Goal: Task Accomplishment & Management: Use online tool/utility

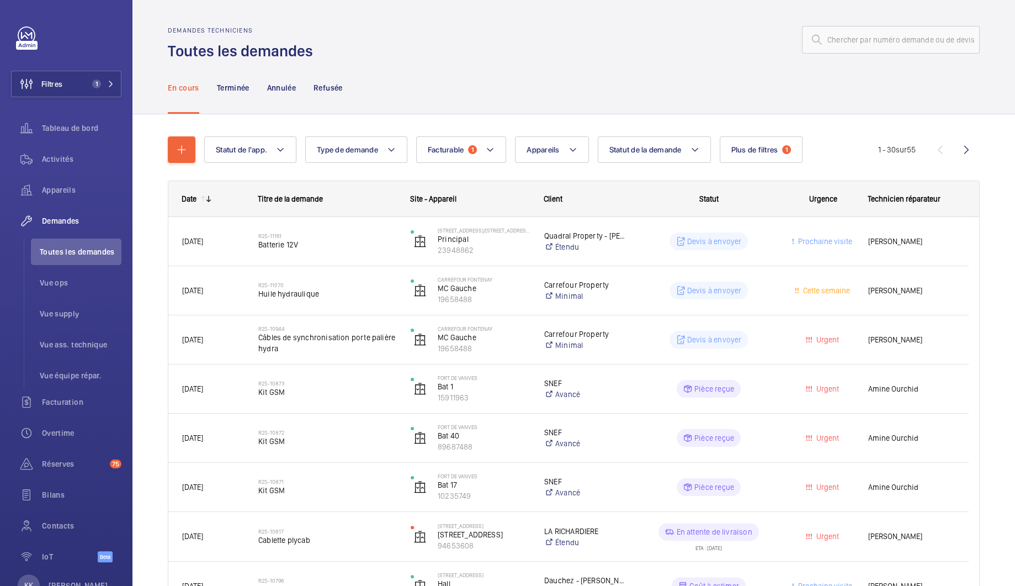
click at [558, 196] on span "Client" at bounding box center [553, 198] width 19 height 9
click at [665, 151] on span "Statut de la demande" at bounding box center [645, 149] width 72 height 9
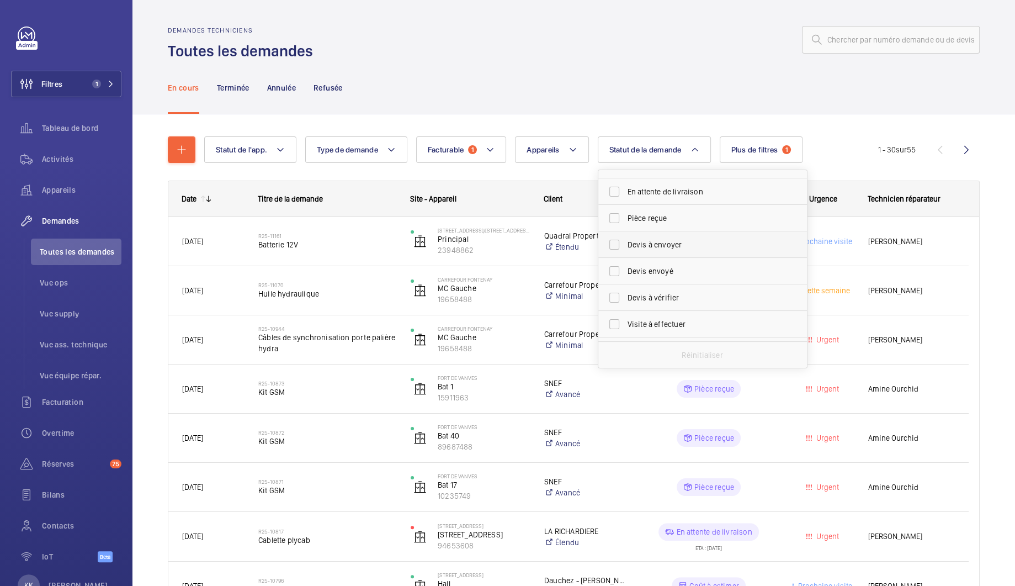
scroll to position [146, 0]
click at [661, 229] on label "Devis à envoyer" at bounding box center [694, 222] width 192 height 26
click at [625, 229] on input "Devis à envoyer" at bounding box center [614, 222] width 22 height 22
checkbox input "true"
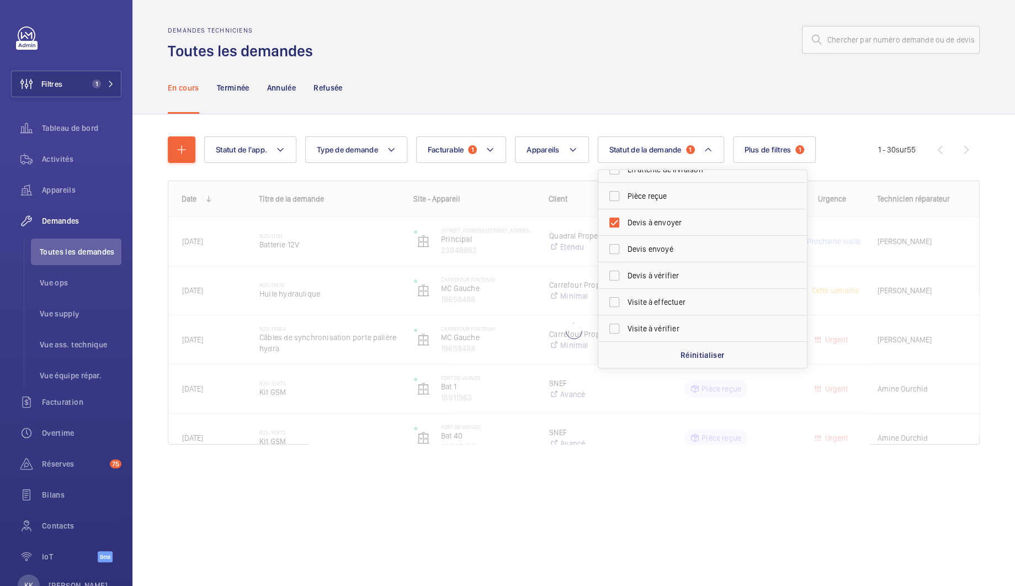
click at [551, 176] on wm-front-shared-table-view-engine "Statut de l'app. Type de demande Facturable 1 Appareils Statut de la demande 1 …" at bounding box center [574, 303] width 812 height 335
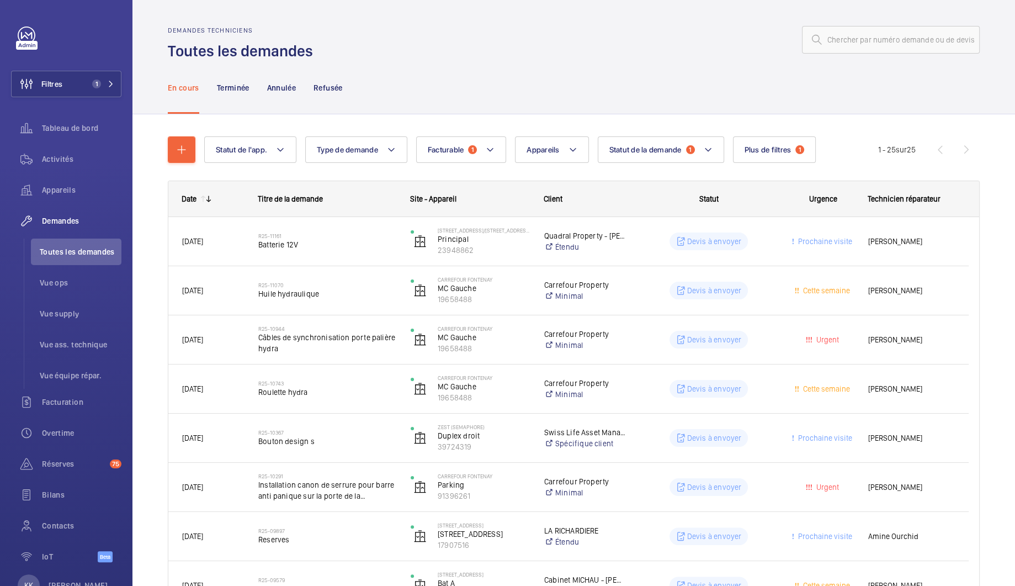
click at [388, 204] on div "Titre de la demande" at bounding box center [321, 198] width 152 height 35
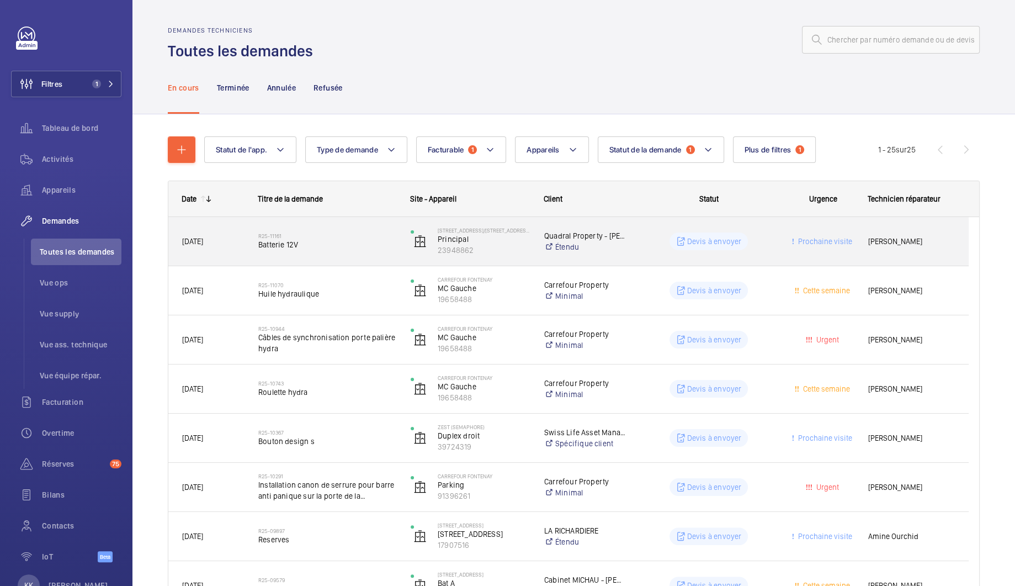
click at [363, 234] on h2 "R25-11161" at bounding box center [327, 235] width 138 height 7
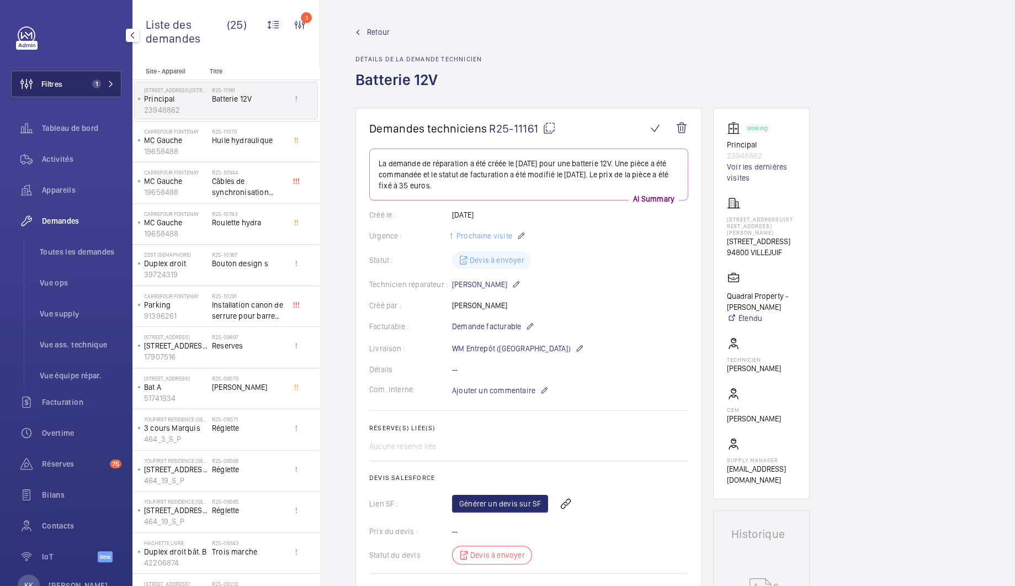
click at [64, 83] on button "Filtres 1" at bounding box center [66, 84] width 110 height 26
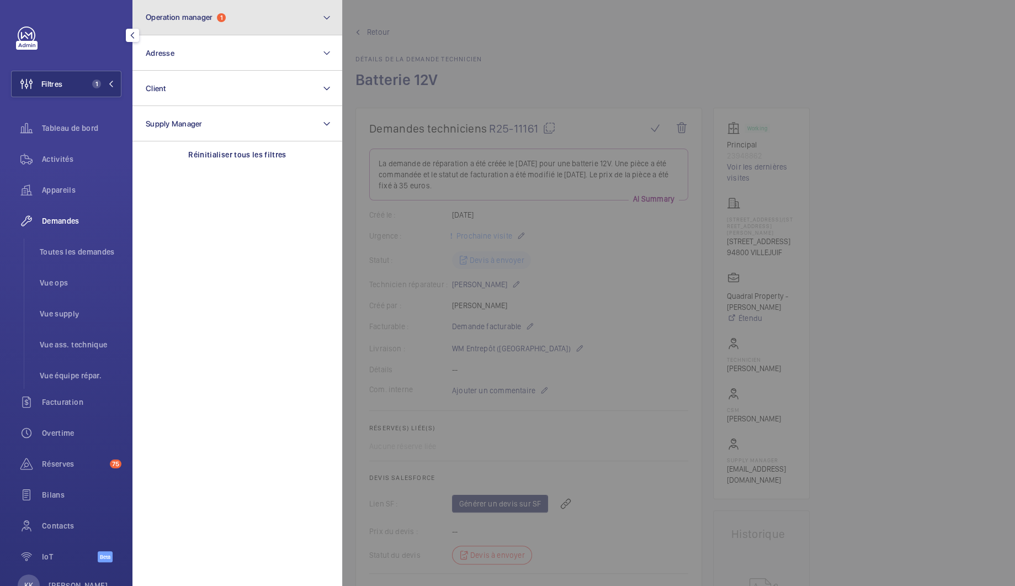
click at [216, 27] on button "Operation manager 1" at bounding box center [237, 17] width 210 height 35
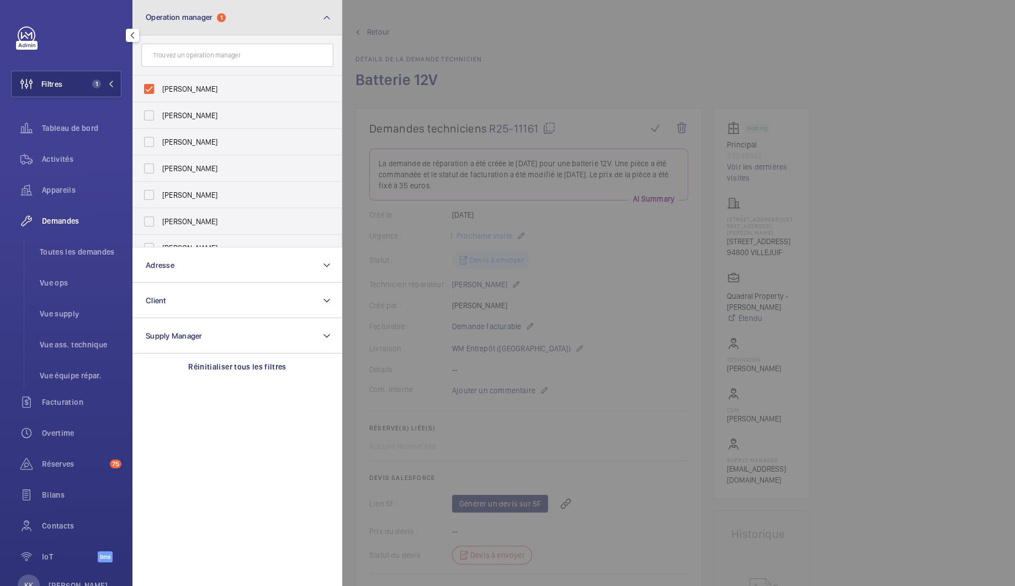
click at [206, 29] on button "Operation manager 1" at bounding box center [237, 17] width 210 height 35
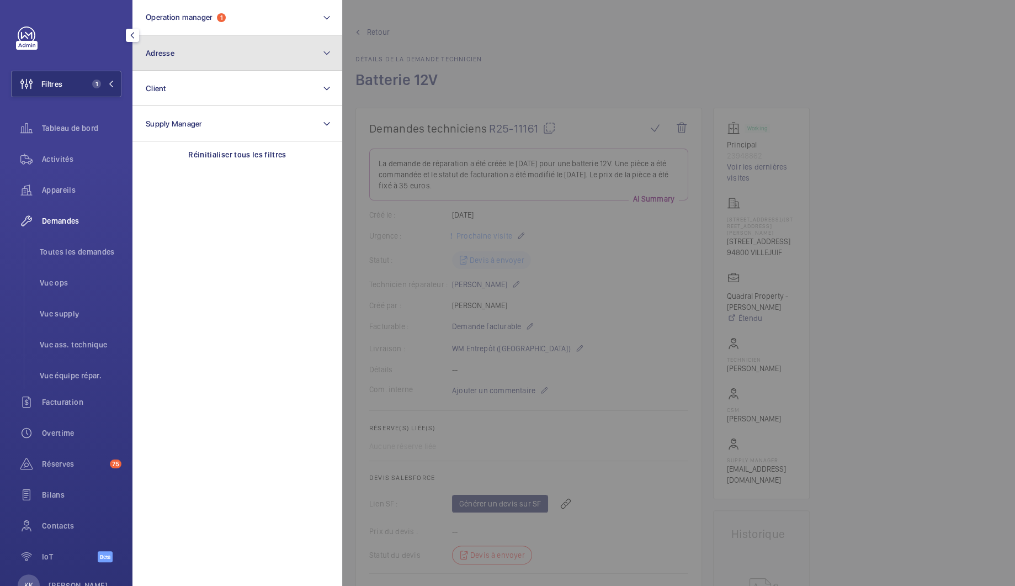
click at [195, 55] on button "Adresse" at bounding box center [237, 52] width 210 height 35
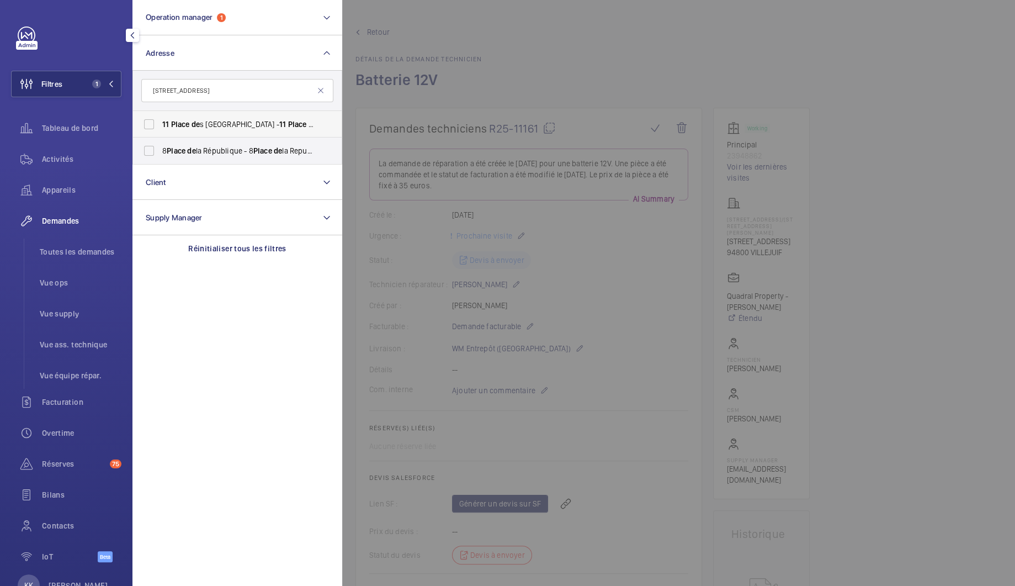
type input "11 place de"
click at [156, 126] on label "11 Place de s États Unis - 11 Place de s États Unis, 92120 MONTROUGE, MONTROUGE…" at bounding box center [229, 124] width 192 height 26
click at [156, 126] on input "11 Place de s États Unis - 11 Place de s États Unis, 92120 MONTROUGE, MONTROUGE…" at bounding box center [149, 124] width 22 height 22
checkbox input "true"
click at [440, 47] on div at bounding box center [849, 293] width 1015 height 586
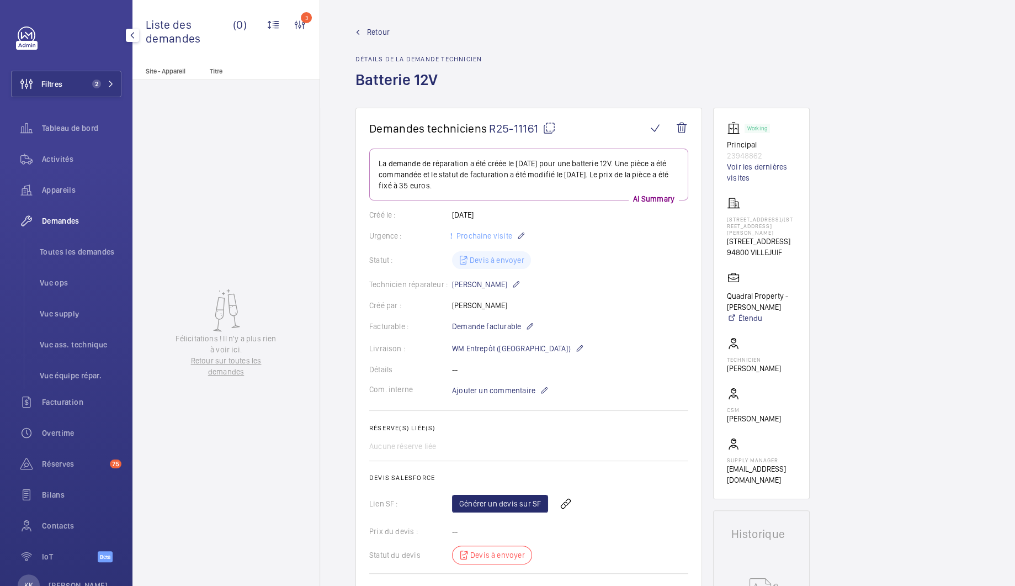
click at [390, 30] on link "Retour" at bounding box center [418, 31] width 126 height 11
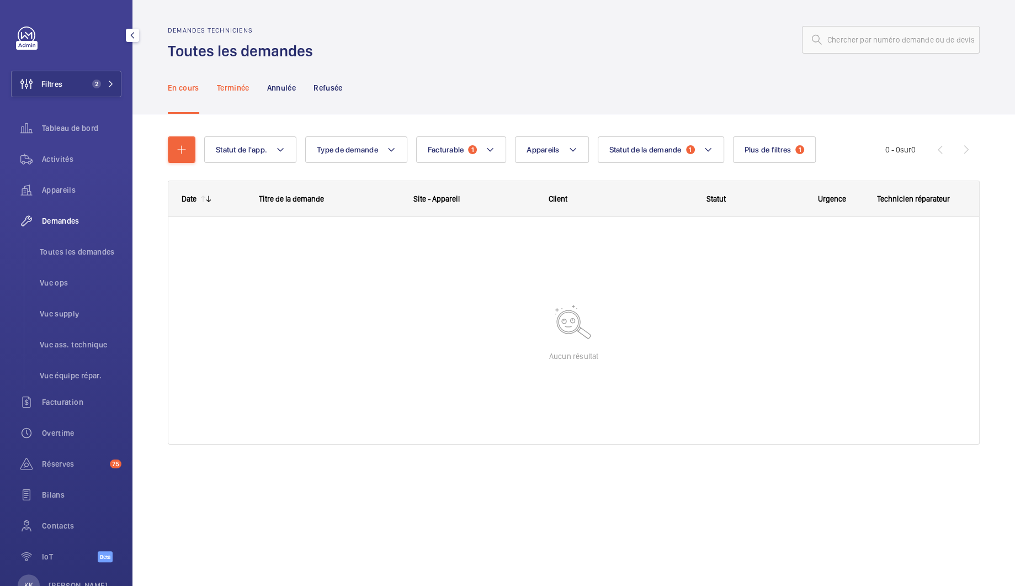
click at [248, 104] on div "Terminée" at bounding box center [233, 87] width 33 height 52
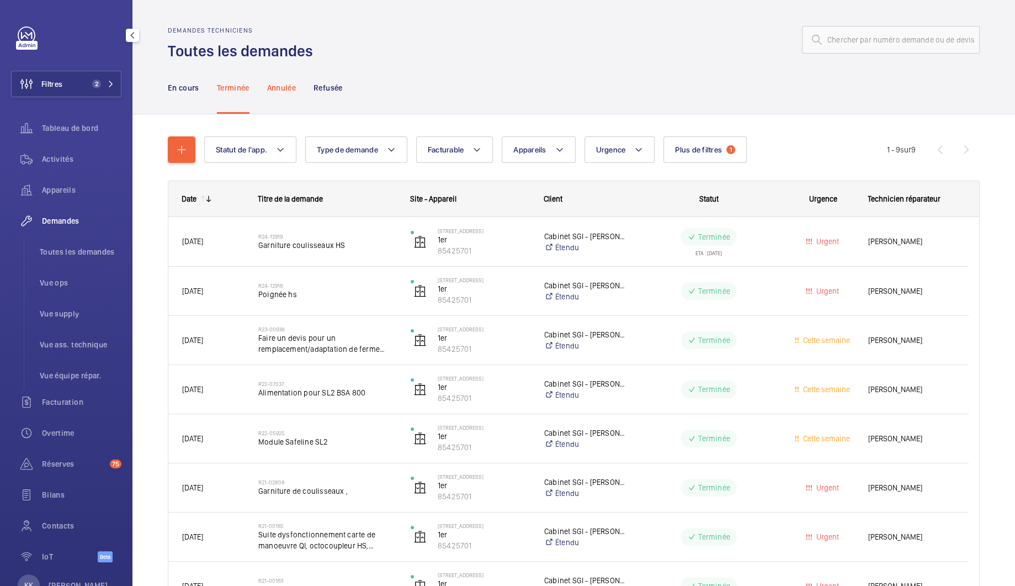
click at [272, 87] on p "Annulée" at bounding box center [281, 87] width 29 height 11
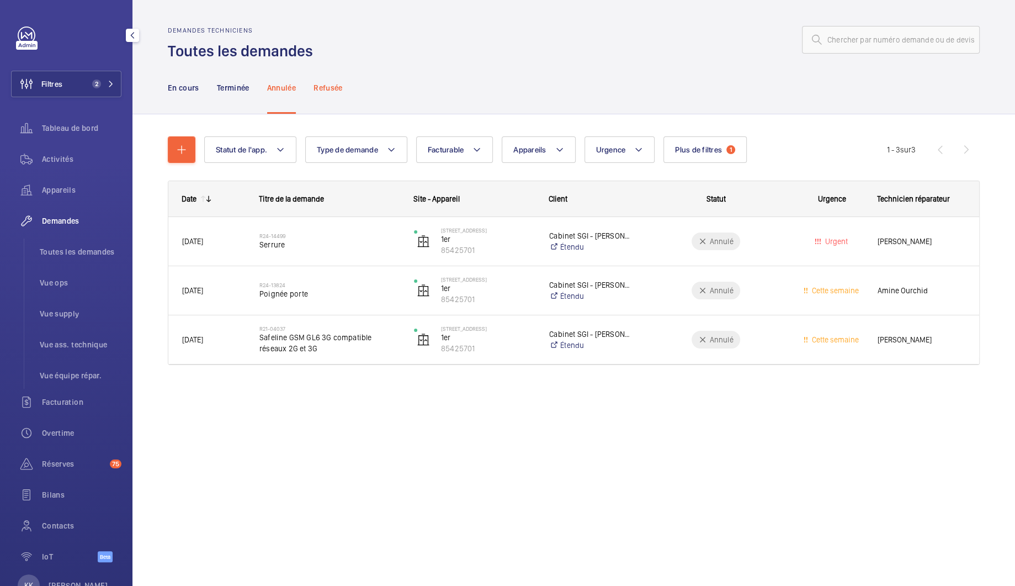
click at [326, 87] on p "Refusée" at bounding box center [328, 87] width 29 height 11
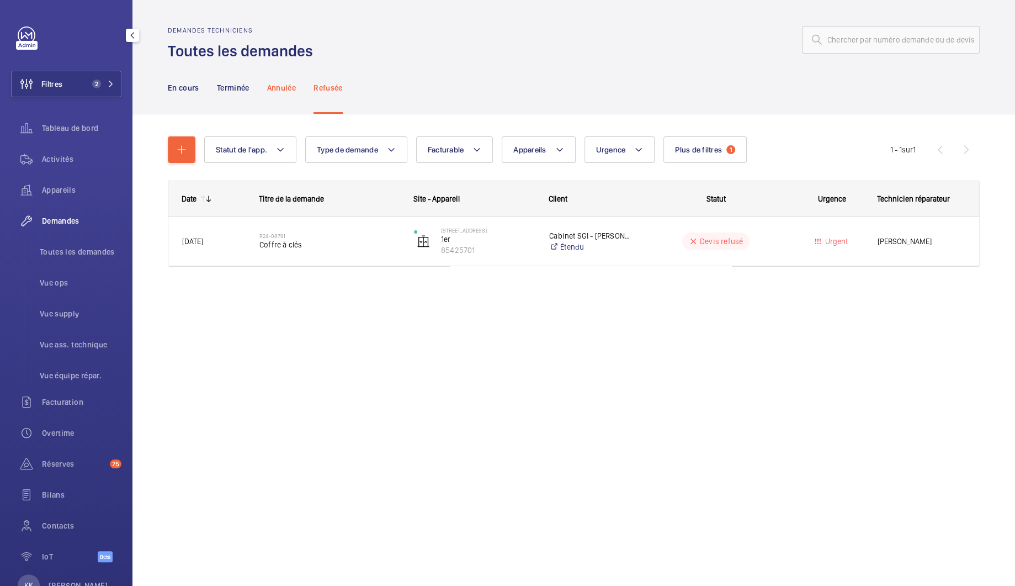
click at [290, 92] on p "Annulée" at bounding box center [281, 87] width 29 height 11
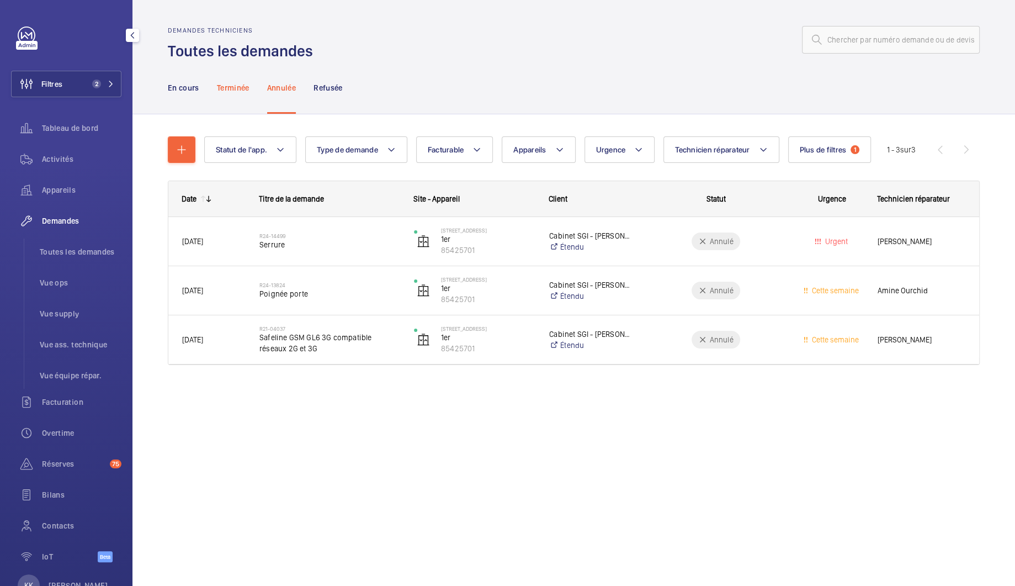
click at [236, 94] on div "Terminée" at bounding box center [233, 87] width 33 height 52
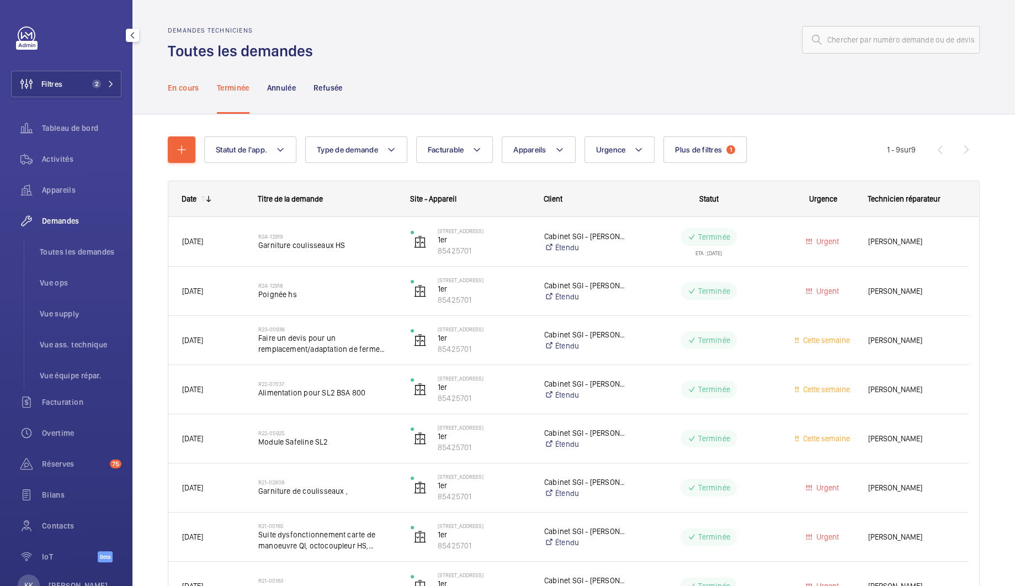
click at [185, 99] on div "En cours" at bounding box center [183, 87] width 31 height 52
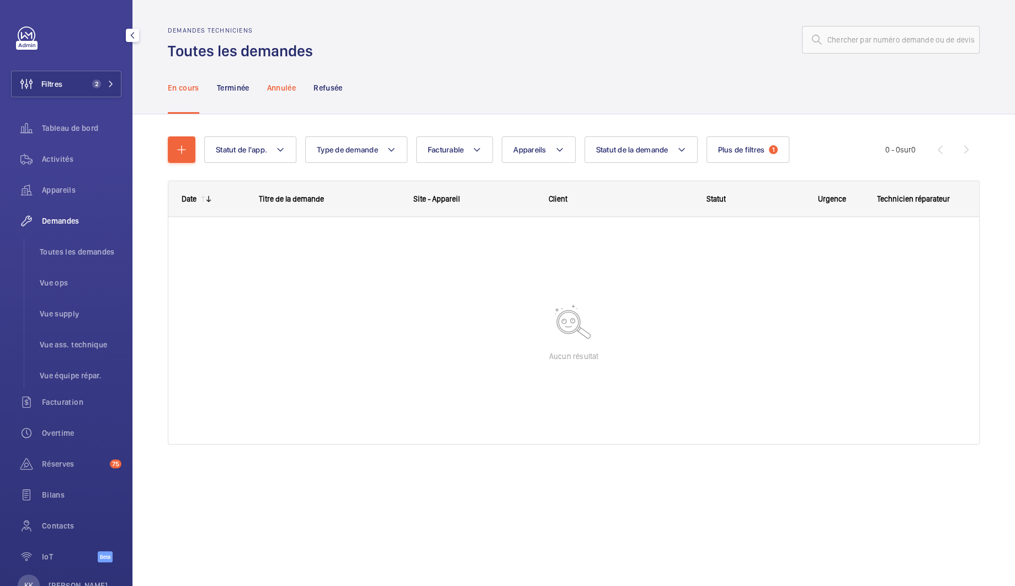
click at [286, 88] on p "Annulée" at bounding box center [281, 87] width 29 height 11
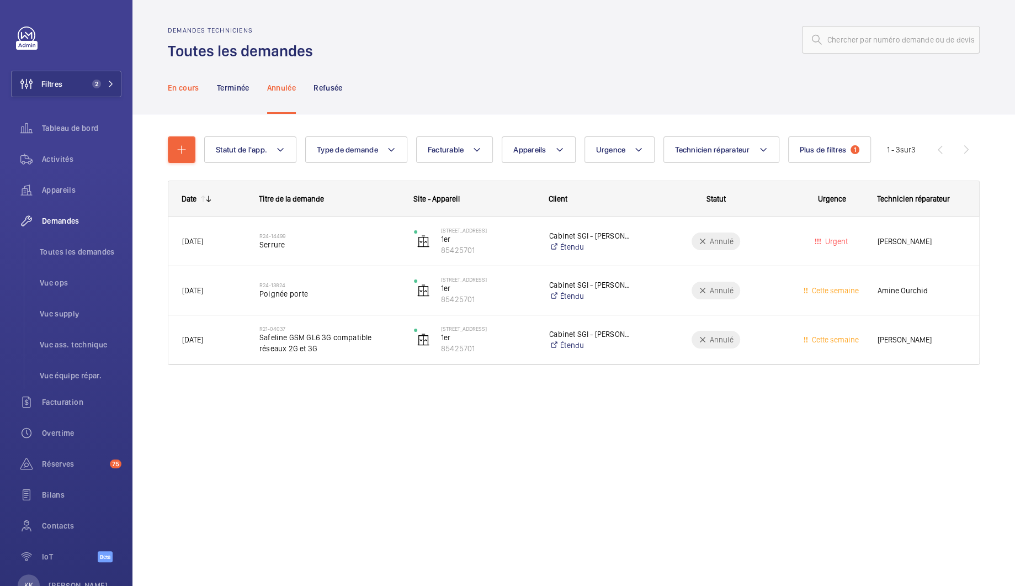
click at [183, 81] on div "En cours" at bounding box center [183, 87] width 31 height 52
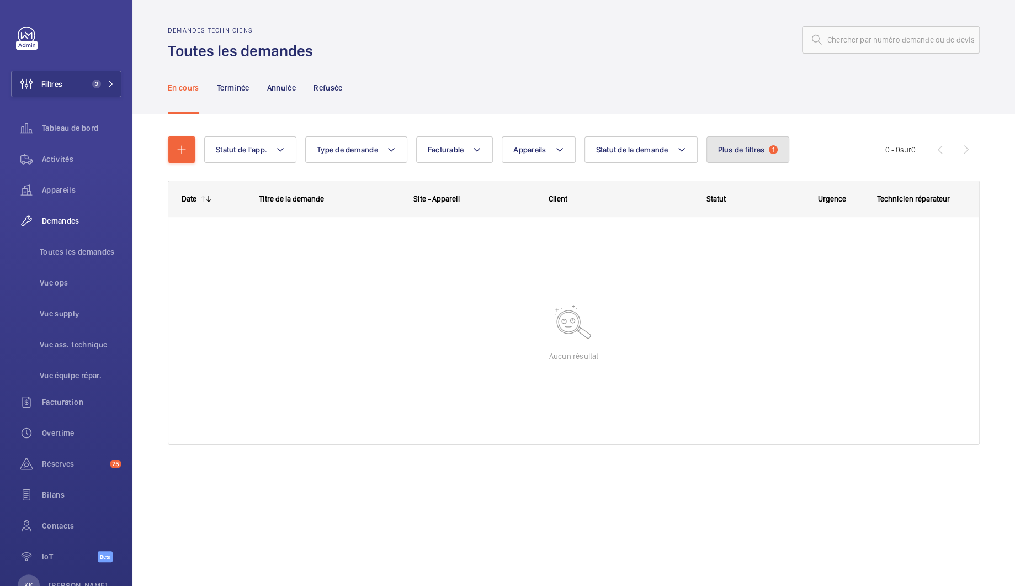
click at [744, 150] on span "Plus de filtres" at bounding box center [741, 149] width 47 height 9
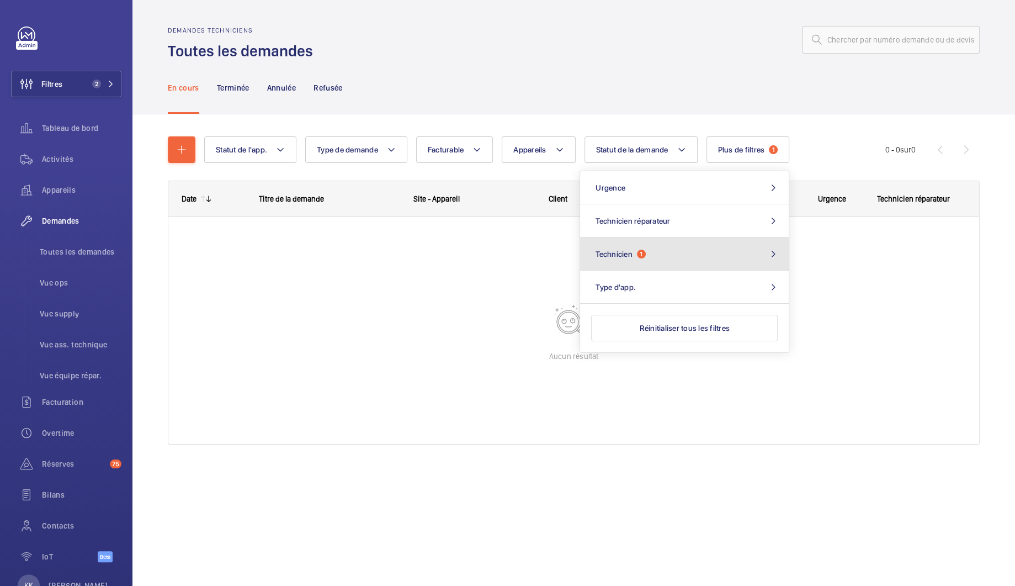
click at [656, 258] on button "Technicien 1" at bounding box center [684, 253] width 209 height 33
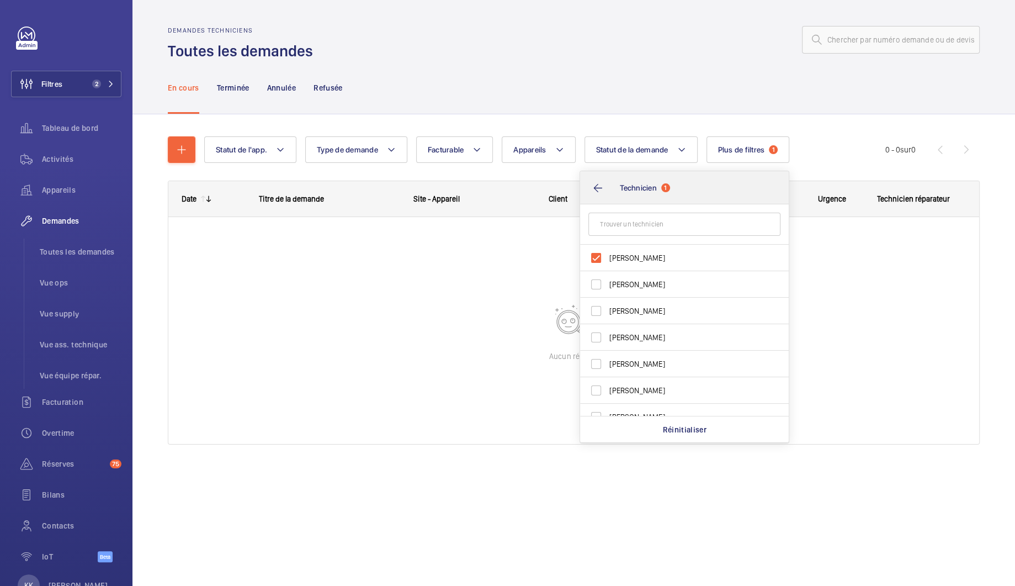
click at [656, 258] on span "Ismail Tokpinar" at bounding box center [685, 257] width 152 height 11
click at [607, 258] on input "Ismail Tokpinar" at bounding box center [596, 258] width 22 height 22
checkbox input "false"
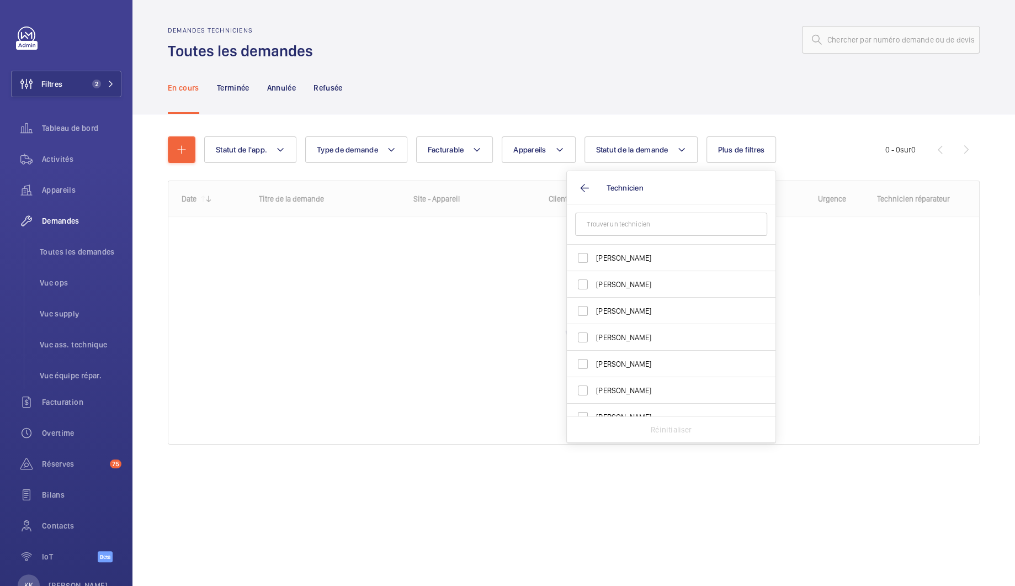
click at [493, 40] on div at bounding box center [650, 39] width 660 height 26
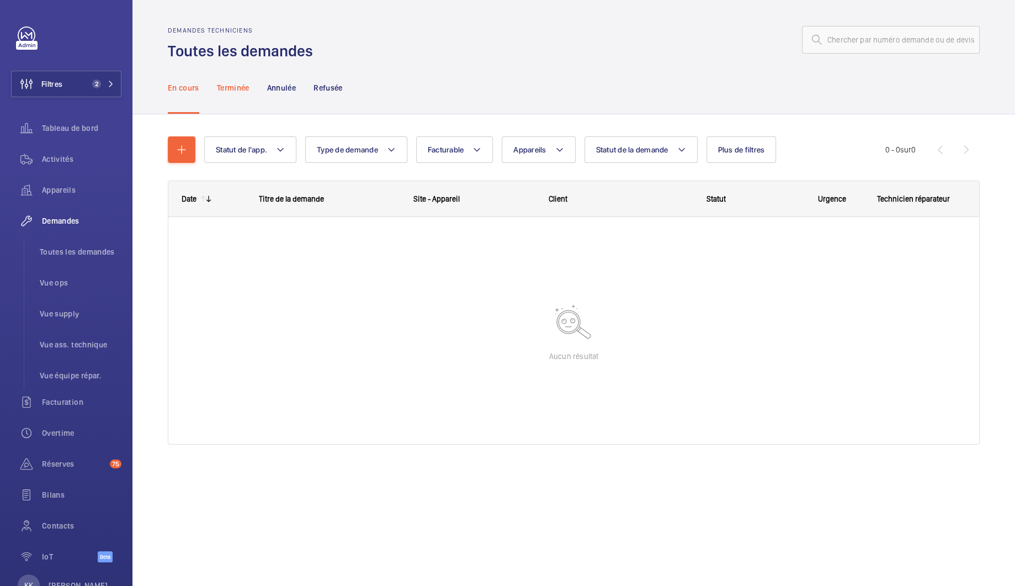
click at [223, 76] on div "Terminée" at bounding box center [233, 87] width 33 height 52
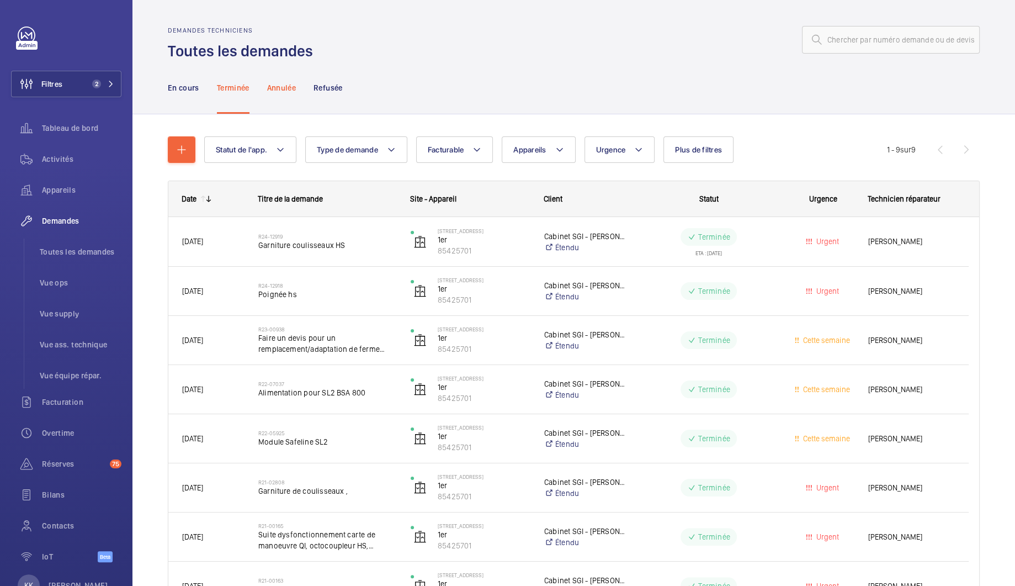
click at [280, 84] on p "Annulée" at bounding box center [281, 87] width 29 height 11
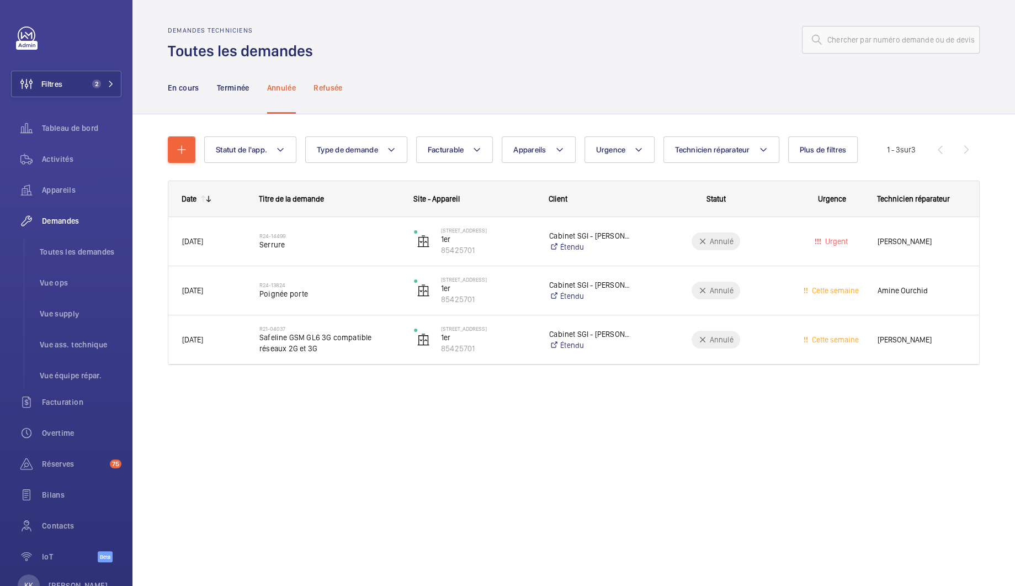
click at [336, 89] on p "Refusée" at bounding box center [328, 87] width 29 height 11
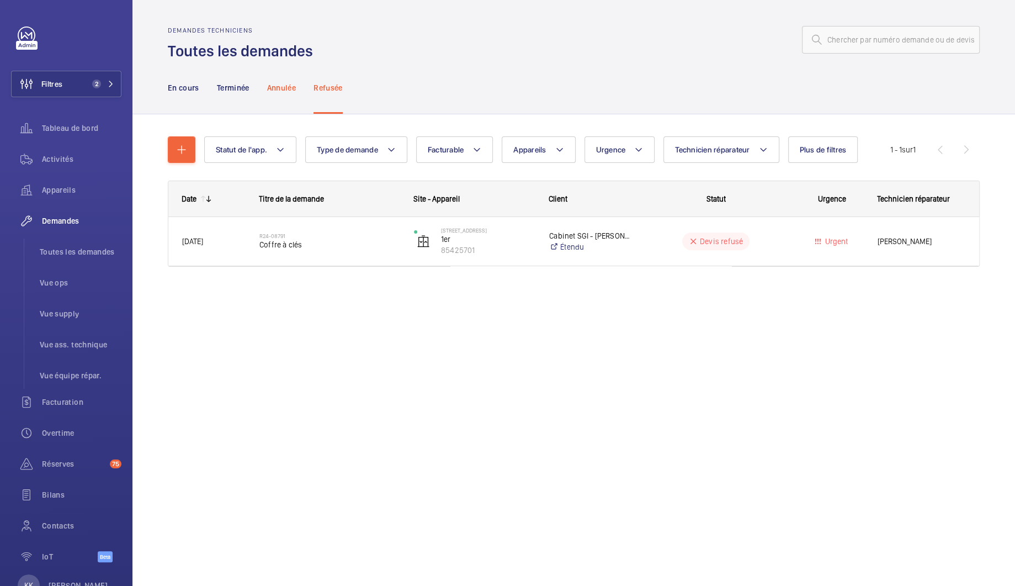
click at [293, 101] on div "Annulée" at bounding box center [281, 87] width 29 height 52
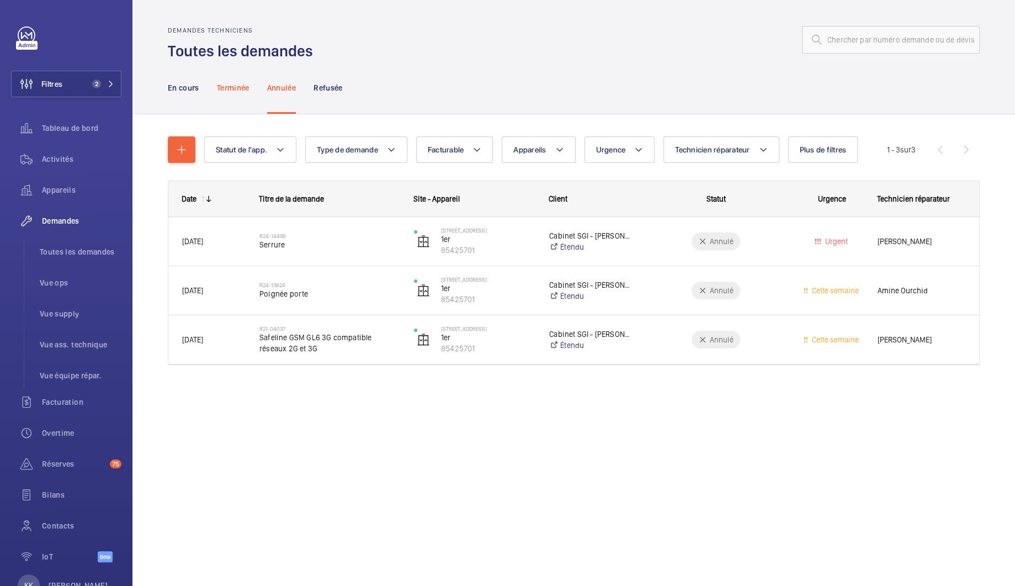
click at [228, 94] on div "Terminée" at bounding box center [233, 87] width 33 height 52
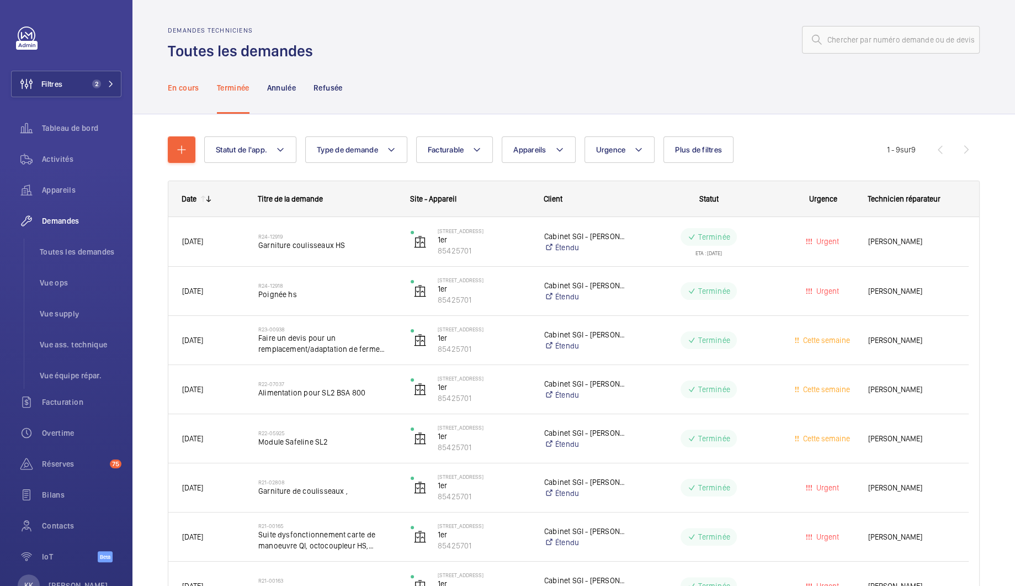
click at [178, 96] on div "En cours" at bounding box center [183, 87] width 31 height 52
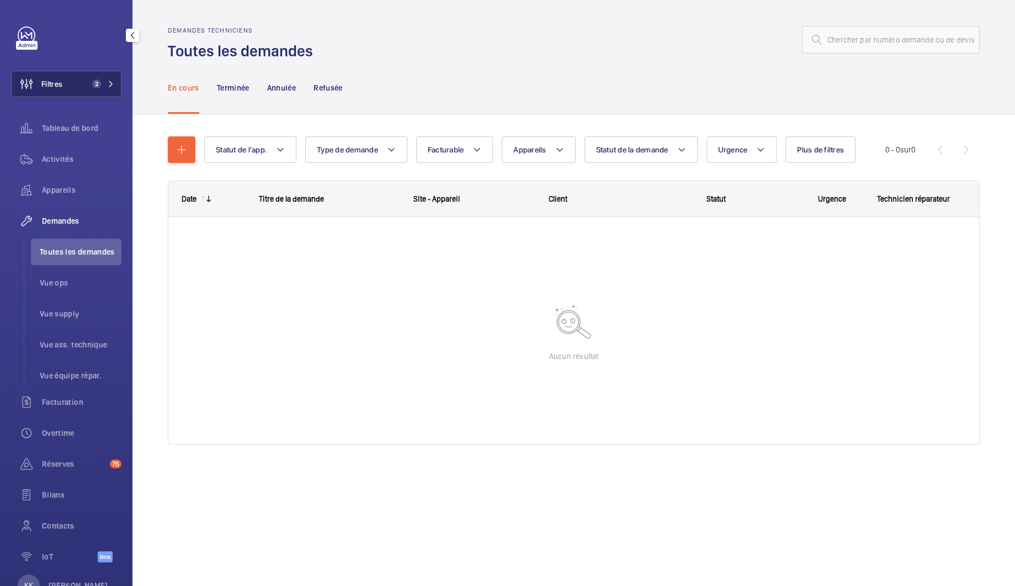
click at [50, 86] on span "Filtres" at bounding box center [51, 83] width 21 height 11
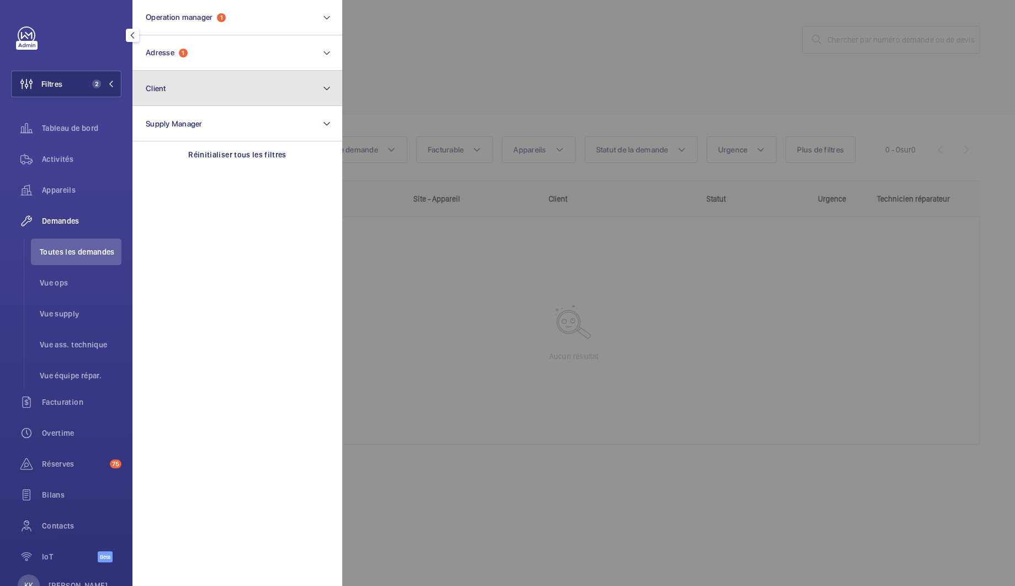
click at [167, 71] on button "Client" at bounding box center [237, 88] width 210 height 35
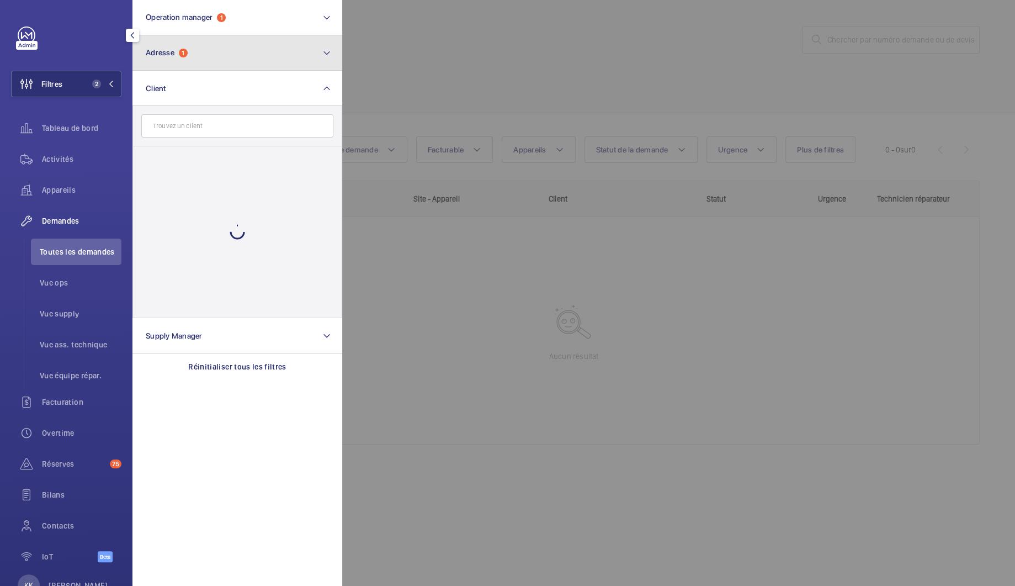
click at [171, 54] on span "Adresse" at bounding box center [160, 52] width 29 height 9
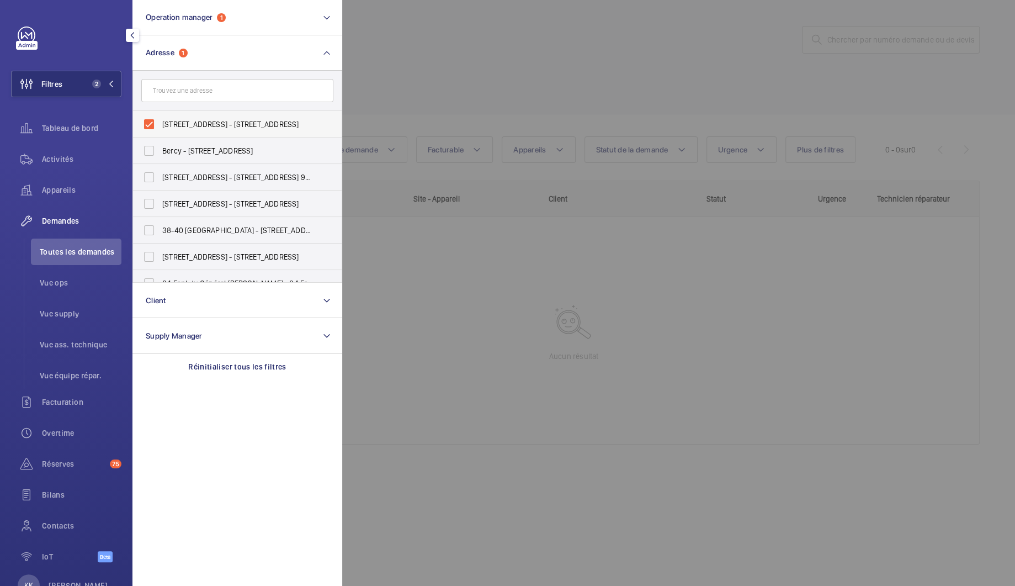
click at [159, 119] on label "11 Place des États Unis - 11 Place des États Unis, 92120 MONTROUGE, MONTROUGE 9…" at bounding box center [229, 124] width 192 height 26
click at [159, 119] on input "11 Place des États Unis - 11 Place des États Unis, 92120 MONTROUGE, MONTROUGE 9…" at bounding box center [149, 124] width 22 height 22
checkbox input "false"
click at [55, 191] on span "Appareils" at bounding box center [81, 189] width 79 height 11
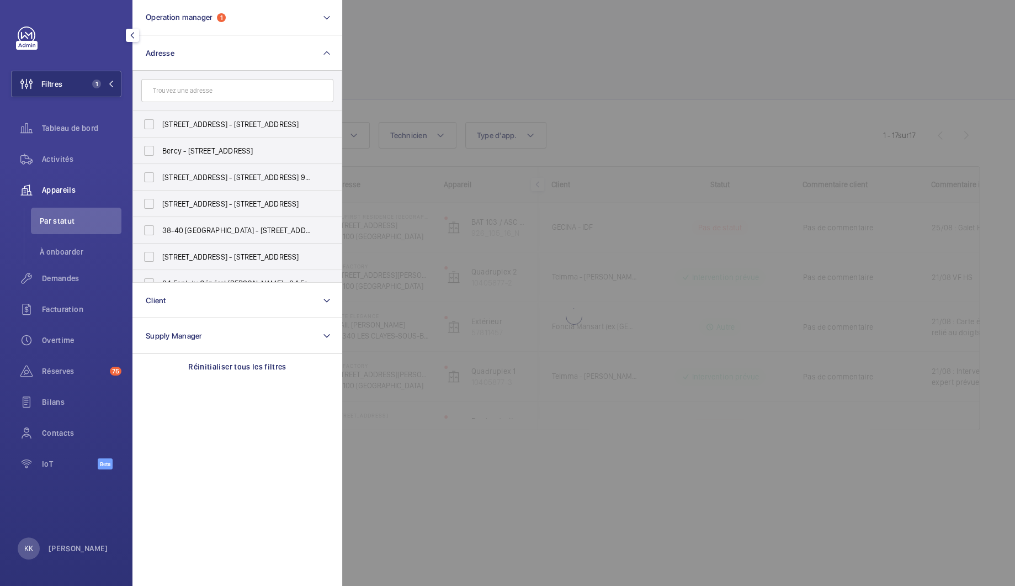
click at [389, 54] on div at bounding box center [849, 293] width 1015 height 586
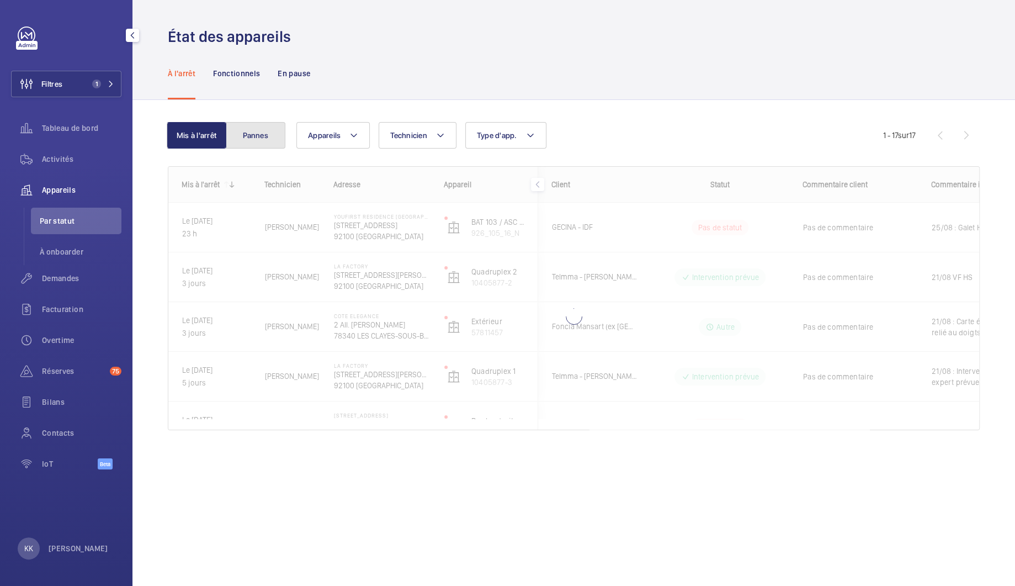
click at [248, 132] on button "Pannes" at bounding box center [256, 135] width 60 height 26
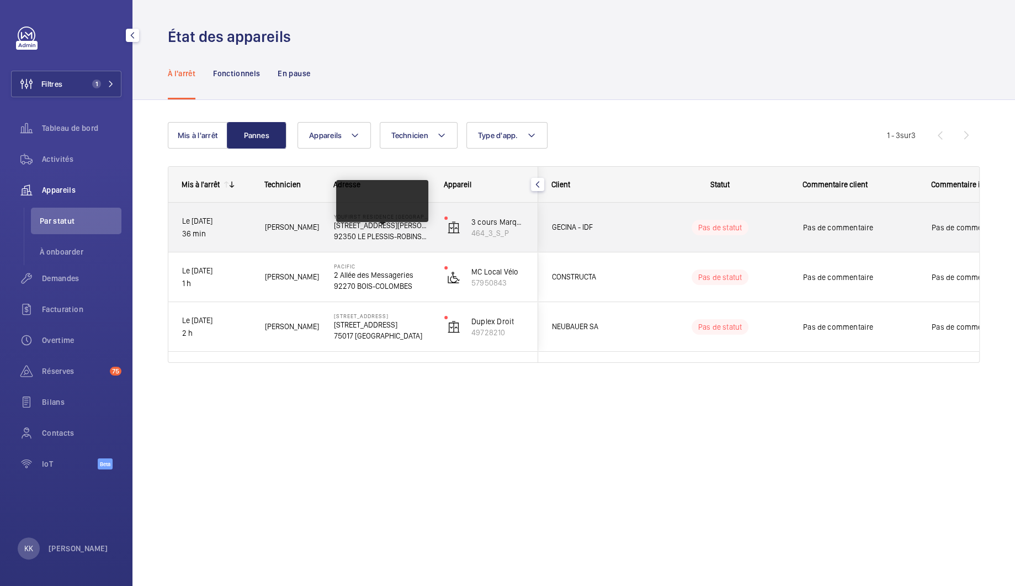
drag, startPoint x: 327, startPoint y: 235, endPoint x: 415, endPoint y: 241, distance: 87.9
click at [415, 241] on div "YouFirst Residence Le Plessis-Robinson 23 Rue Paul Rivet 92350 LE PLESSIS-ROBIN…" at bounding box center [375, 228] width 109 height 50
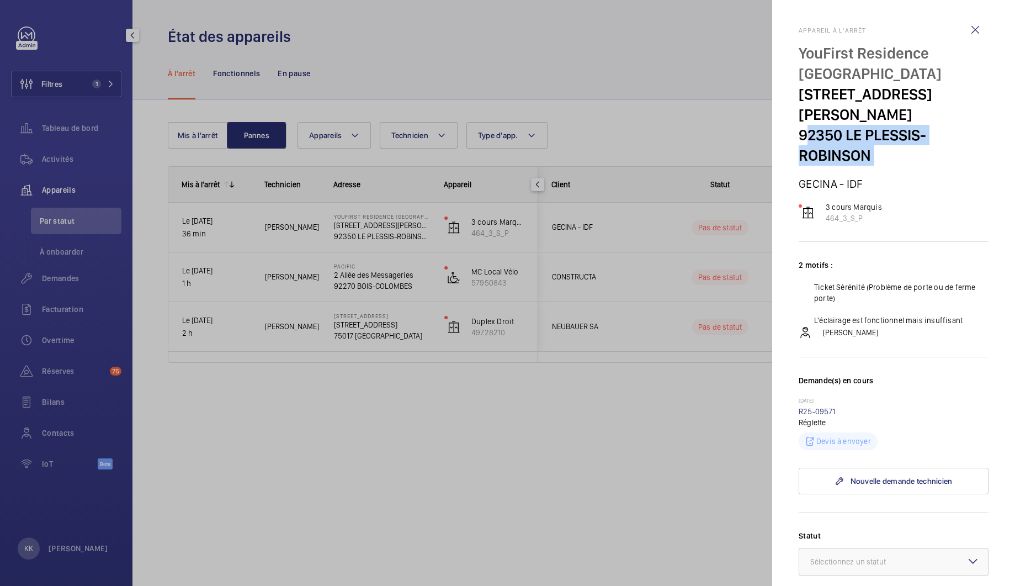
drag, startPoint x: 800, startPoint y: 119, endPoint x: 919, endPoint y: 147, distance: 122.0
click at [919, 147] on div "YouFirst Residence Le Plessis-Robinson 23 Rue Paul Rivet 92350 LE PLESSIS-ROBIN…" at bounding box center [894, 116] width 190 height 147
drag, startPoint x: 899, startPoint y: 140, endPoint x: 802, endPoint y: 52, distance: 130.6
click at [802, 52] on div "YouFirst Residence Le Plessis-Robinson 23 Rue Paul Rivet 92350 LE PLESSIS-ROBIN…" at bounding box center [894, 104] width 190 height 123
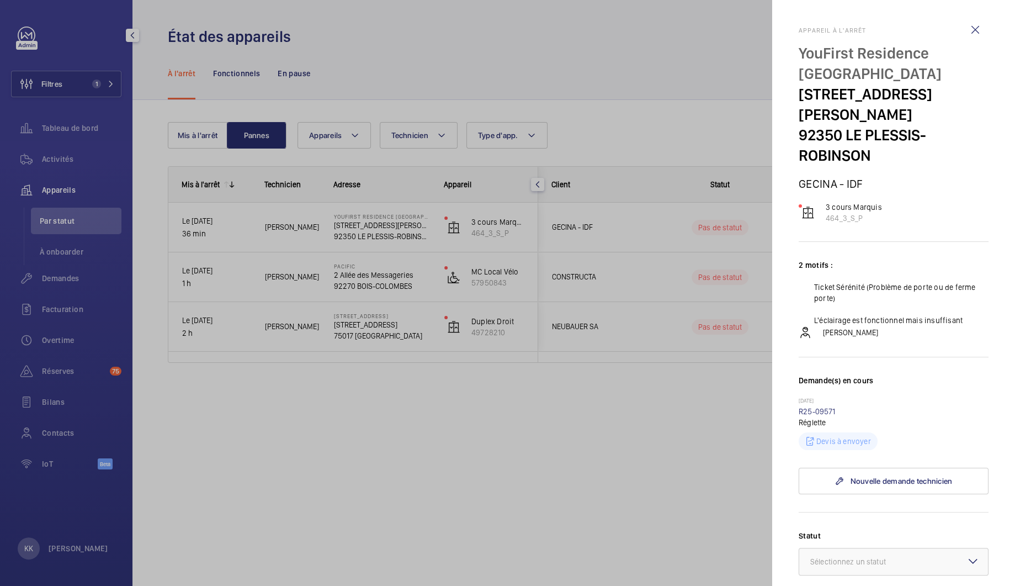
click at [800, 51] on p "YouFirst Residence Le Plessis-Robinson" at bounding box center [894, 63] width 190 height 41
drag, startPoint x: 799, startPoint y: 51, endPoint x: 886, endPoint y: 157, distance: 137.7
click at [886, 157] on div "YouFirst Residence Le Plessis-Robinson 23 Rue Paul Rivet 92350 LE PLESSIS-ROBIN…" at bounding box center [894, 116] width 190 height 147
click at [886, 177] on p "GECINA - IDF" at bounding box center [894, 184] width 190 height 14
click at [511, 409] on div at bounding box center [507, 293] width 1015 height 586
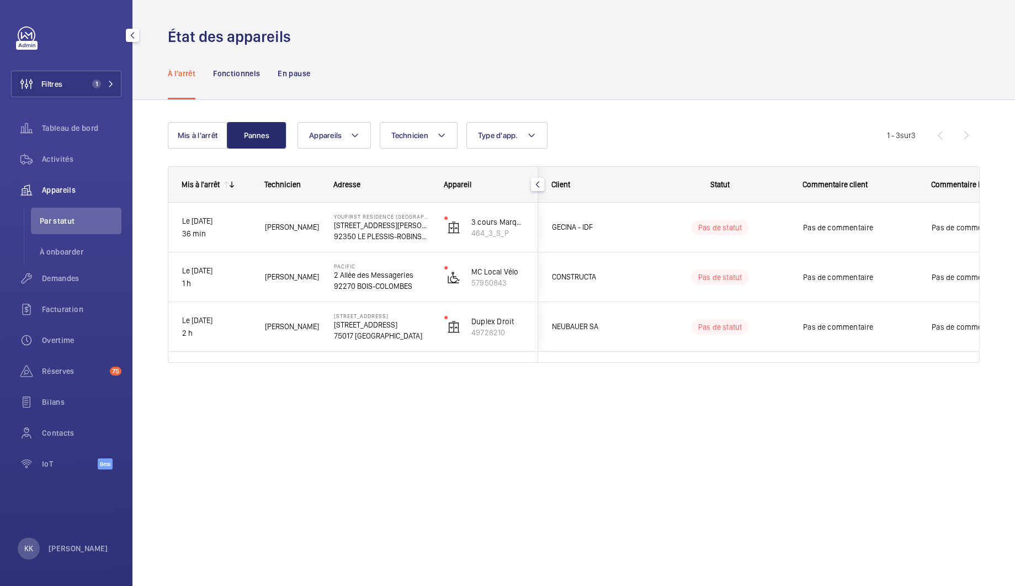
click at [627, 132] on div "Appareils Technicien Type d'app. Plus de filtres Réinitialiser tous les filtres" at bounding box center [593, 135] width 590 height 26
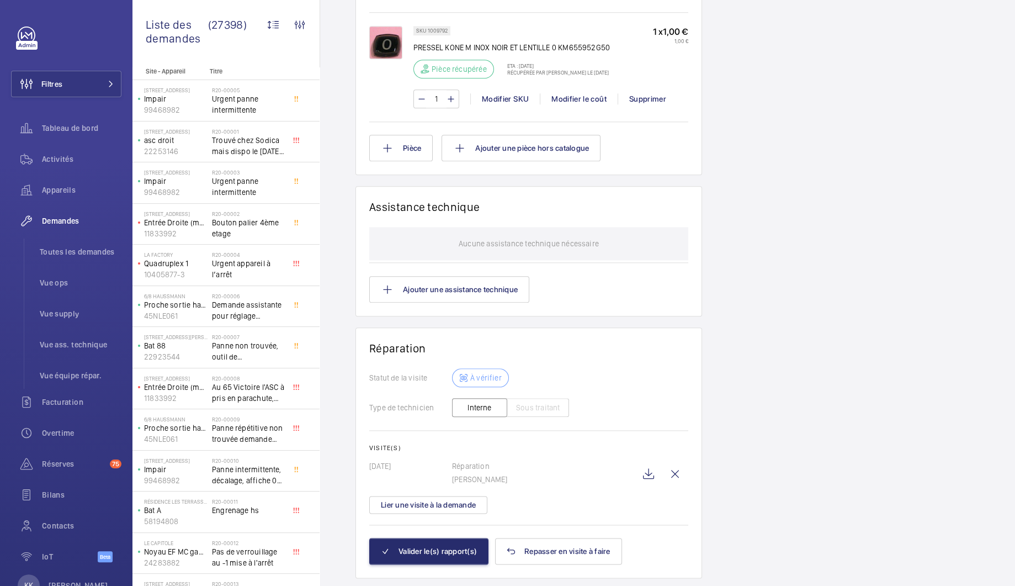
scroll to position [1101, 0]
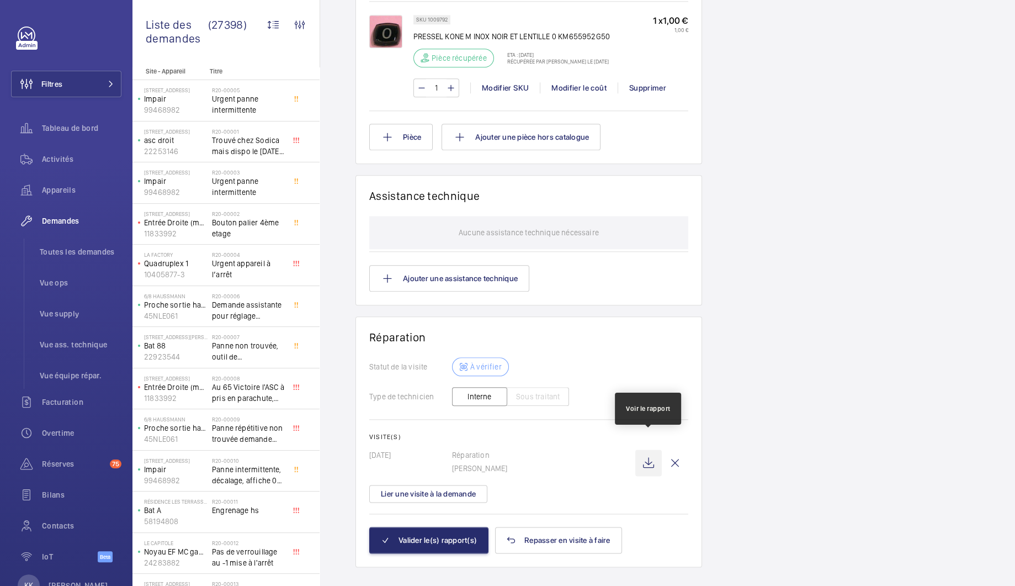
click at [638, 449] on wm-front-icon-button at bounding box center [648, 462] width 26 height 26
click at [645, 449] on wm-front-icon-button at bounding box center [648, 462] width 26 height 26
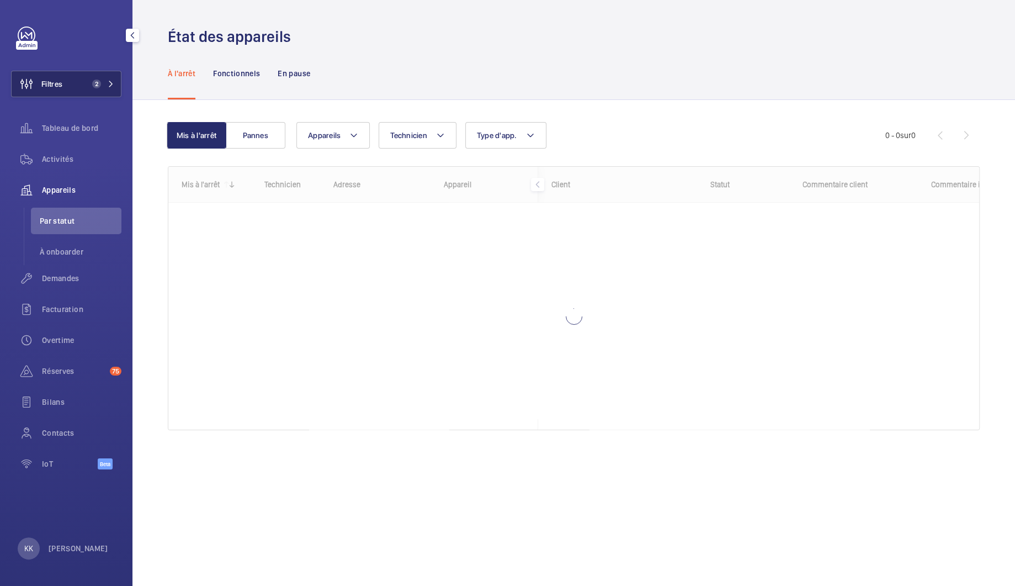
click at [49, 78] on span "Filtres" at bounding box center [37, 84] width 51 height 26
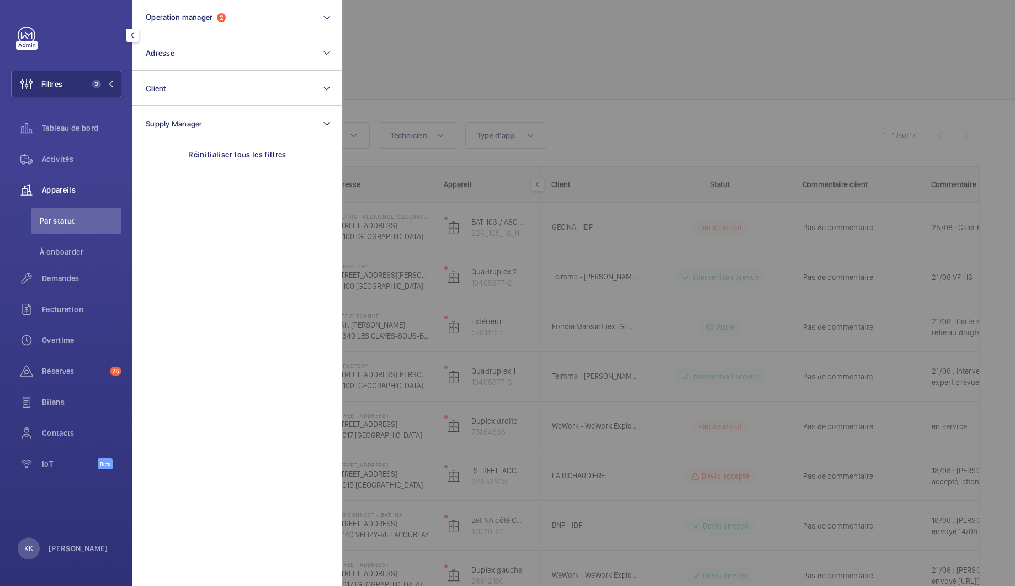
click at [434, 46] on div at bounding box center [849, 293] width 1015 height 586
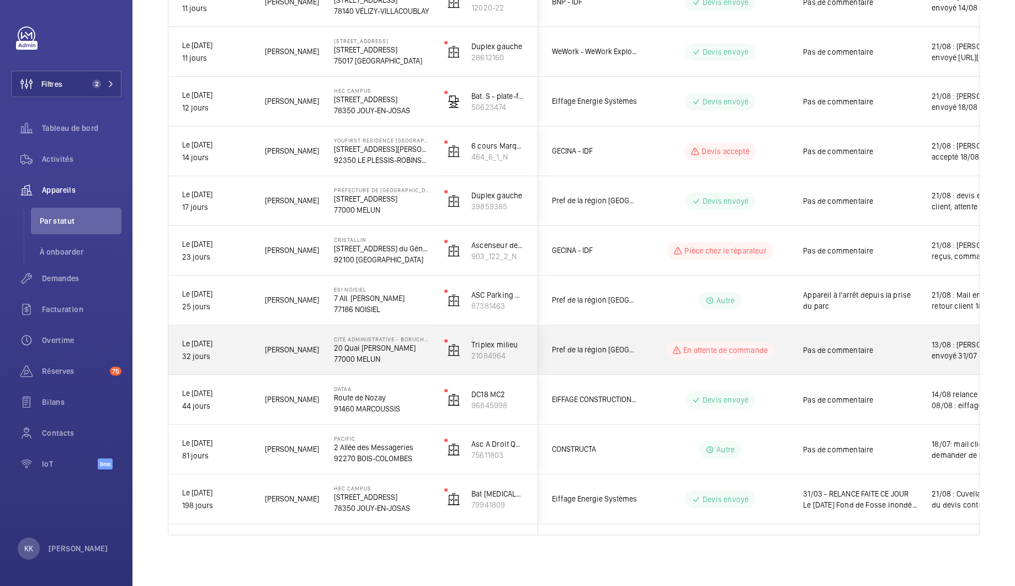
scroll to position [522, 0]
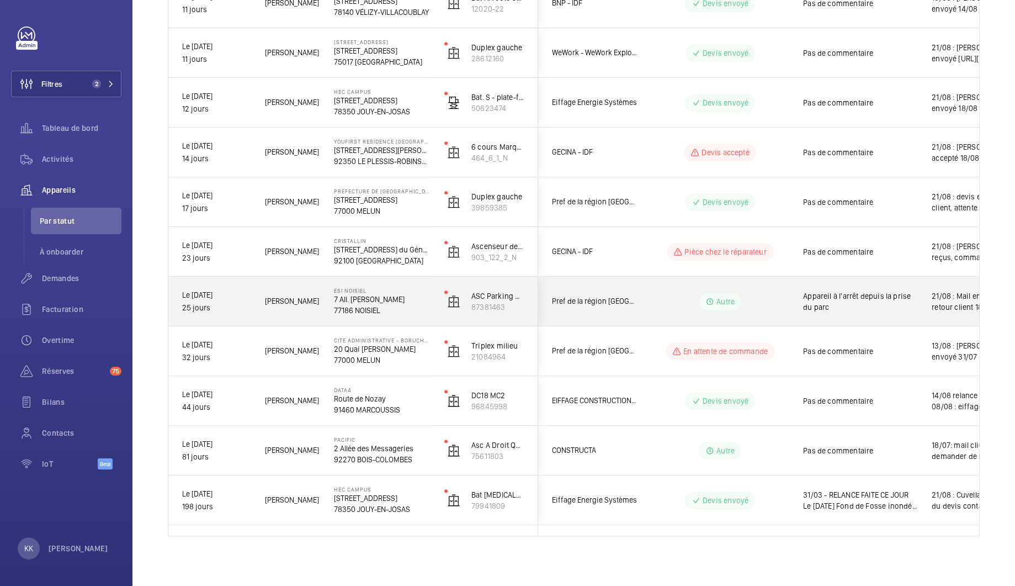
click at [361, 303] on p "7 All. Simone de Beauvoir" at bounding box center [382, 299] width 96 height 11
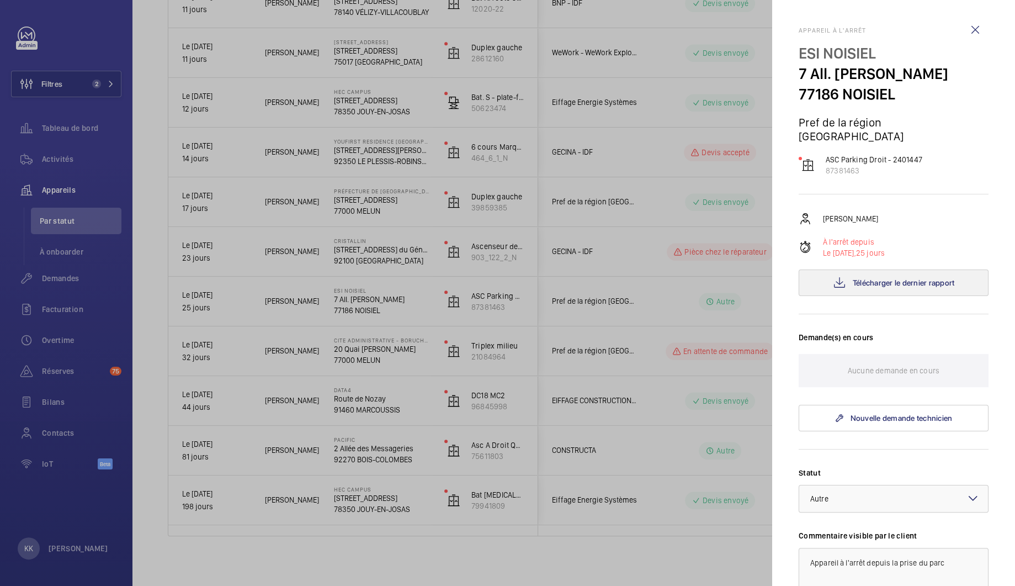
scroll to position [236, 0]
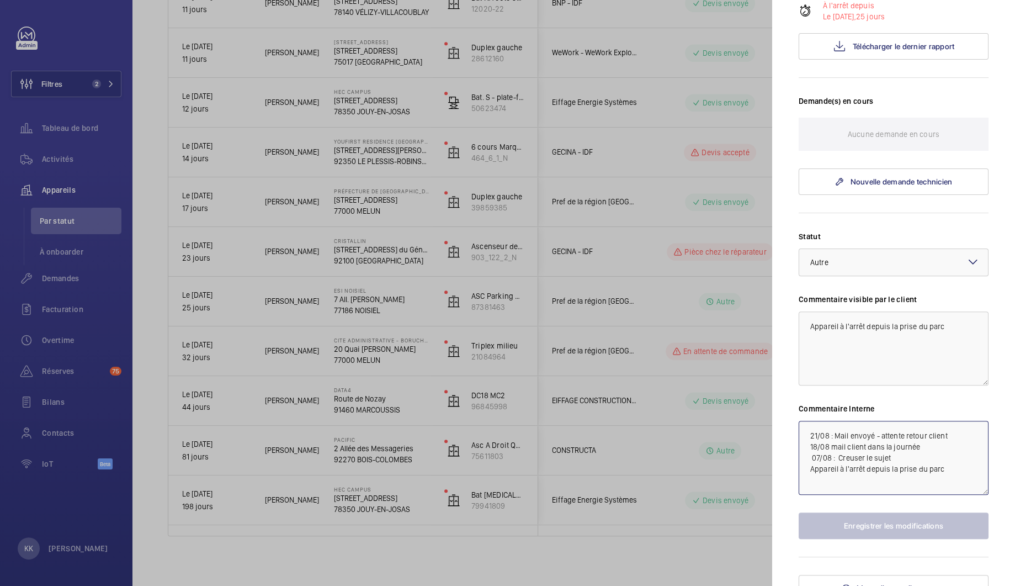
click at [806, 421] on textarea "21/08 : Mail envoyé - attente retour client 18/08 mail client dans la journée 0…" at bounding box center [894, 458] width 190 height 74
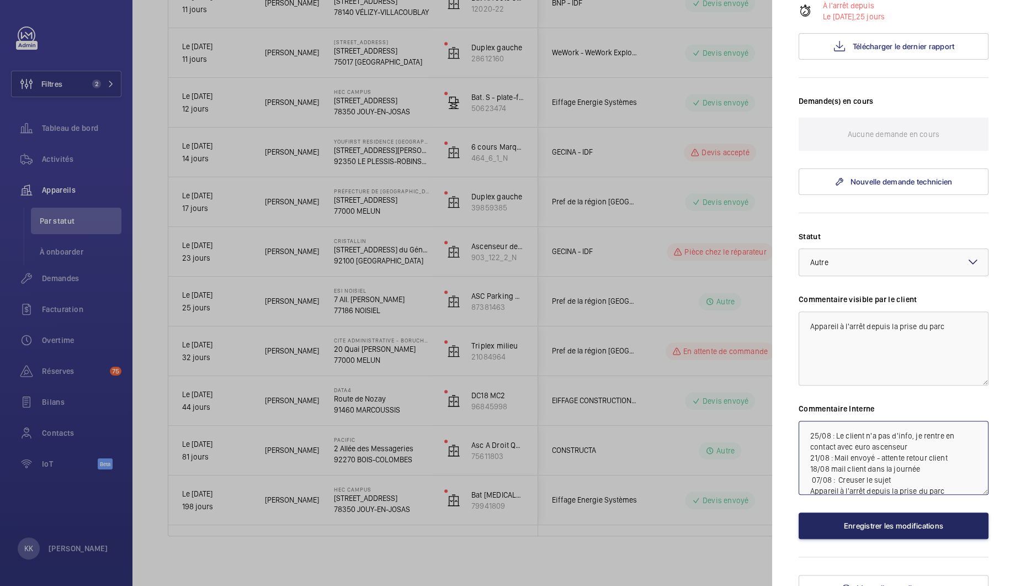
type textarea "25/08 : Le client n'a pas d'info, je rentre en contact avec euro ascenseur 21/0…"
click at [839, 519] on button "Enregistrer les modifications" at bounding box center [894, 525] width 190 height 26
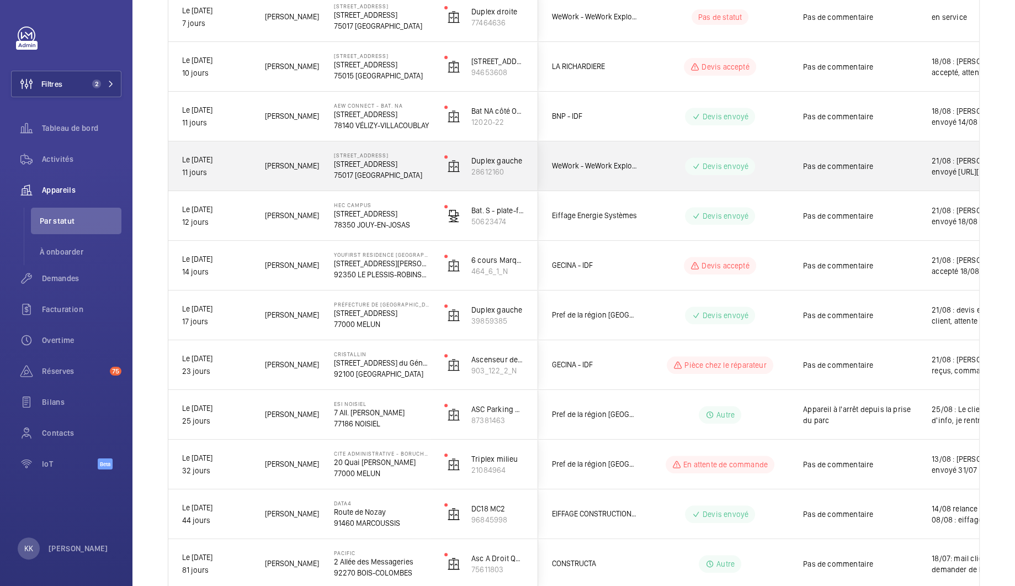
scroll to position [353, 0]
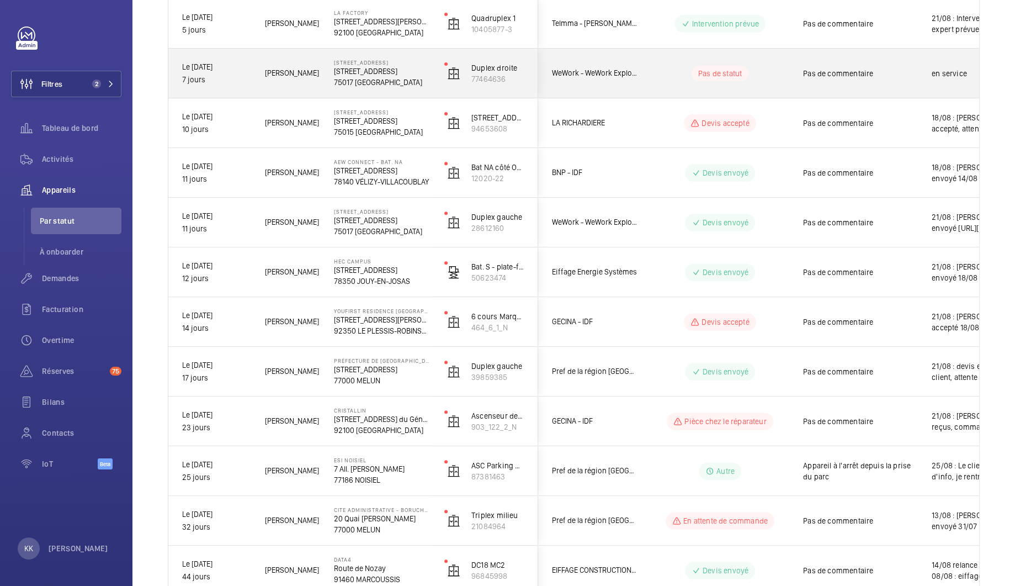
click at [337, 85] on p "75017 PARIS" at bounding box center [382, 82] width 96 height 11
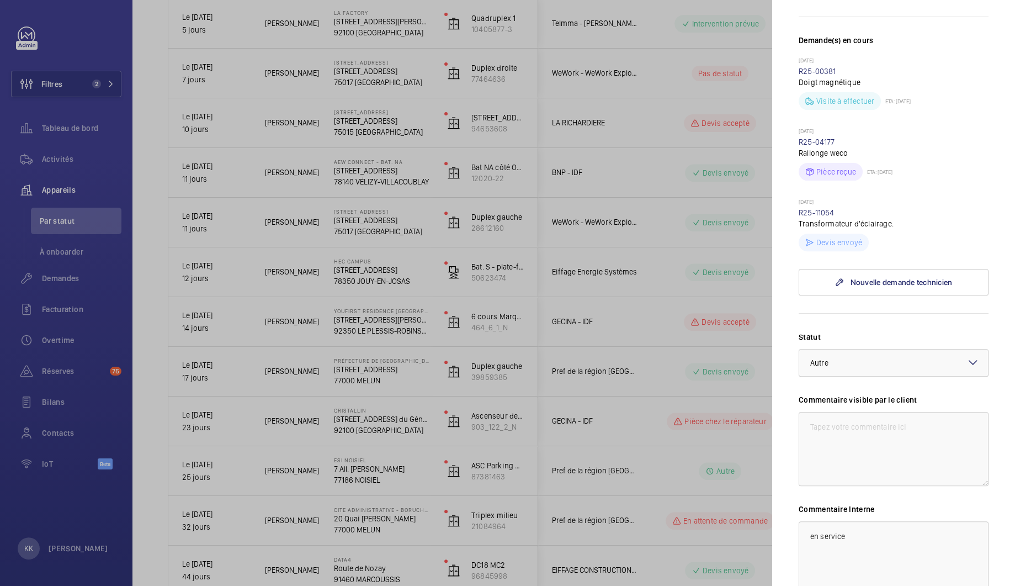
scroll to position [417, 0]
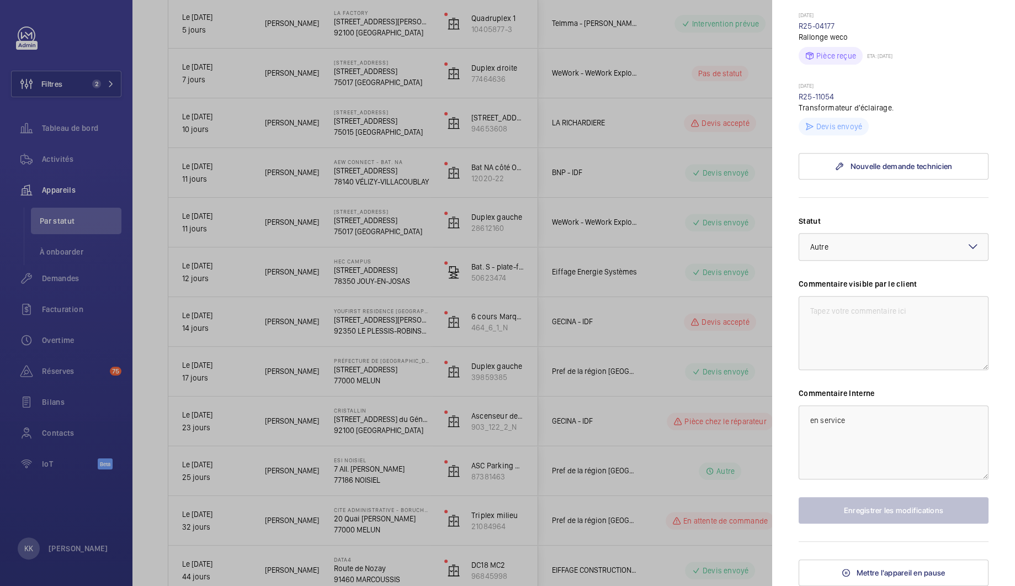
drag, startPoint x: 846, startPoint y: 96, endPoint x: 795, endPoint y: 79, distance: 52.9
click at [795, 79] on mat-sidenav "Appareil à l'arrêt 67 Avenue de Wagram 67 Avenue de Wagram, 75017 PARIS 75017 P…" at bounding box center [893, 293] width 243 height 586
click at [783, 75] on mat-sidenav "Appareil à l'arrêt 67 Avenue de Wagram 67 Avenue de Wagram, 75017 PARIS 75017 P…" at bounding box center [893, 293] width 243 height 586
click at [275, 132] on div at bounding box center [507, 293] width 1015 height 586
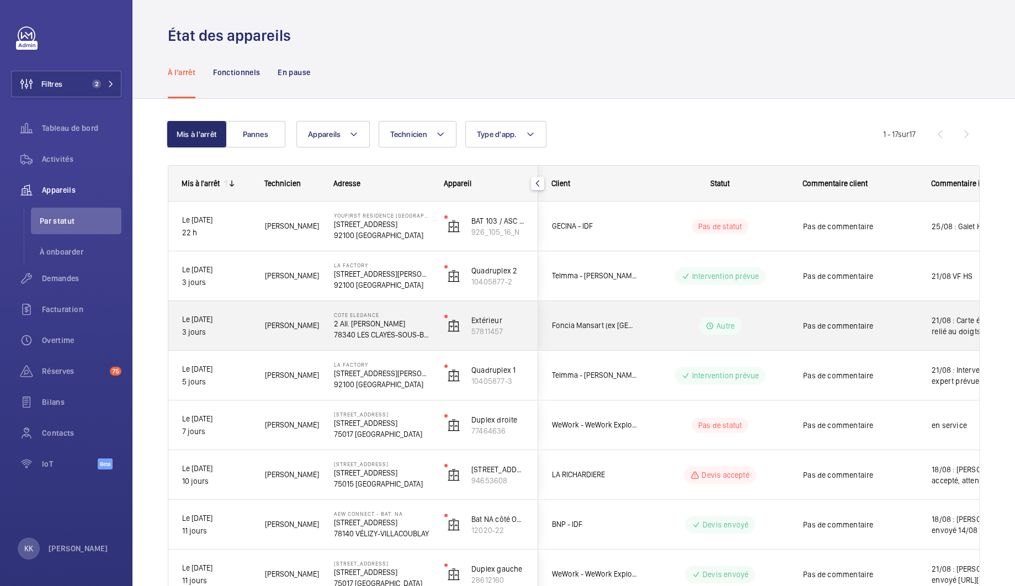
scroll to position [0, 0]
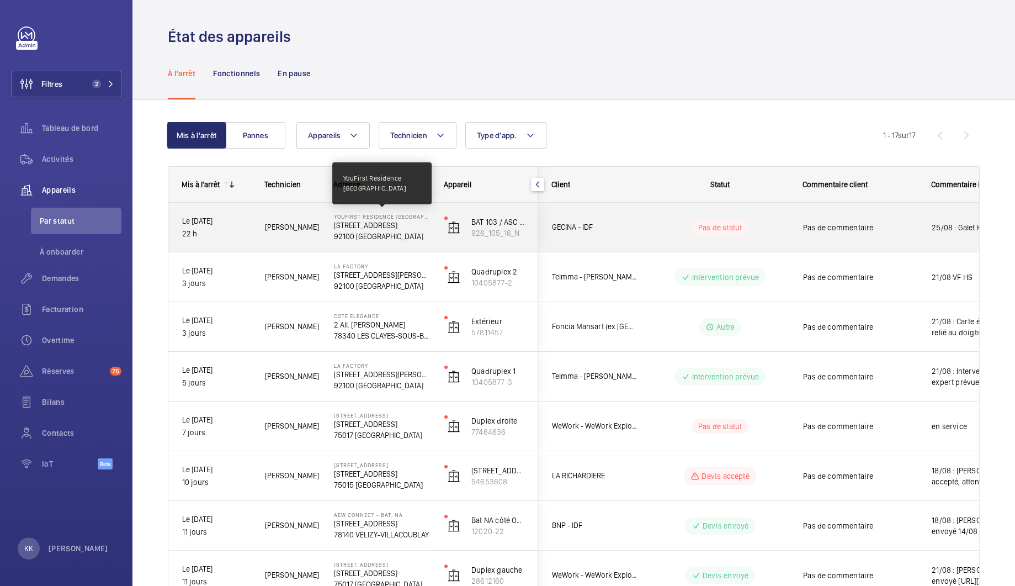
click at [352, 213] on p "YouFirst Residence Boulogne Sèvres" at bounding box center [382, 216] width 96 height 7
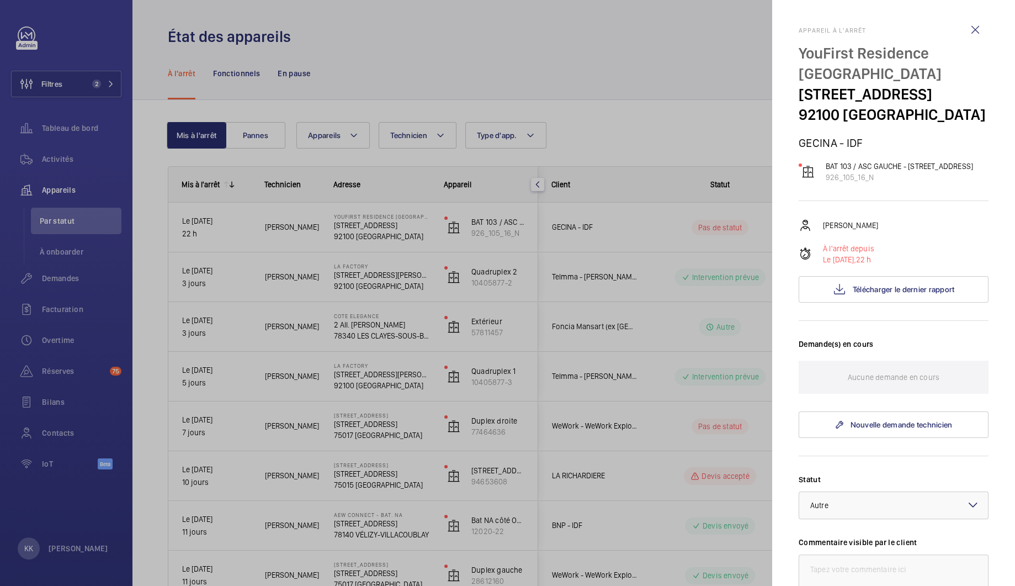
click at [712, 134] on div at bounding box center [507, 293] width 1015 height 586
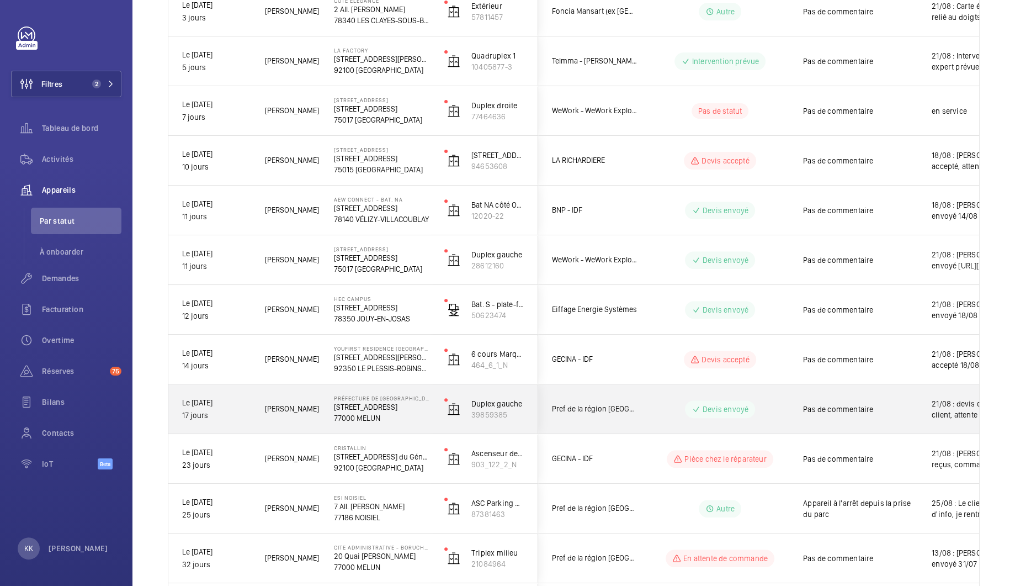
scroll to position [489, 0]
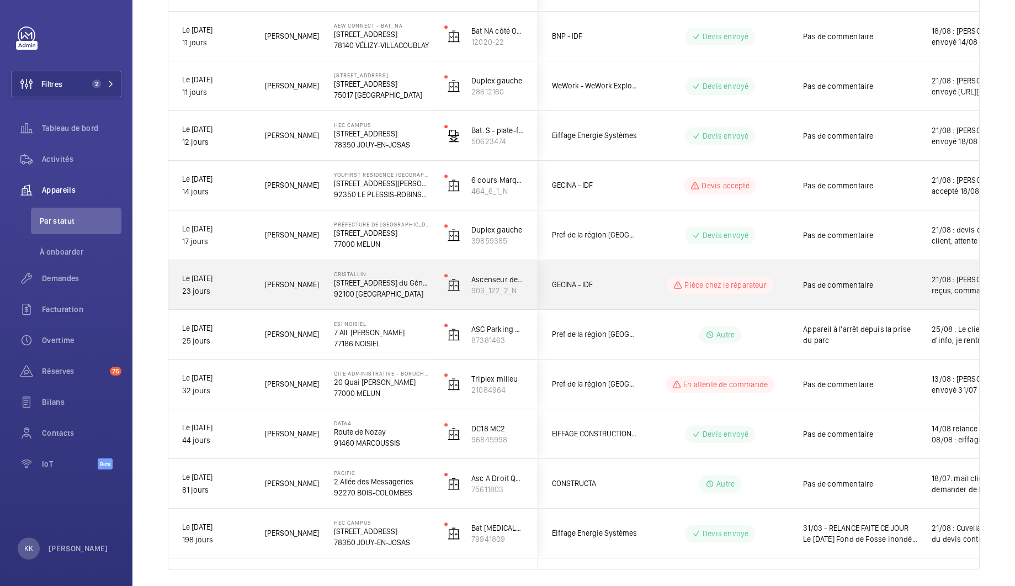
click at [916, 294] on div "Pas de commentaire" at bounding box center [860, 284] width 114 height 25
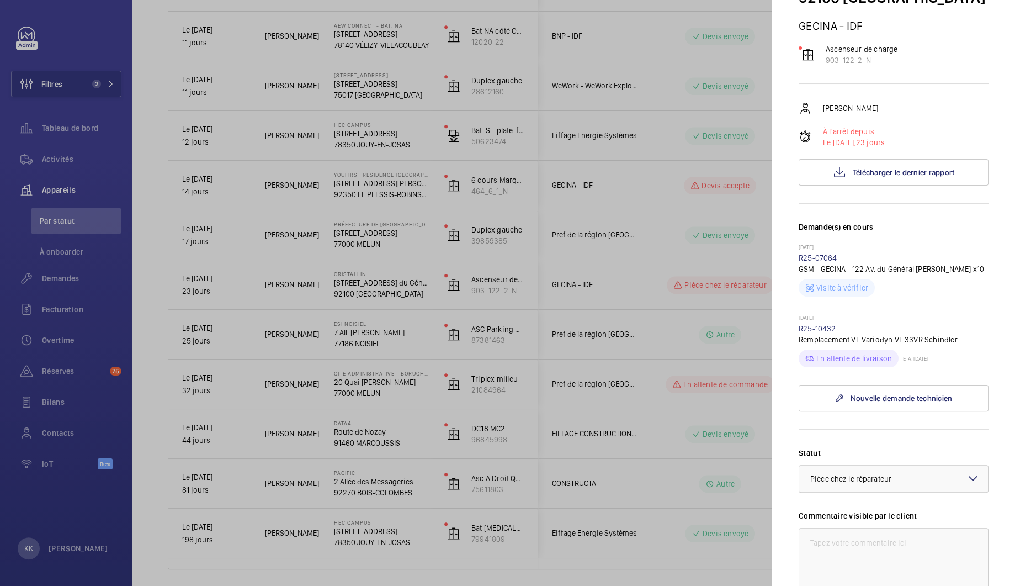
scroll to position [4, 0]
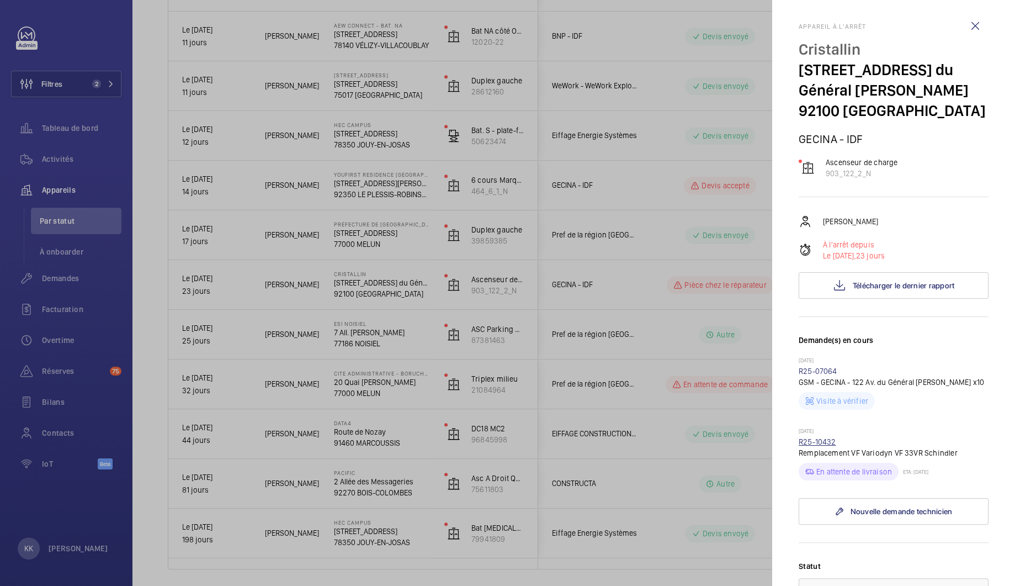
click at [808, 440] on link "R25-10432" at bounding box center [818, 441] width 38 height 9
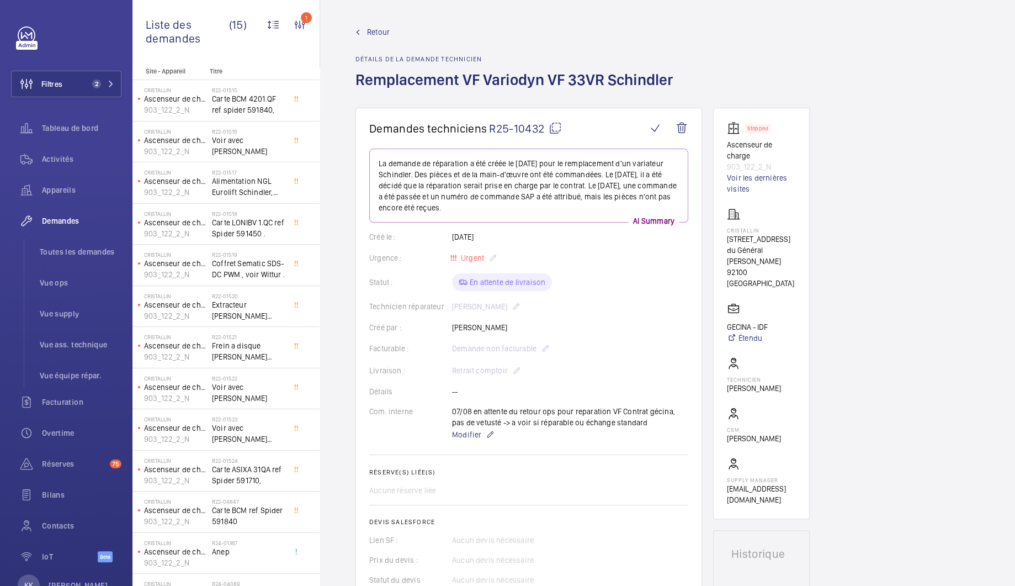
click at [385, 35] on span "Retour" at bounding box center [378, 31] width 23 height 11
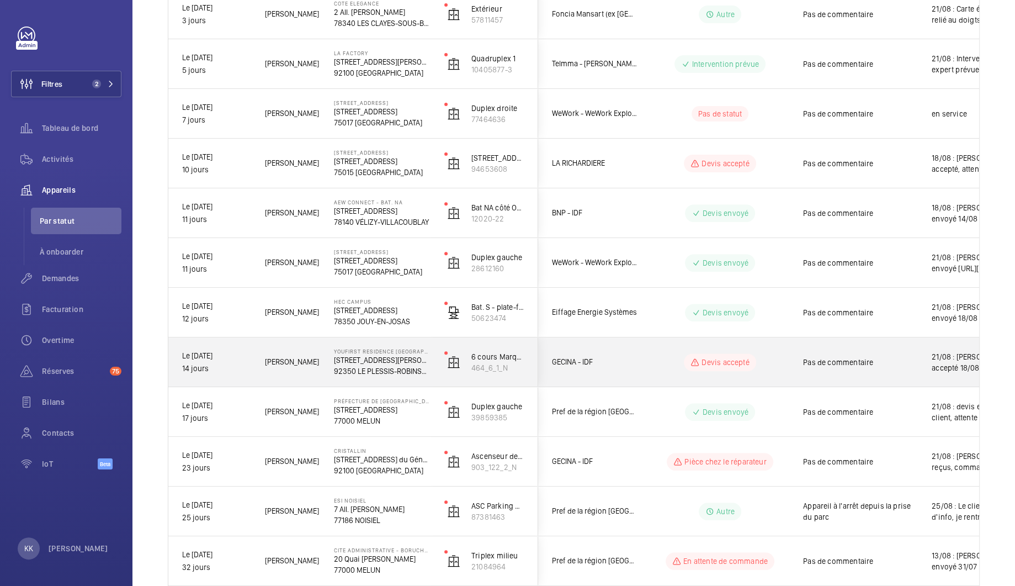
scroll to position [372, 0]
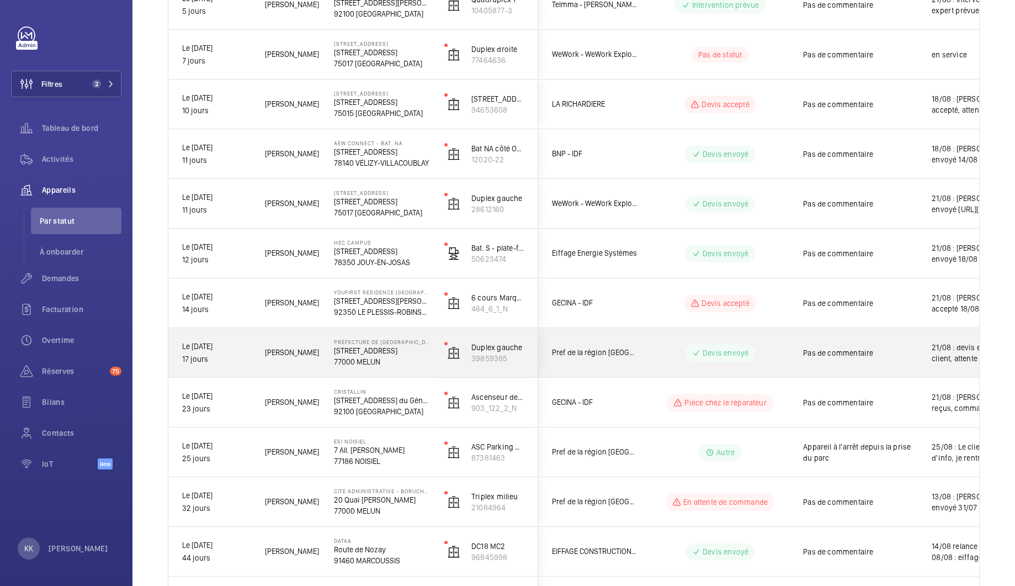
click at [474, 367] on div "Duplex gauche 39859385" at bounding box center [484, 353] width 107 height 50
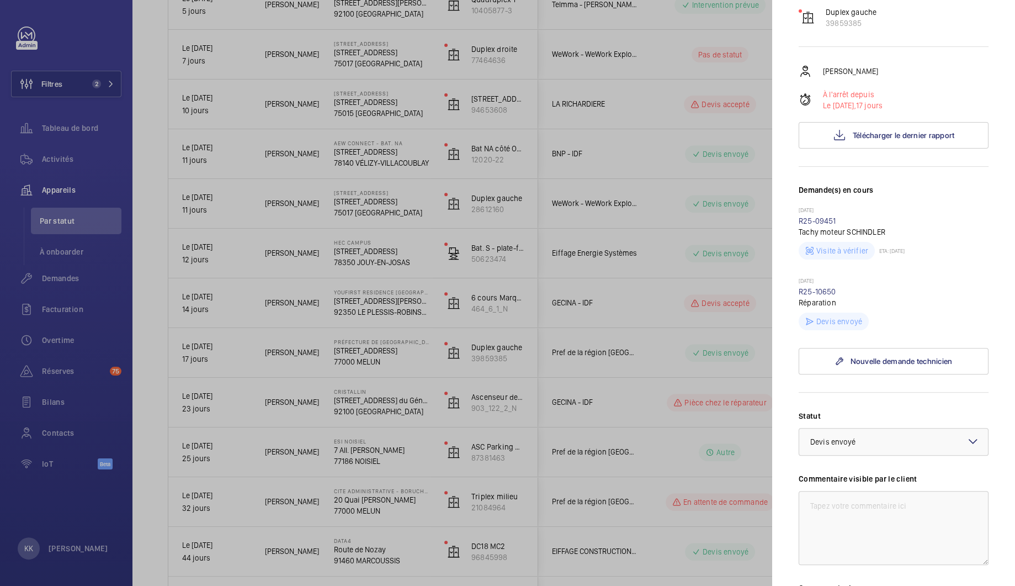
scroll to position [290, 0]
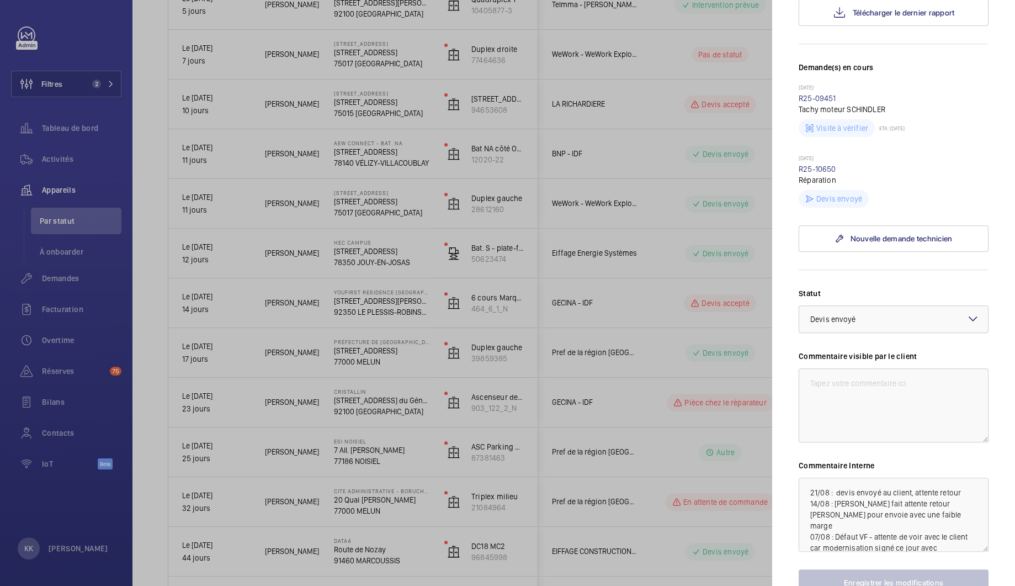
click at [379, 326] on div at bounding box center [507, 293] width 1015 height 586
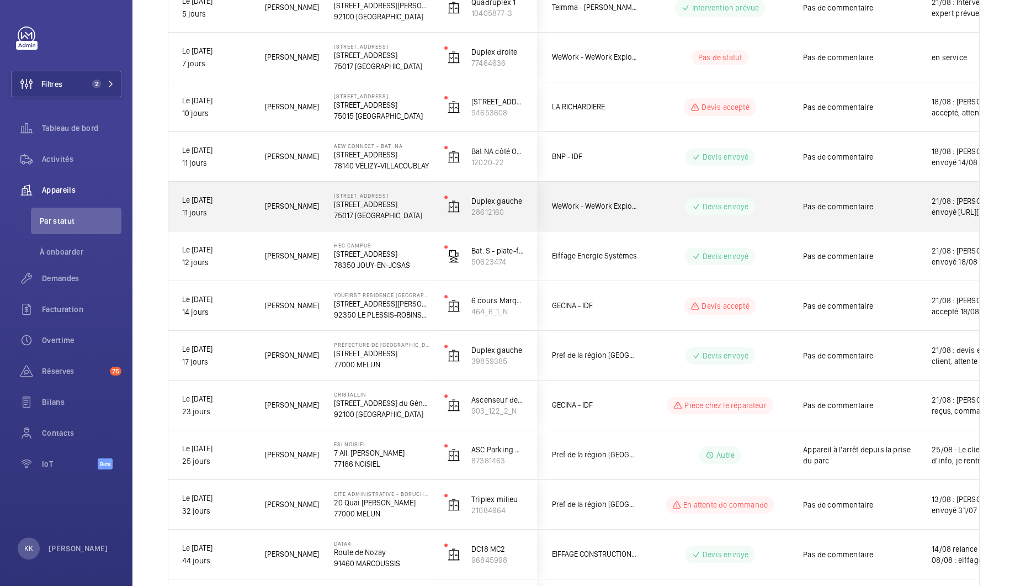
scroll to position [366, 0]
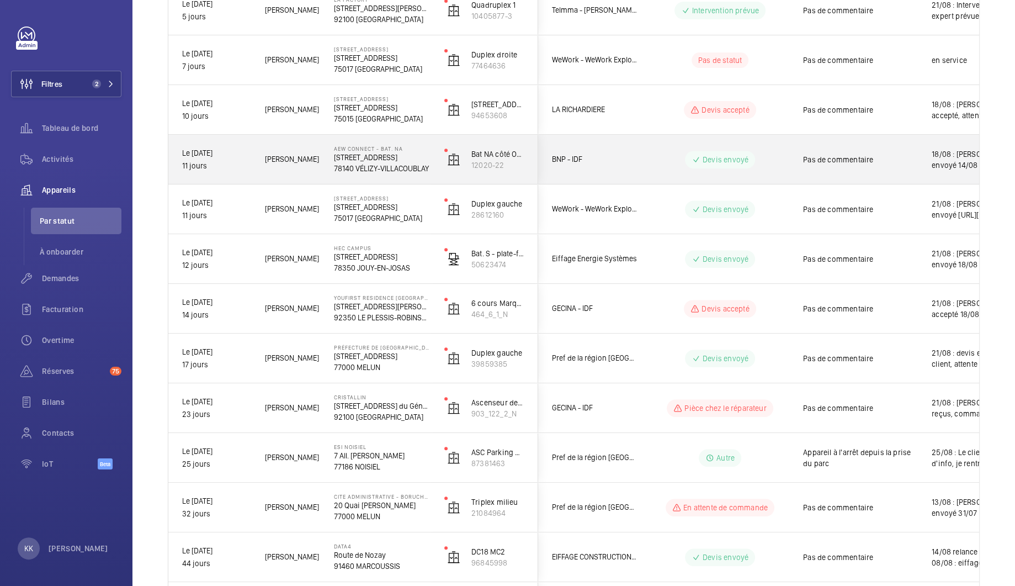
click at [362, 170] on p "78140 VÉLIZY-VILLACOUBLAY" at bounding box center [382, 168] width 96 height 11
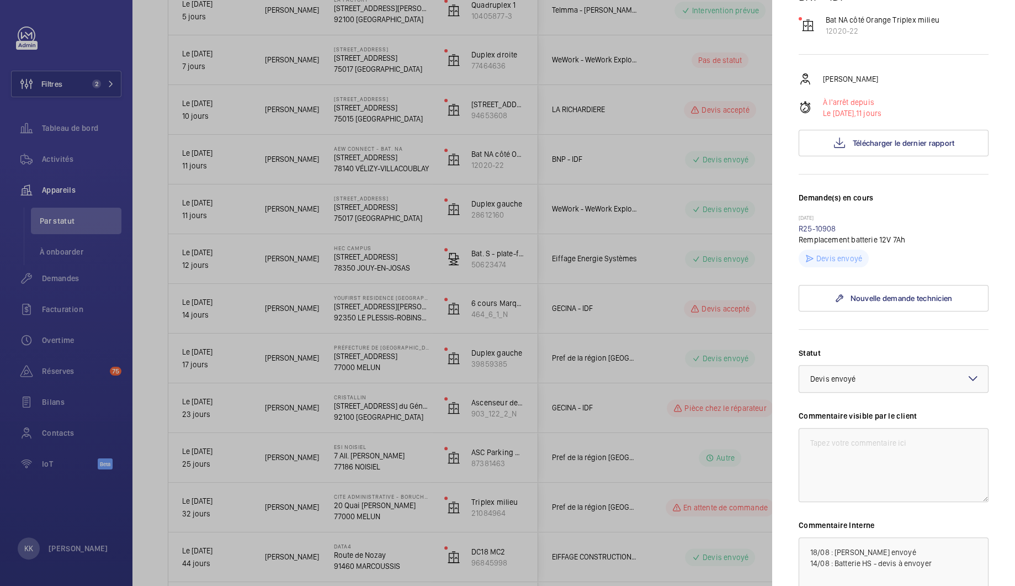
scroll to position [297, 0]
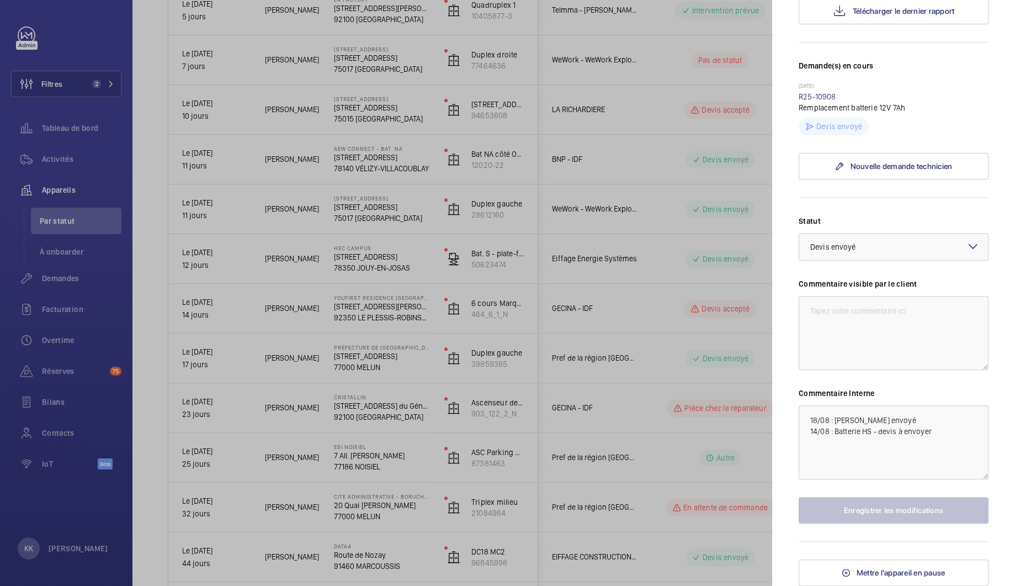
click at [286, 215] on div at bounding box center [507, 293] width 1015 height 586
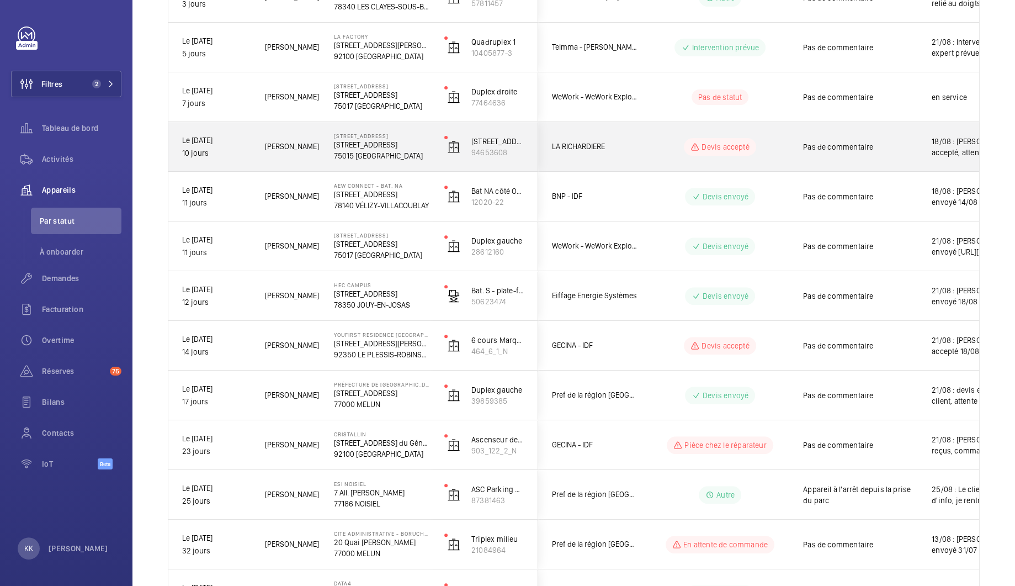
scroll to position [134, 0]
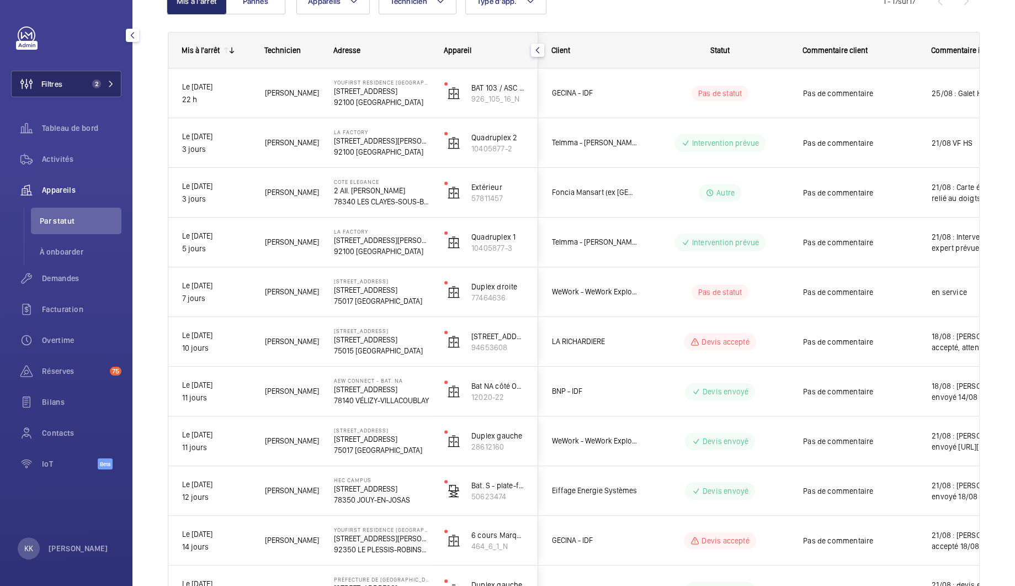
click at [98, 88] on button "Filtres 2" at bounding box center [66, 84] width 110 height 26
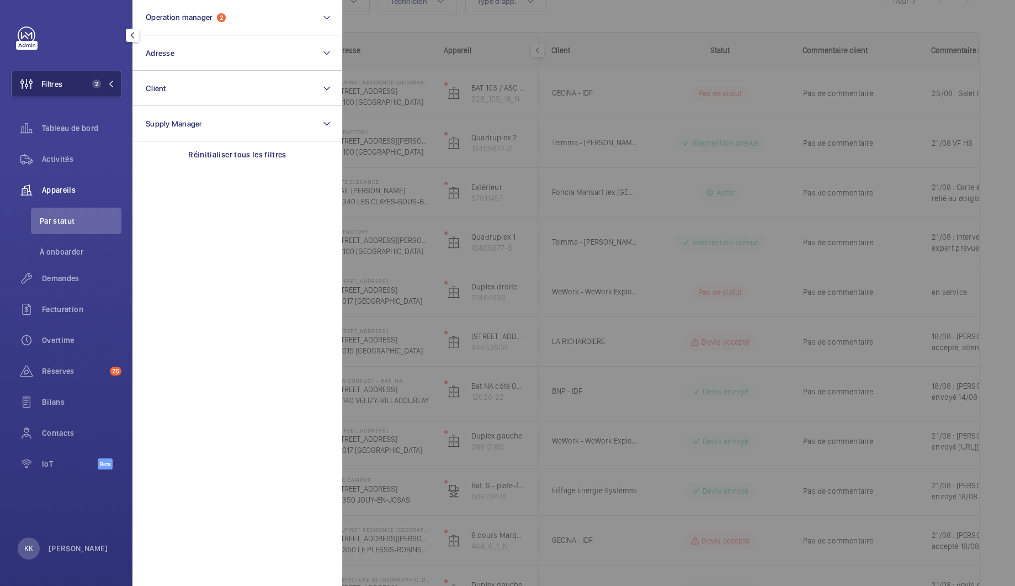
click at [98, 88] on button "Filtres 2" at bounding box center [66, 84] width 110 height 26
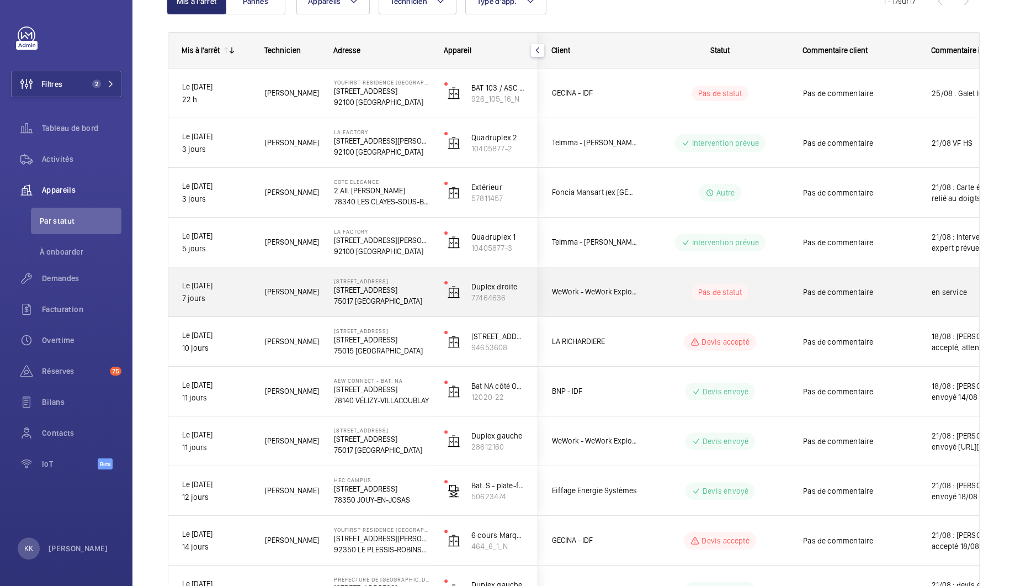
click at [290, 296] on span "Willème J." at bounding box center [292, 291] width 55 height 13
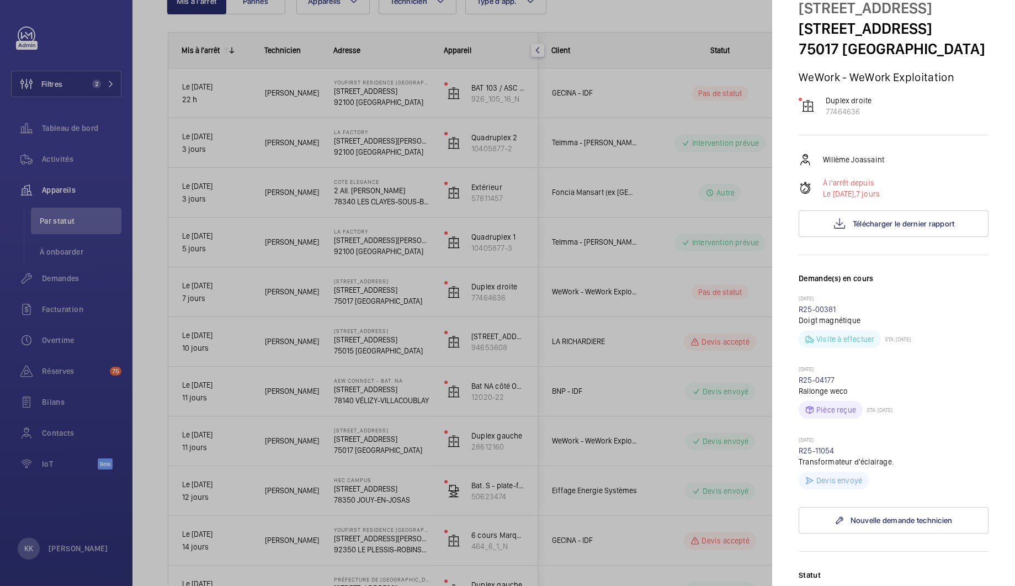
scroll to position [47, 0]
click at [826, 453] on link "R25-11054" at bounding box center [817, 448] width 36 height 9
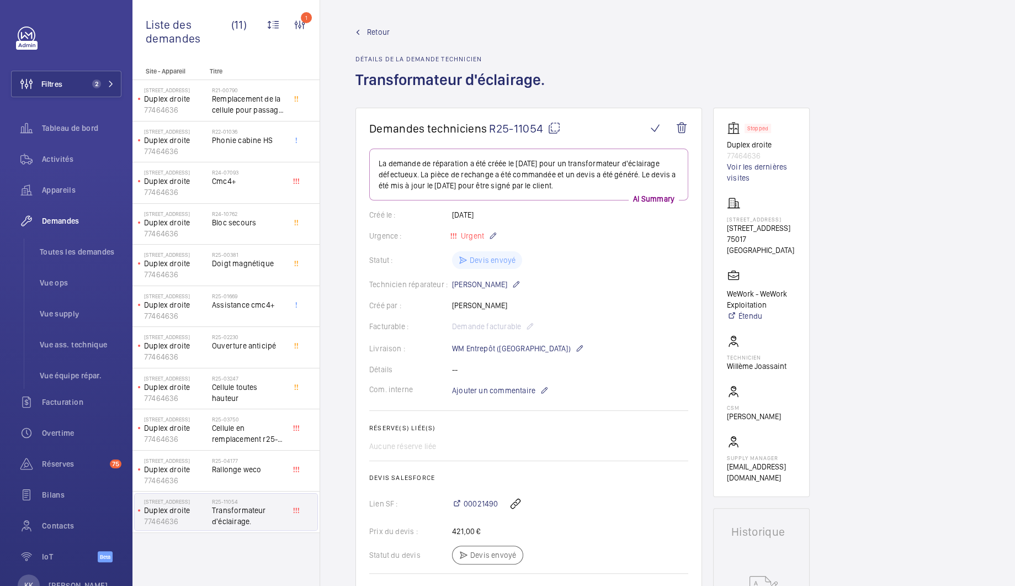
click at [378, 35] on span "Retour" at bounding box center [378, 31] width 23 height 11
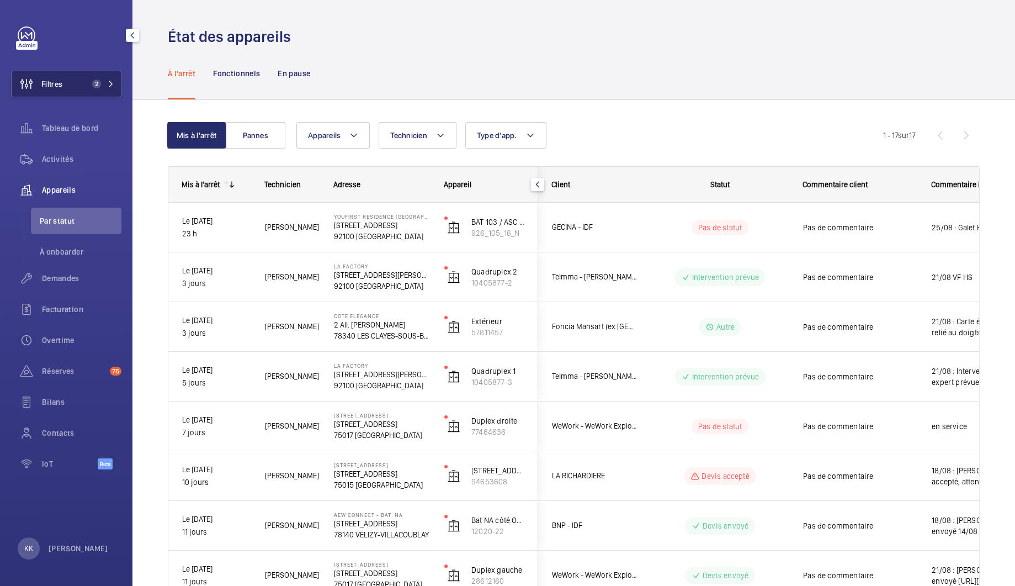
click at [98, 78] on button "Filtres 2" at bounding box center [66, 84] width 110 height 26
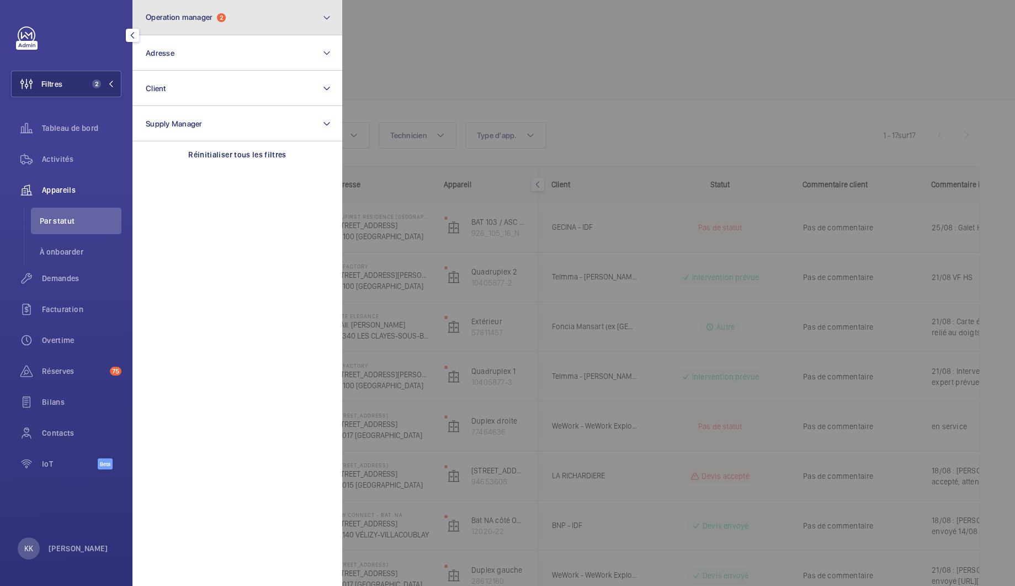
click at [192, 13] on span "Operation manager" at bounding box center [179, 17] width 67 height 9
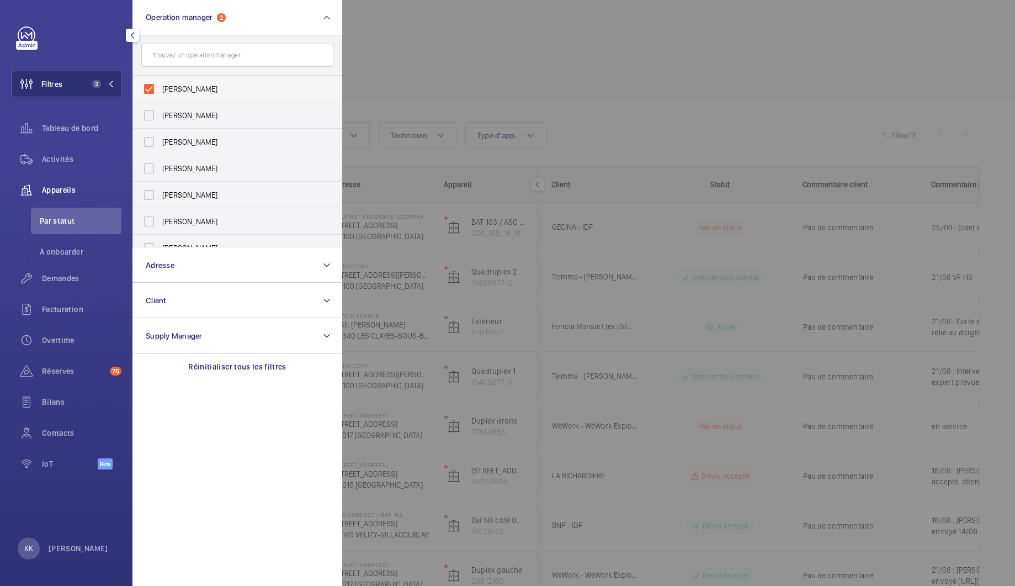
click at [163, 93] on span "[PERSON_NAME]" at bounding box center [238, 88] width 152 height 11
click at [160, 93] on input "[PERSON_NAME]" at bounding box center [149, 89] width 22 height 22
checkbox input "false"
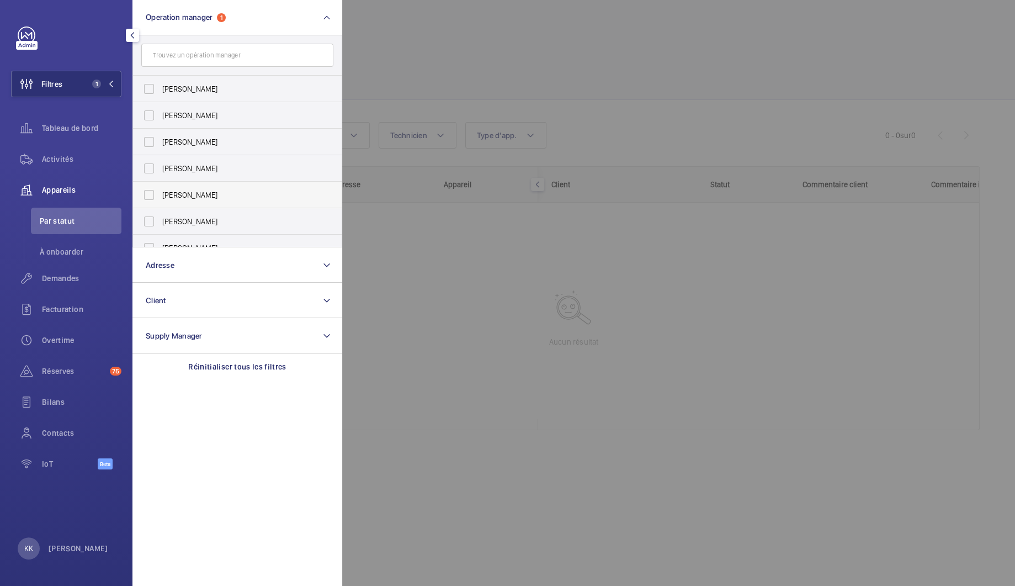
scroll to position [40, 0]
click at [205, 244] on label "Bruno Alves" at bounding box center [229, 234] width 192 height 26
click at [160, 244] on input "Bruno Alves" at bounding box center [149, 234] width 22 height 22
checkbox input "true"
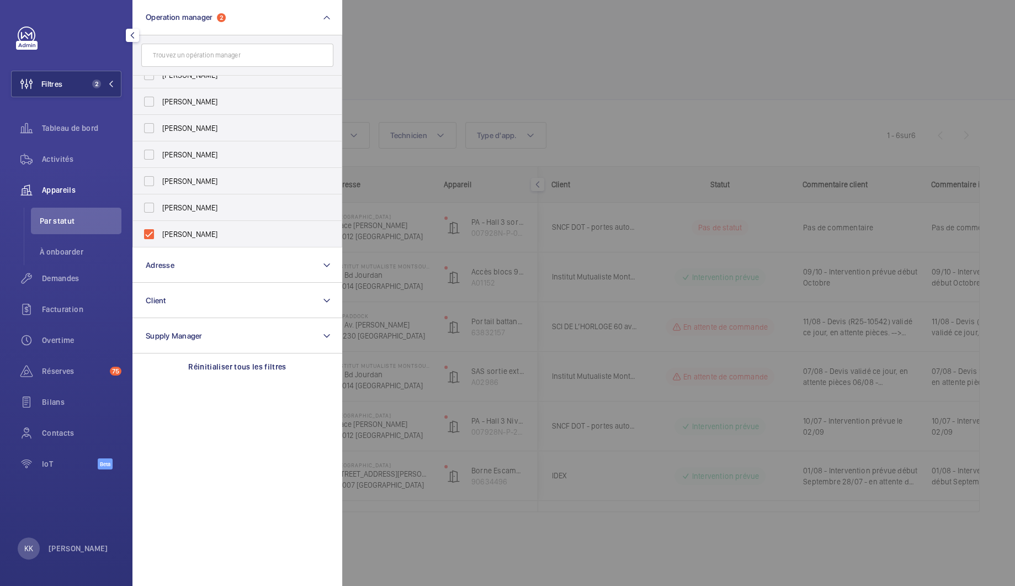
click at [437, 58] on div at bounding box center [849, 293] width 1015 height 586
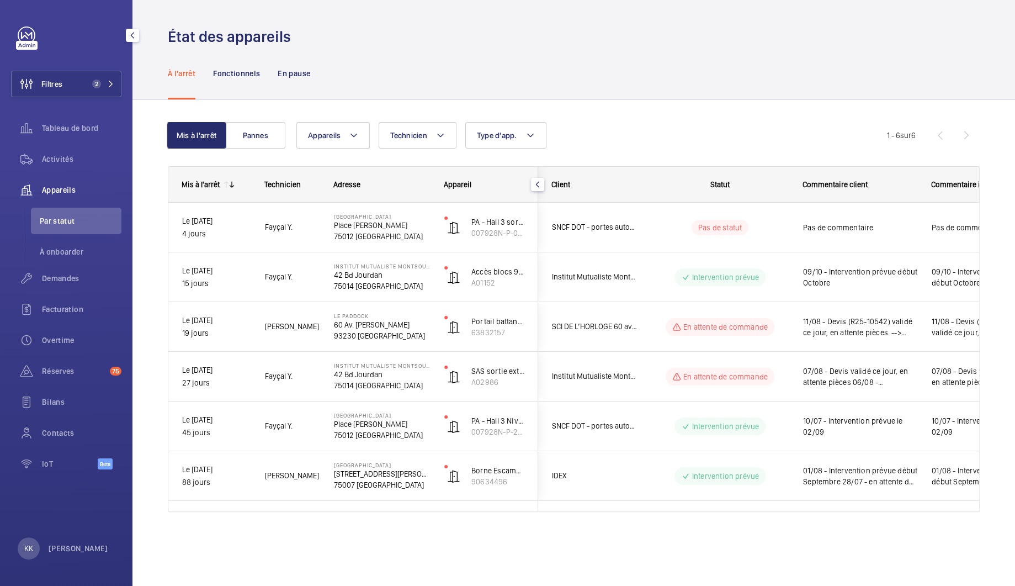
click at [257, 150] on wm-front-shared-table-view-engine "Mis à l'arrêt Pannes Appareils Technicien Type d'app. Plus de filtres Réinitial…" at bounding box center [574, 330] width 812 height 416
click at [260, 144] on button "Pannes" at bounding box center [256, 135] width 60 height 26
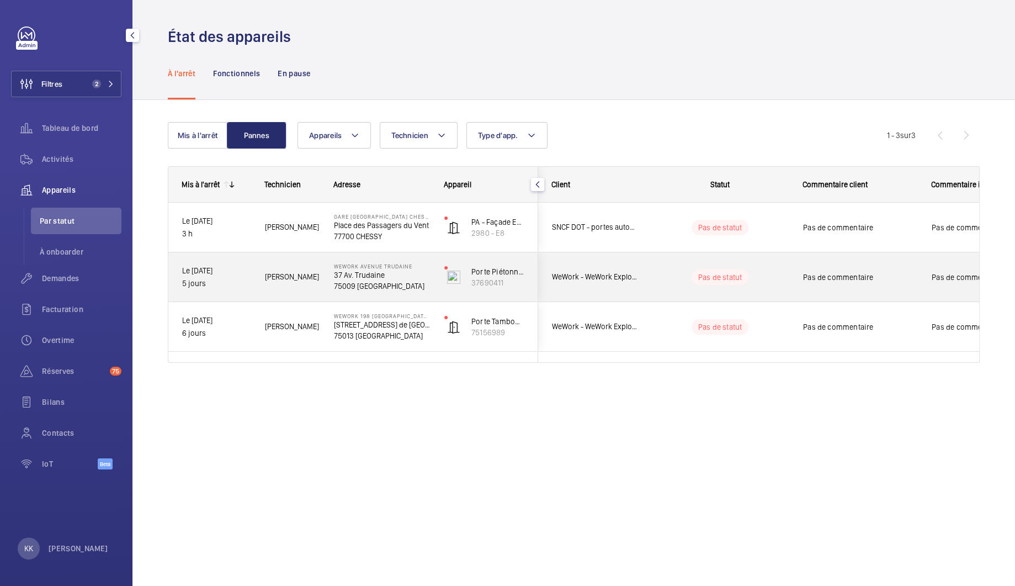
click at [310, 295] on div "Bruno A." at bounding box center [285, 276] width 69 height 49
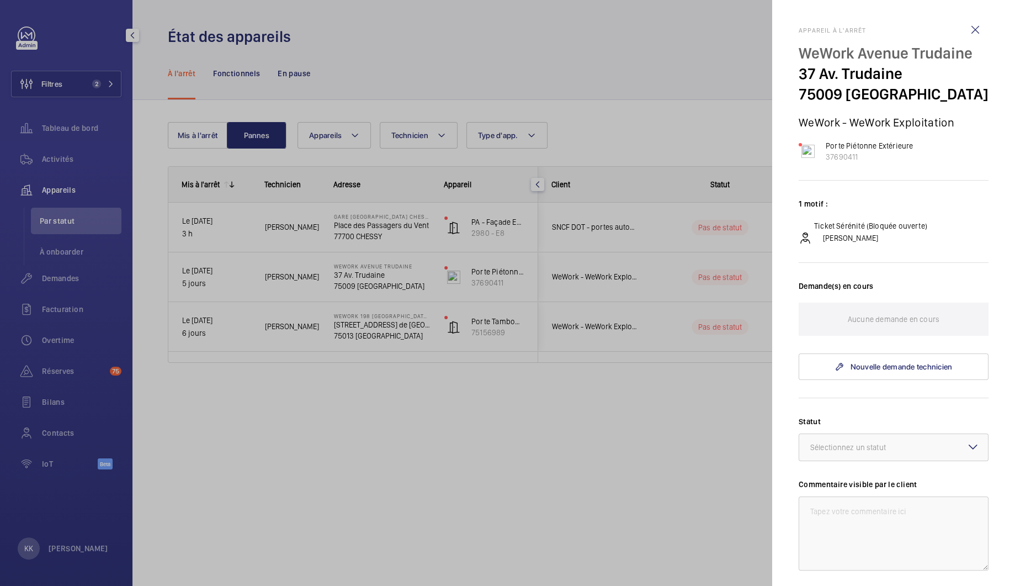
click at [742, 120] on div at bounding box center [507, 293] width 1015 height 586
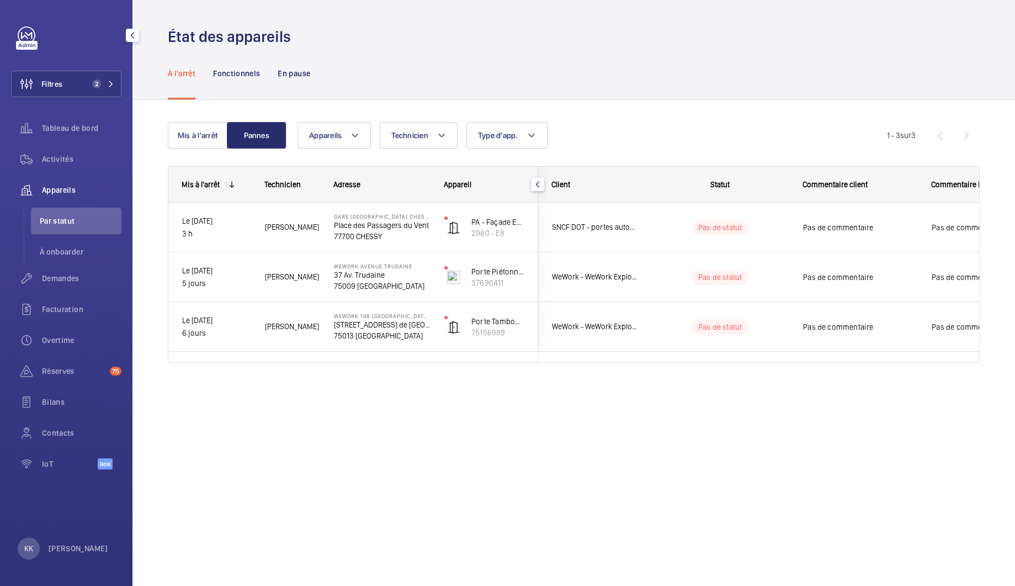
click at [67, 103] on div "Filtres 2 Tableau de bord Activités Appareils Par statut À onboarder Demandes F…" at bounding box center [66, 253] width 110 height 455
click at [70, 79] on button "Filtres 2" at bounding box center [66, 84] width 110 height 26
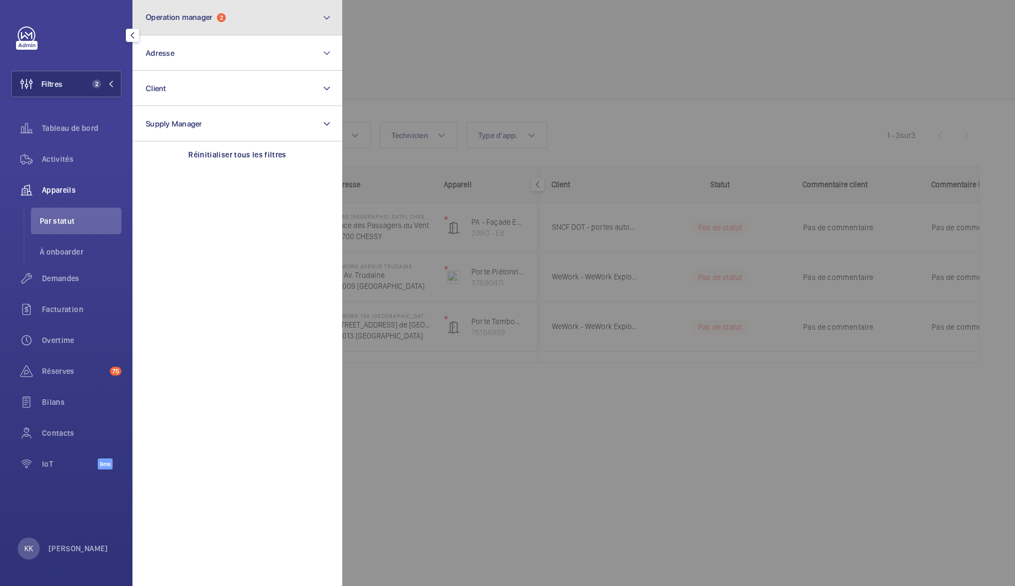
click at [206, 18] on span "Operation manager" at bounding box center [179, 17] width 67 height 9
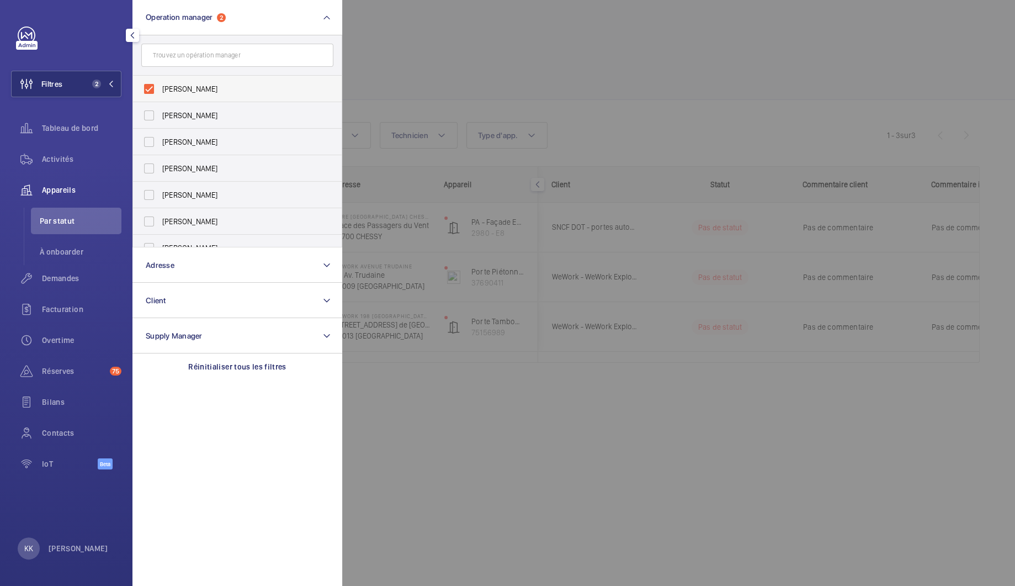
click at [183, 82] on label "Bruno Alves" at bounding box center [229, 89] width 192 height 26
click at [160, 82] on input "Bruno Alves" at bounding box center [149, 89] width 22 height 22
checkbox input "false"
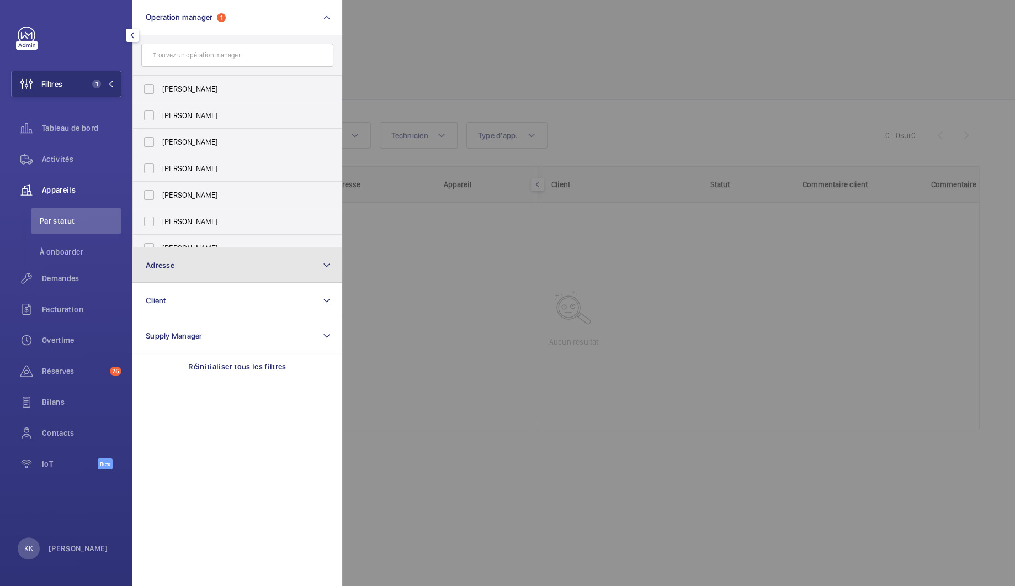
click at [191, 276] on button "Adresse" at bounding box center [237, 264] width 210 height 35
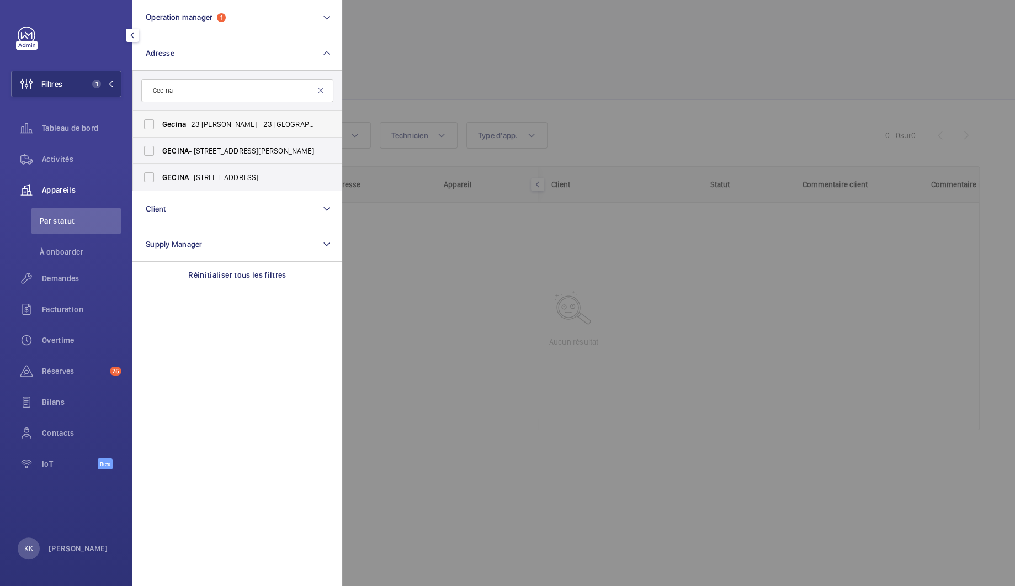
type input "Gecina"
click at [169, 123] on span "Gecina" at bounding box center [174, 124] width 24 height 9
click at [160, 123] on input "Gecina - 23 Jules Ferry - 23 Bd Jules Ferry, PARIS 75011" at bounding box center [149, 124] width 22 height 22
checkbox input "true"
click at [166, 160] on label "GECINA - 22 rue du Général Foy, 75017 PARIS, PARIS 75017" at bounding box center [229, 150] width 192 height 26
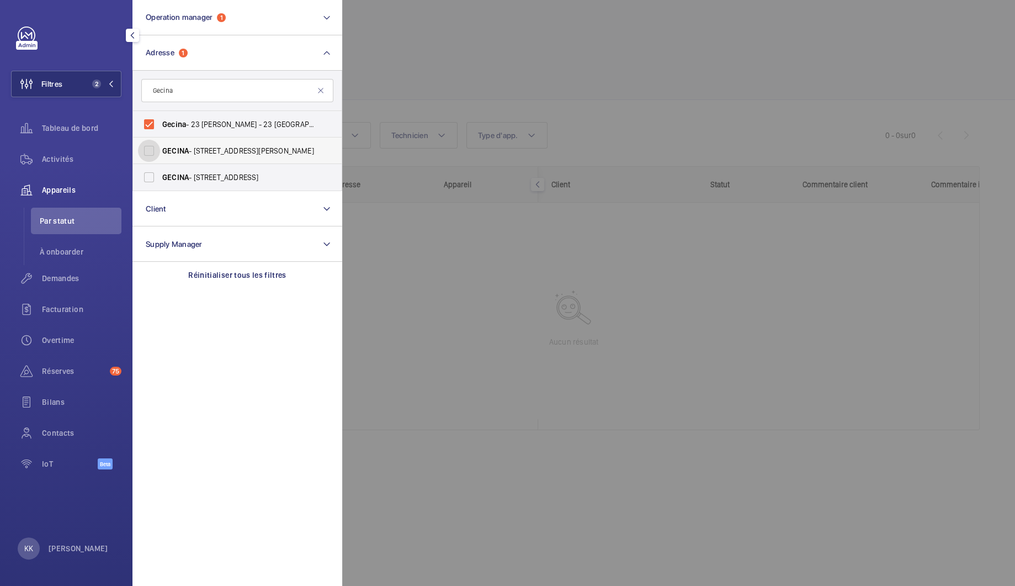
click at [160, 160] on input "GECINA - 22 rue du Général Foy, 75017 PARIS, PARIS 75017" at bounding box center [149, 151] width 22 height 22
checkbox input "true"
click at [164, 174] on span "GECINA" at bounding box center [175, 177] width 26 height 9
click at [160, 174] on input "GECINA - 5/7 avenue de Paris, 94300 VINCENNES, VINCENNES 94300" at bounding box center [149, 177] width 22 height 22
checkbox input "true"
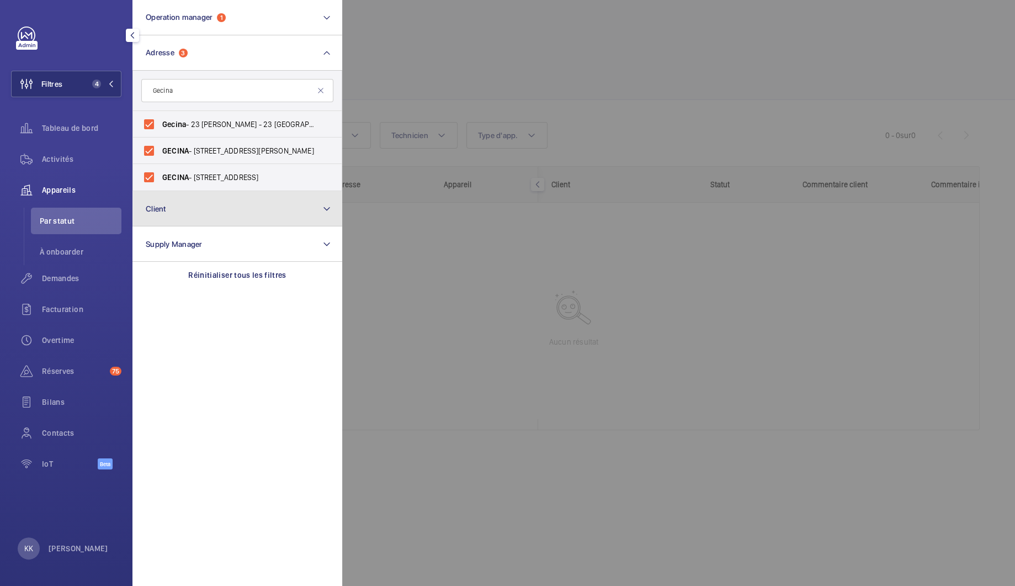
click at [173, 199] on button "Client" at bounding box center [237, 208] width 210 height 35
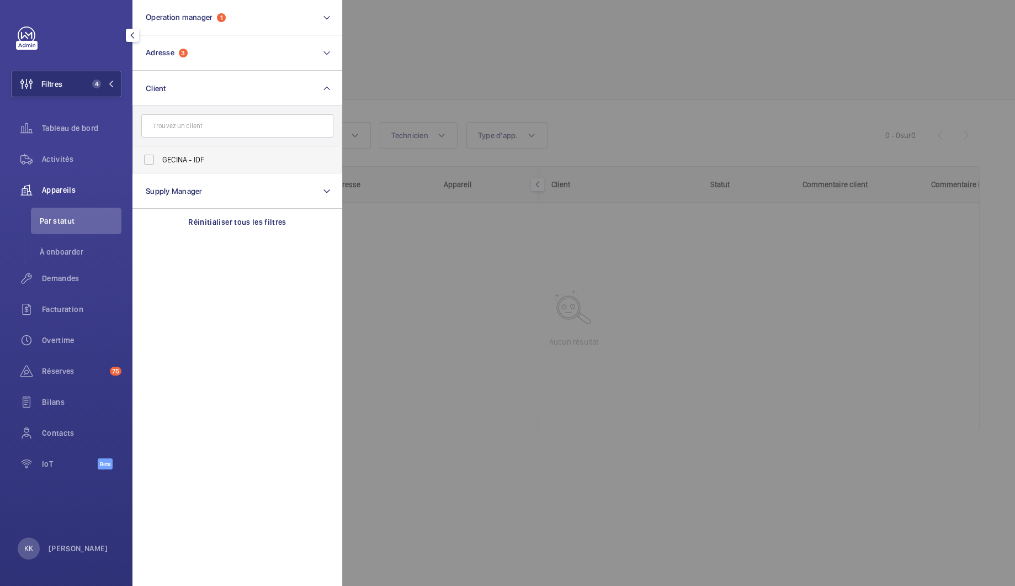
click at [173, 157] on span "GECINA - IDF" at bounding box center [238, 159] width 152 height 11
click at [160, 157] on input "GECINA - IDF" at bounding box center [149, 159] width 22 height 22
checkbox input "true"
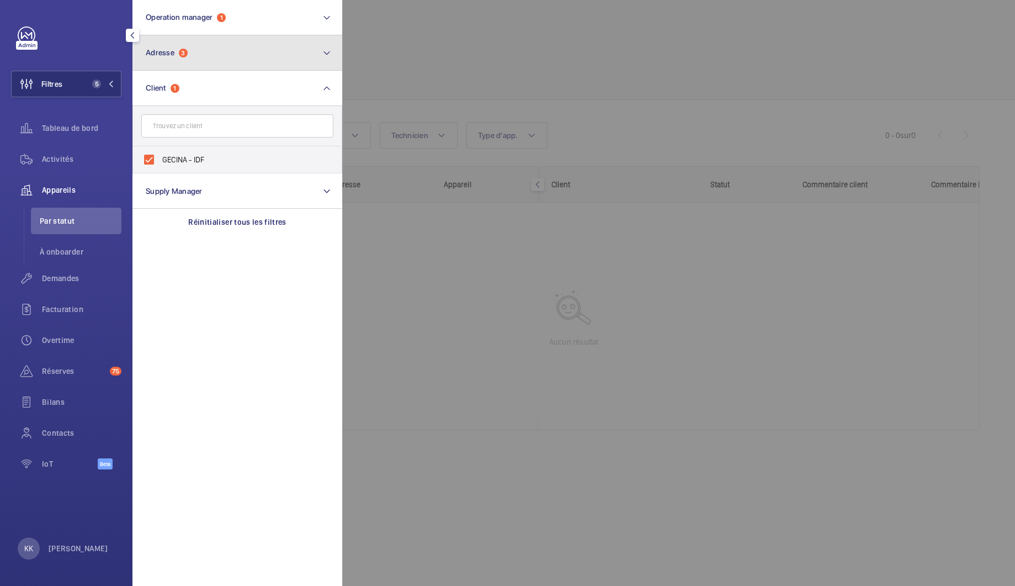
click at [225, 39] on button "Adresse 3" at bounding box center [237, 52] width 210 height 35
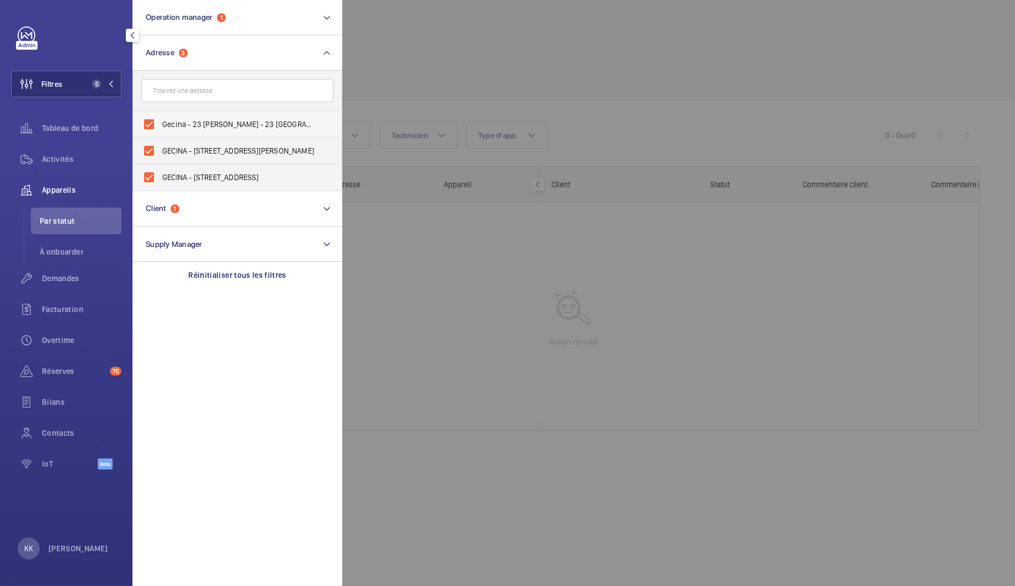
click at [183, 129] on span "Gecina - 23 Jules Ferry - 23 Bd Jules Ferry, PARIS 75011" at bounding box center [238, 124] width 152 height 11
click at [160, 129] on input "Gecina - 23 Jules Ferry - 23 Bd Jules Ferry, PARIS 75011" at bounding box center [149, 124] width 22 height 22
checkbox input "false"
click at [180, 144] on label "GECINA - 22 rue du Général Foy, 75017 PARIS, PARIS 75017" at bounding box center [229, 150] width 192 height 26
click at [160, 144] on input "GECINA - 22 rue du Général Foy, 75017 PARIS, PARIS 75017" at bounding box center [149, 151] width 22 height 22
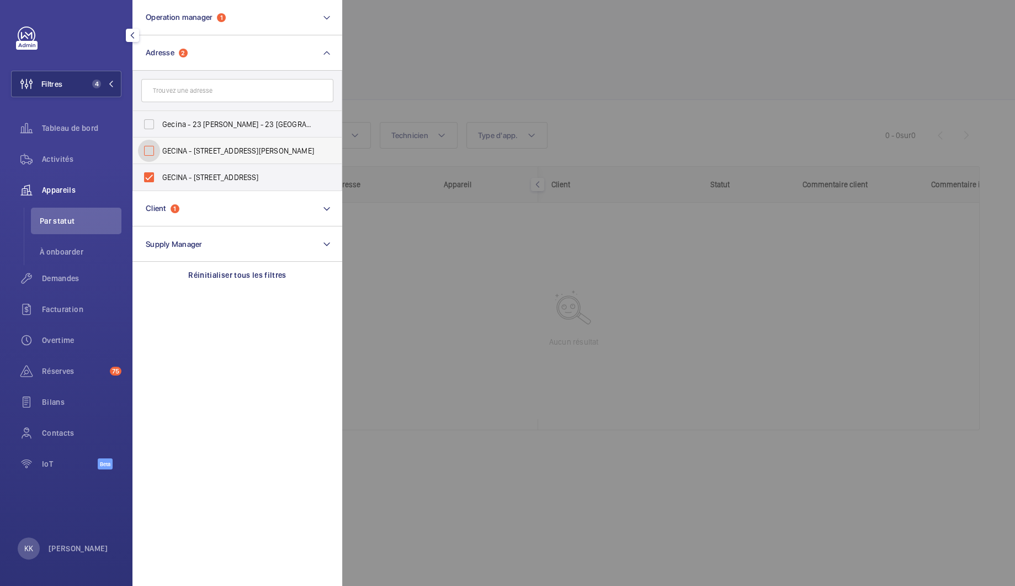
checkbox input "false"
click at [181, 169] on label "GECINA - 5/7 avenue de Paris, 94300 VINCENNES, VINCENNES 94300" at bounding box center [229, 177] width 192 height 26
click at [160, 169] on input "GECINA - 5/7 avenue de Paris, 94300 VINCENNES, VINCENNES 94300" at bounding box center [149, 177] width 22 height 22
checkbox input "false"
click at [192, 200] on button "Client 1" at bounding box center [237, 208] width 210 height 35
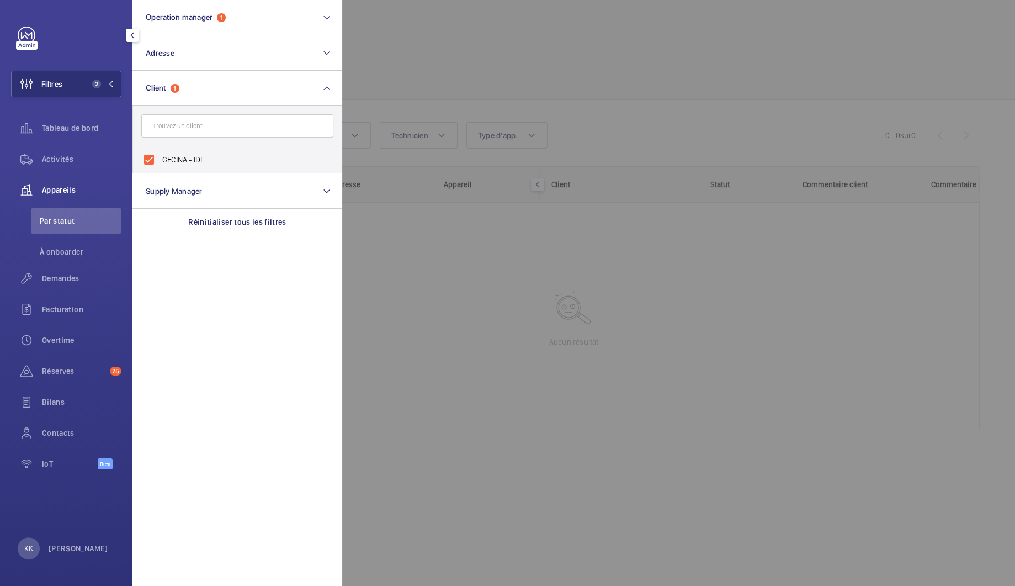
click at [187, 125] on input "text" at bounding box center [237, 125] width 192 height 23
click at [187, 285] on section "Operation manager 1 Adresse Client 1 GECINA - IDF Réinitialiser Supply Manager …" at bounding box center [237, 293] width 210 height 586
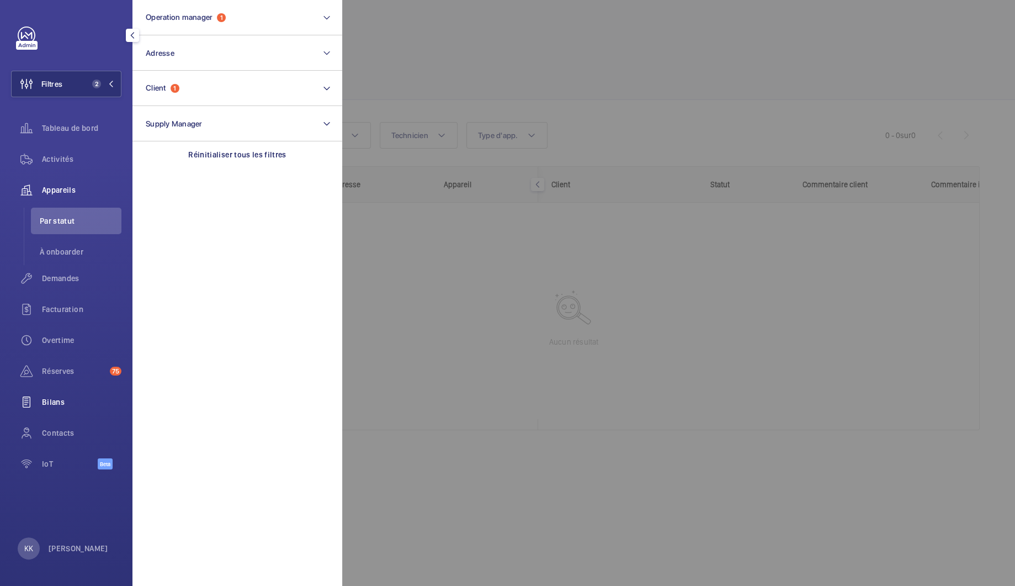
click at [50, 397] on span "Bilans" at bounding box center [81, 401] width 79 height 11
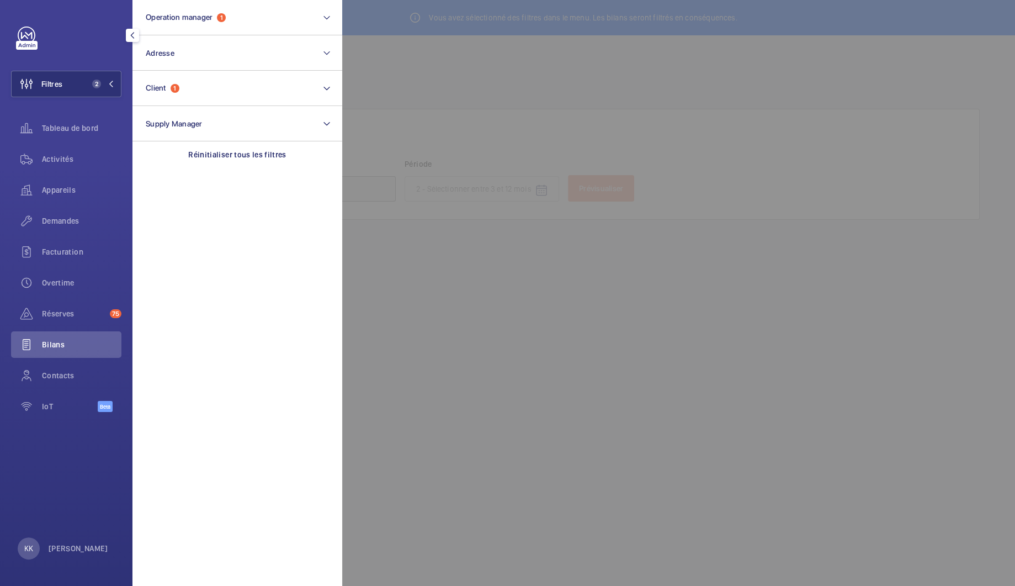
click at [394, 73] on div at bounding box center [849, 293] width 1015 height 586
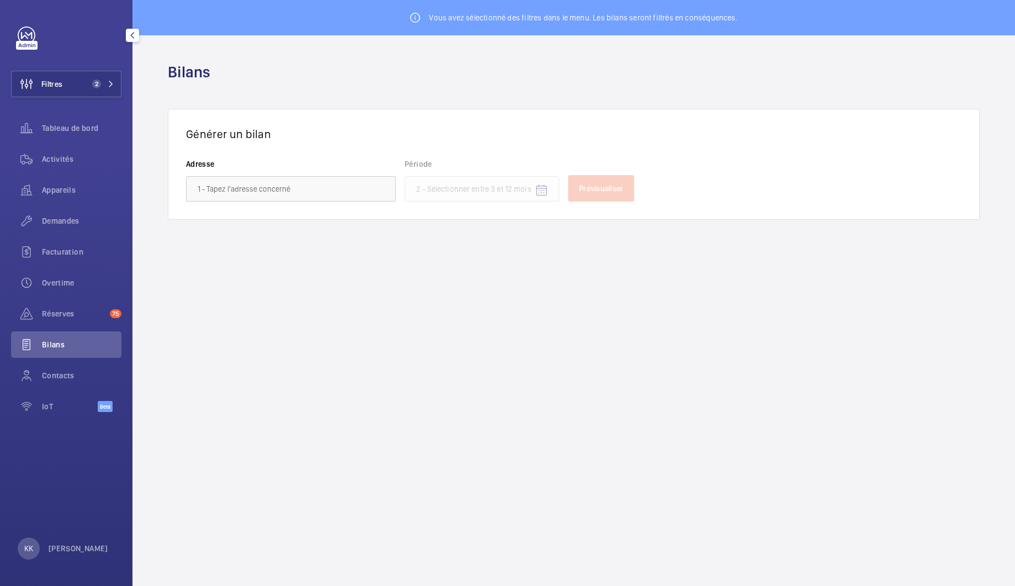
click at [577, 86] on wm-front-admin-header "Bilans" at bounding box center [573, 71] width 883 height 73
click at [266, 184] on input "text" at bounding box center [291, 188] width 210 height 25
click at [247, 199] on input "text" at bounding box center [291, 188] width 210 height 25
click at [246, 197] on input "text" at bounding box center [291, 188] width 210 height 25
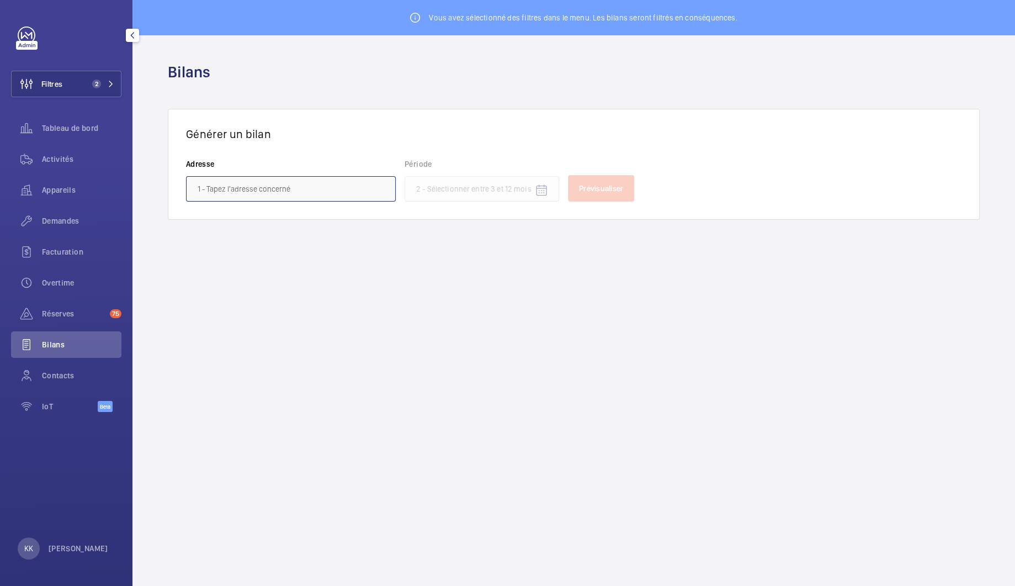
paste input "Gecina"
type input "Gecina"
drag, startPoint x: 246, startPoint y: 197, endPoint x: 59, endPoint y: 150, distance: 192.9
click at [59, 150] on mat-sidenav-content "Filtres 2 Tableau de bord Activités Appareils Demandes Facturation Overtime Rés…" at bounding box center [507, 293] width 1015 height 586
click at [321, 130] on h3 "Générer un bilan" at bounding box center [574, 134] width 776 height 14
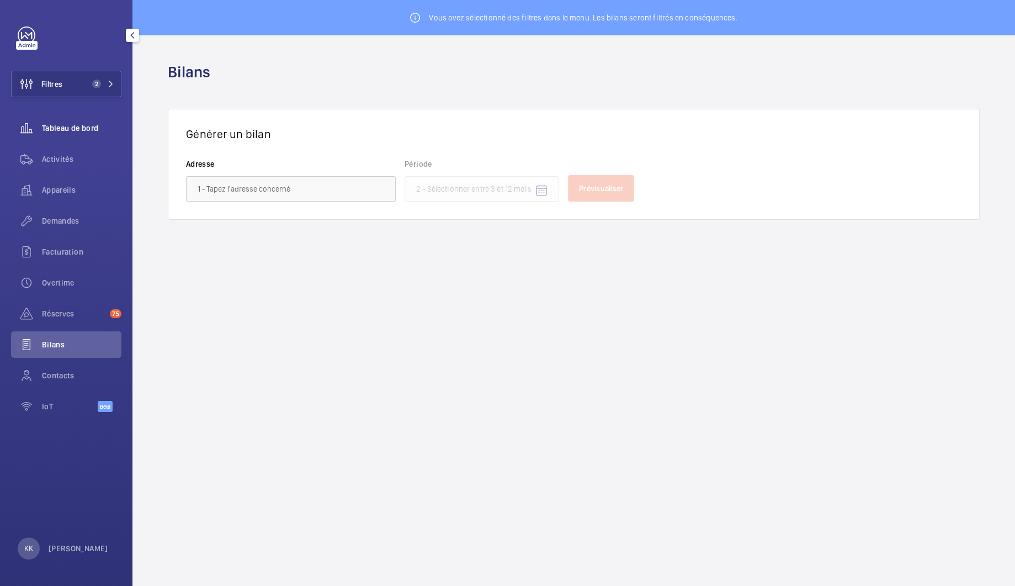
click at [53, 123] on span "Tableau de bord" at bounding box center [81, 128] width 79 height 11
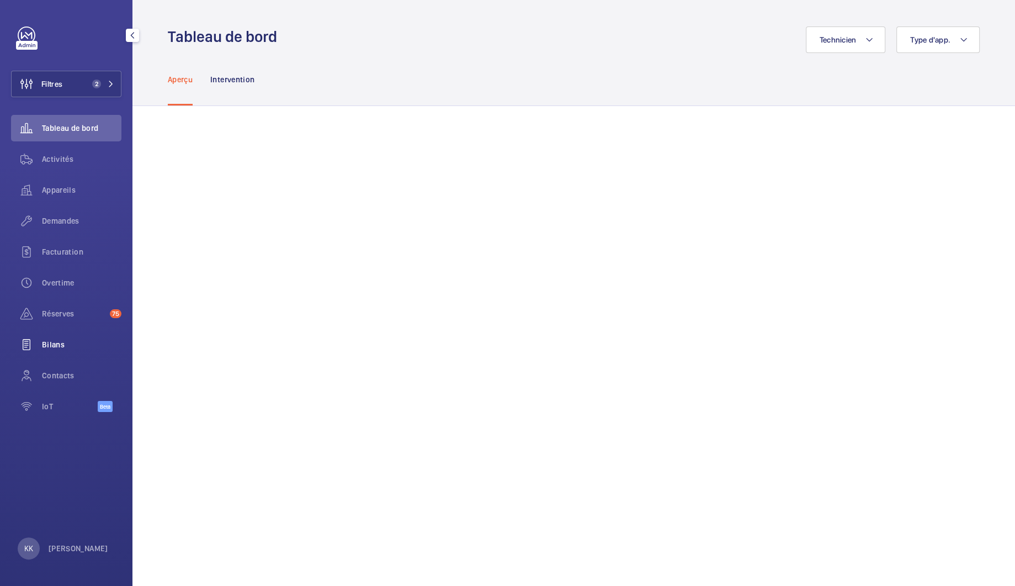
click at [58, 357] on div "Bilans" at bounding box center [66, 344] width 110 height 26
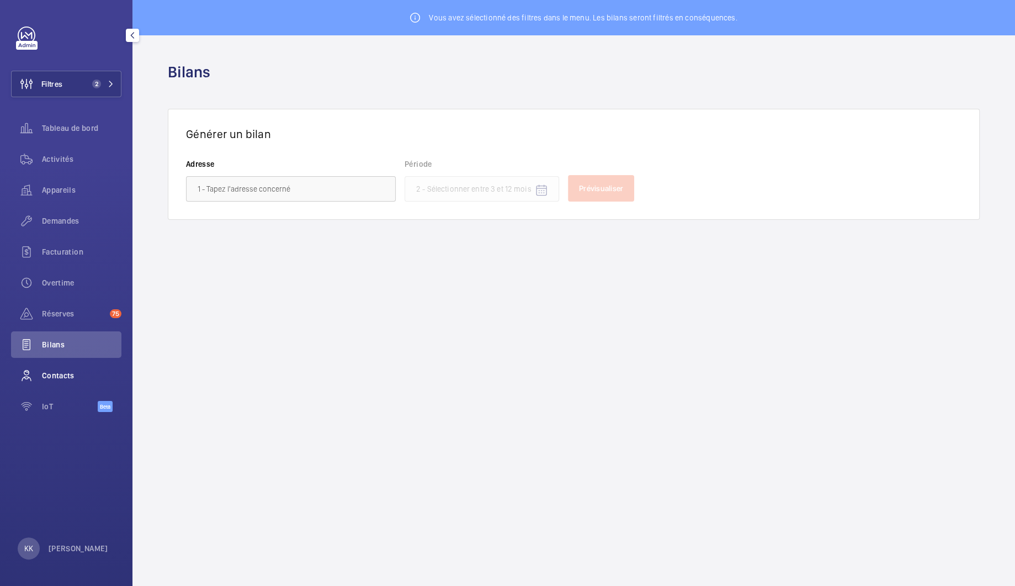
click at [78, 374] on span "Contacts" at bounding box center [81, 375] width 79 height 11
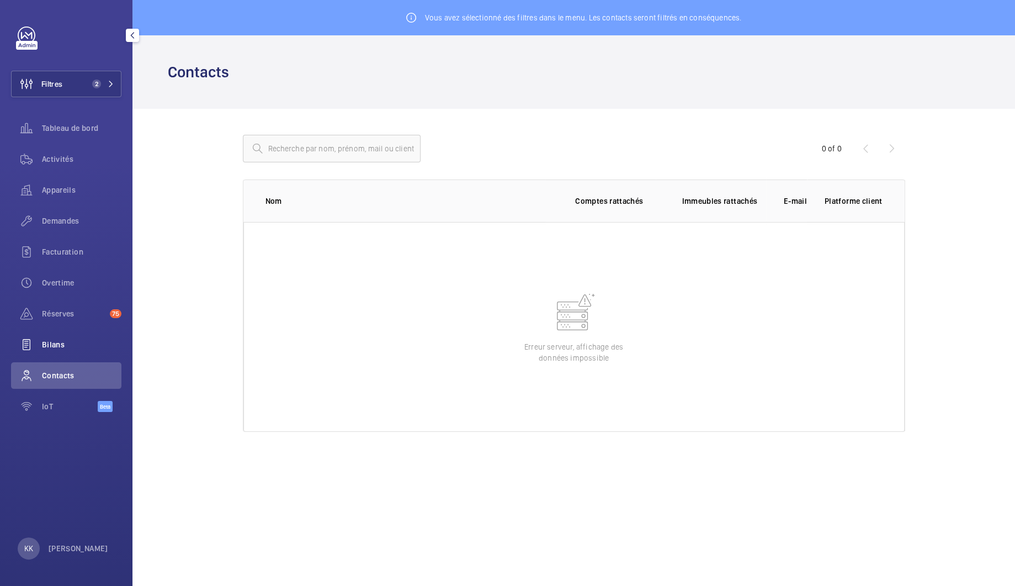
click at [50, 336] on div "Bilans" at bounding box center [66, 344] width 110 height 26
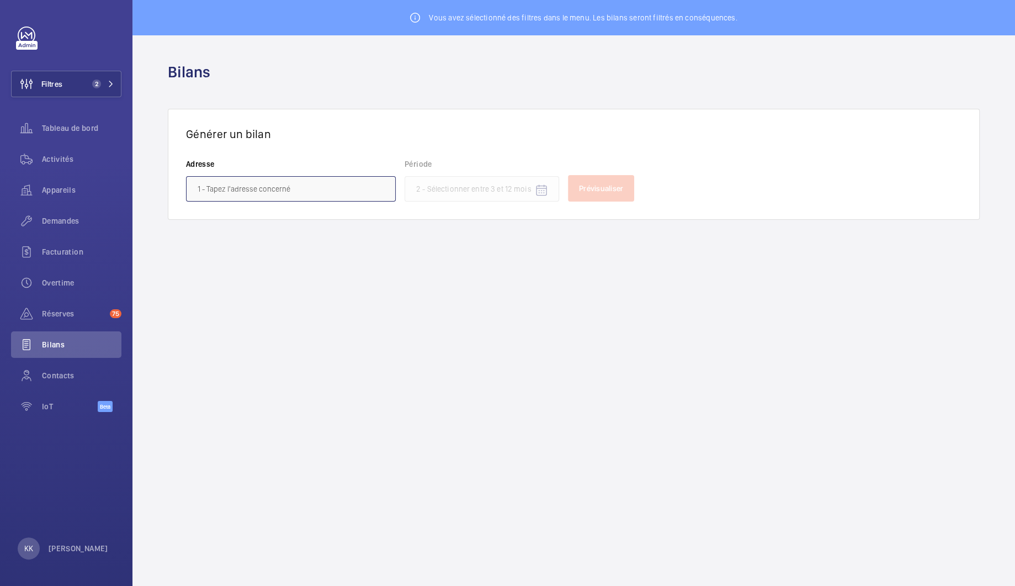
click at [224, 176] on input "text" at bounding box center [291, 188] width 210 height 25
click at [223, 129] on h3 "Générer un bilan" at bounding box center [574, 134] width 776 height 14
click at [259, 171] on wm-front-autocomplete-dropdown-select "Adresse" at bounding box center [291, 179] width 210 height 43
click at [174, 57] on wm-front-admin-header "Bilans" at bounding box center [573, 71] width 883 height 73
drag, startPoint x: 173, startPoint y: 67, endPoint x: 290, endPoint y: 94, distance: 120.1
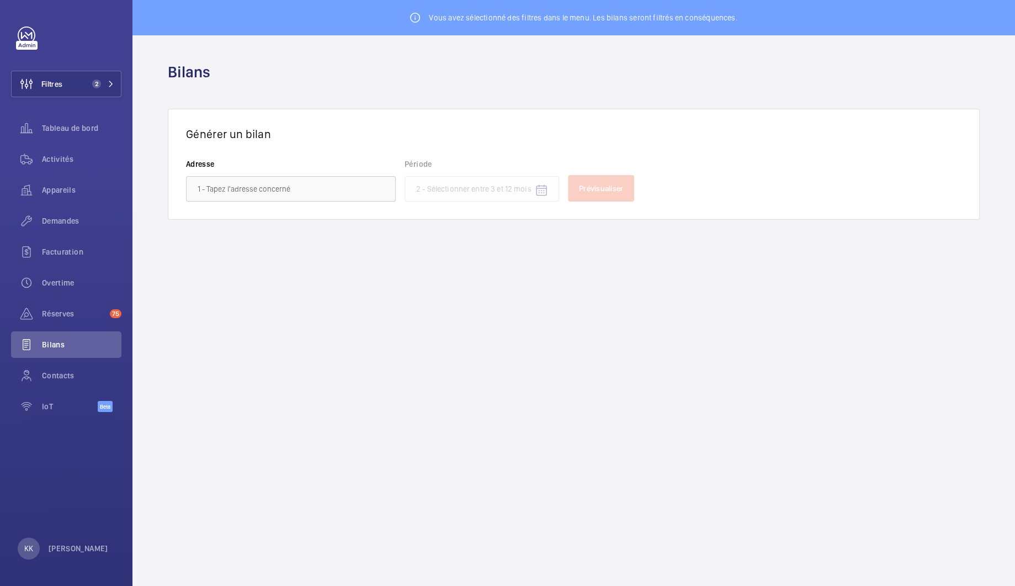
click at [290, 94] on wm-front-admin-header "Bilans" at bounding box center [573, 71] width 883 height 73
click at [237, 76] on div "Bilans" at bounding box center [574, 72] width 812 height 20
drag, startPoint x: 214, startPoint y: 73, endPoint x: 211, endPoint y: 89, distance: 16.7
click at [211, 89] on wm-front-admin-header "Bilans" at bounding box center [573, 71] width 883 height 73
click at [98, 310] on span "Réserves" at bounding box center [73, 313] width 63 height 11
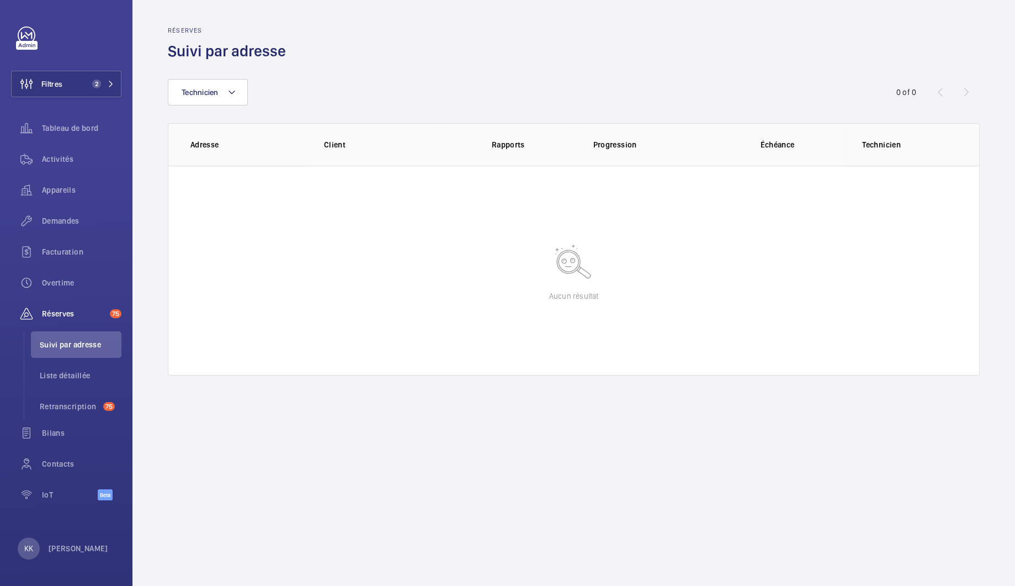
click at [741, 70] on div "Technicien 0 of 0 Adresse Client Rapports Progression Échéance Technicien Aucun…" at bounding box center [574, 218] width 812 height 314
click at [87, 131] on span "Tableau de bord" at bounding box center [81, 128] width 79 height 11
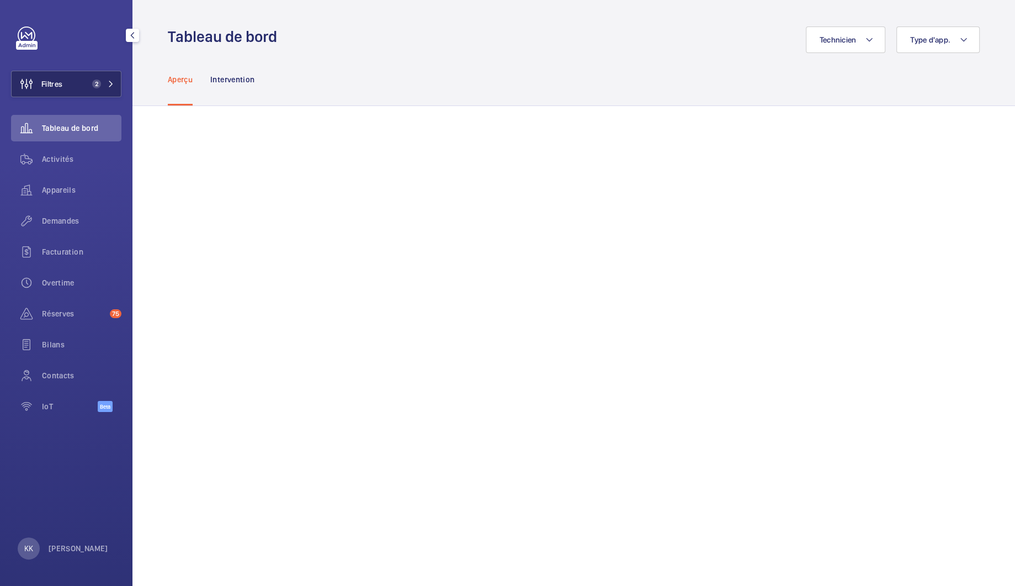
click at [102, 92] on button "Filtres 2" at bounding box center [66, 84] width 110 height 26
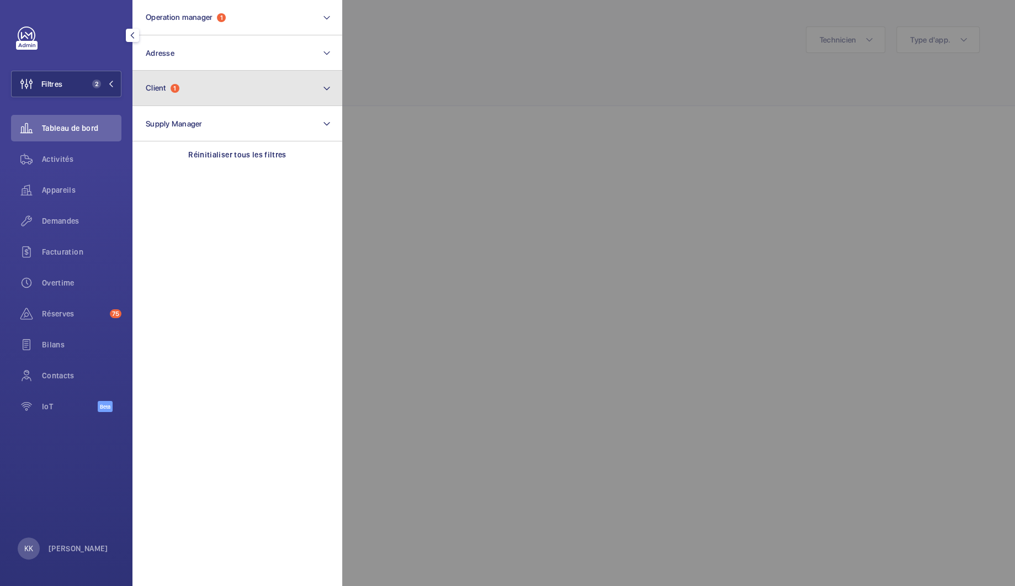
click at [231, 91] on button "Client 1" at bounding box center [237, 88] width 210 height 35
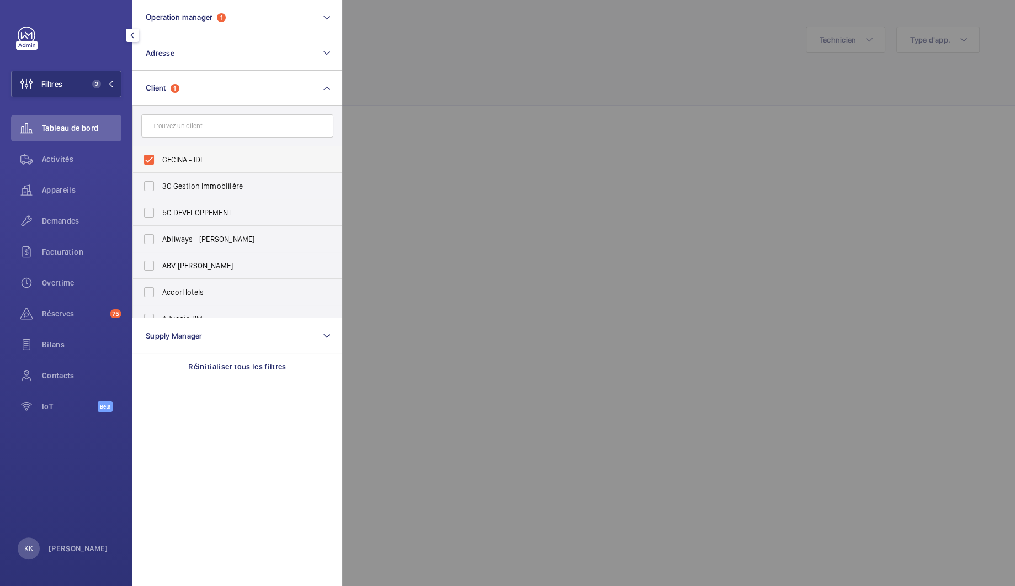
click at [177, 157] on span "GECINA - IDF" at bounding box center [238, 159] width 152 height 11
click at [160, 157] on input "GECINA - IDF" at bounding box center [149, 159] width 22 height 22
checkbox input "false"
click at [240, 13] on button "Operation manager 1" at bounding box center [237, 17] width 210 height 35
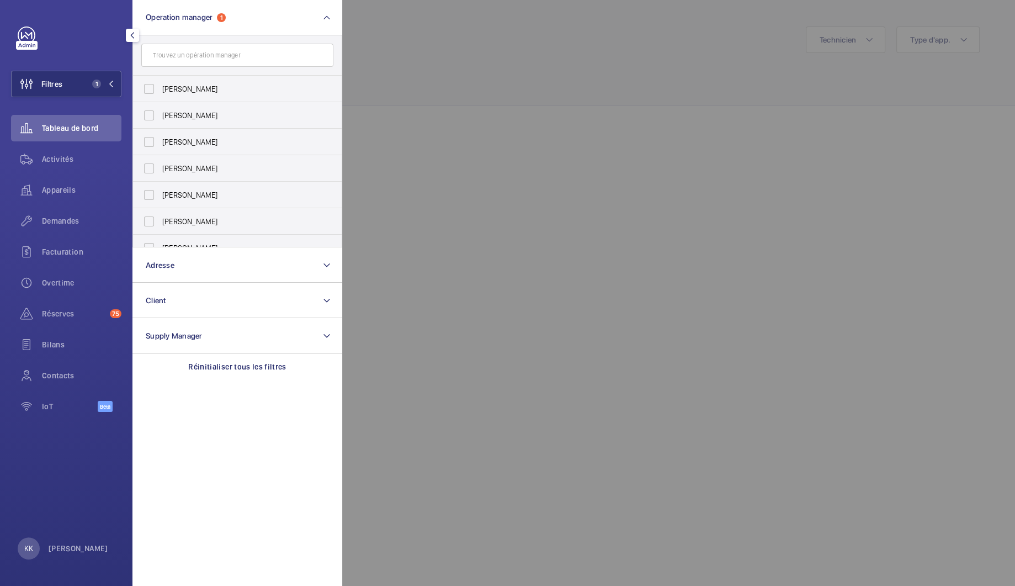
click at [447, 54] on div at bounding box center [849, 293] width 1015 height 586
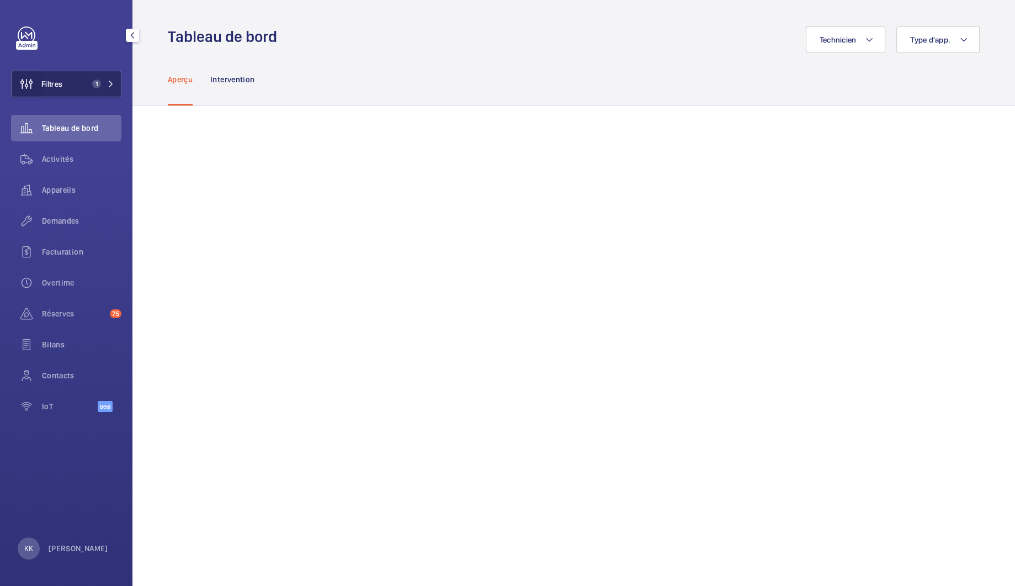
click at [34, 78] on wm-front-icon-button at bounding box center [27, 84] width 30 height 26
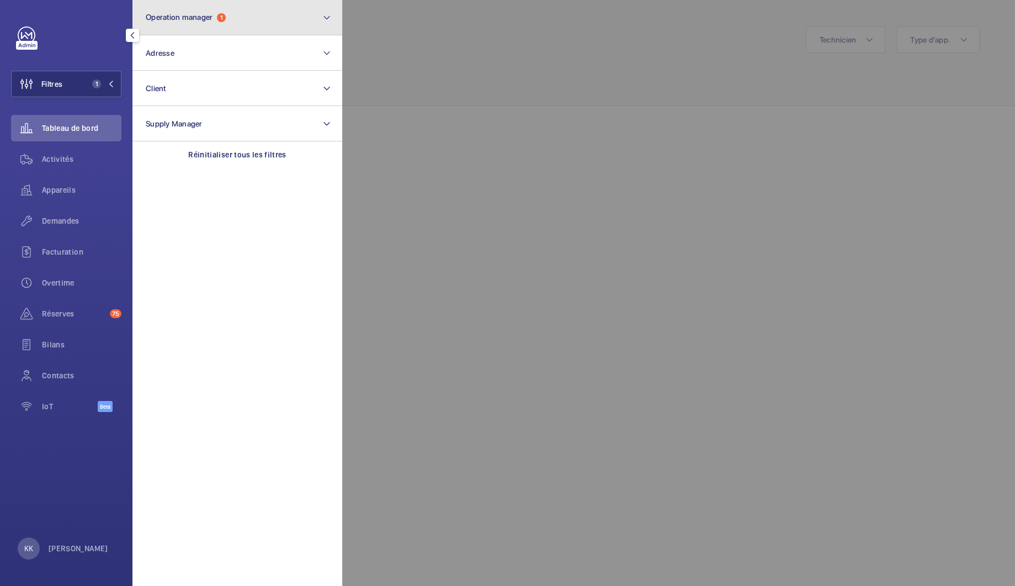
click at [253, 32] on button "Operation manager 1" at bounding box center [237, 17] width 210 height 35
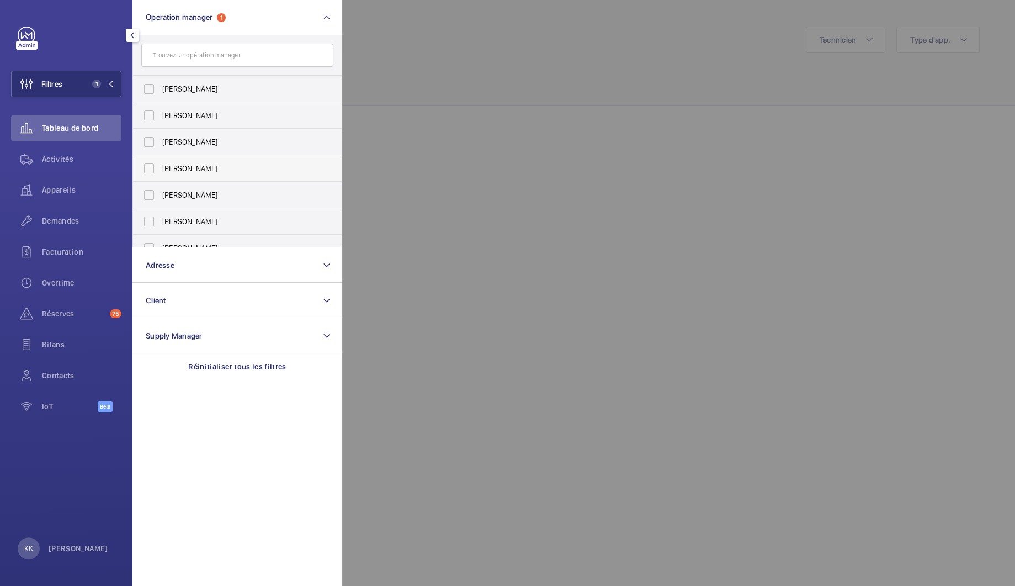
click at [189, 165] on span "[PERSON_NAME]" at bounding box center [238, 168] width 152 height 11
click at [160, 165] on input "[PERSON_NAME]" at bounding box center [149, 168] width 22 height 22
checkbox input "true"
click at [627, 93] on div at bounding box center [849, 293] width 1015 height 586
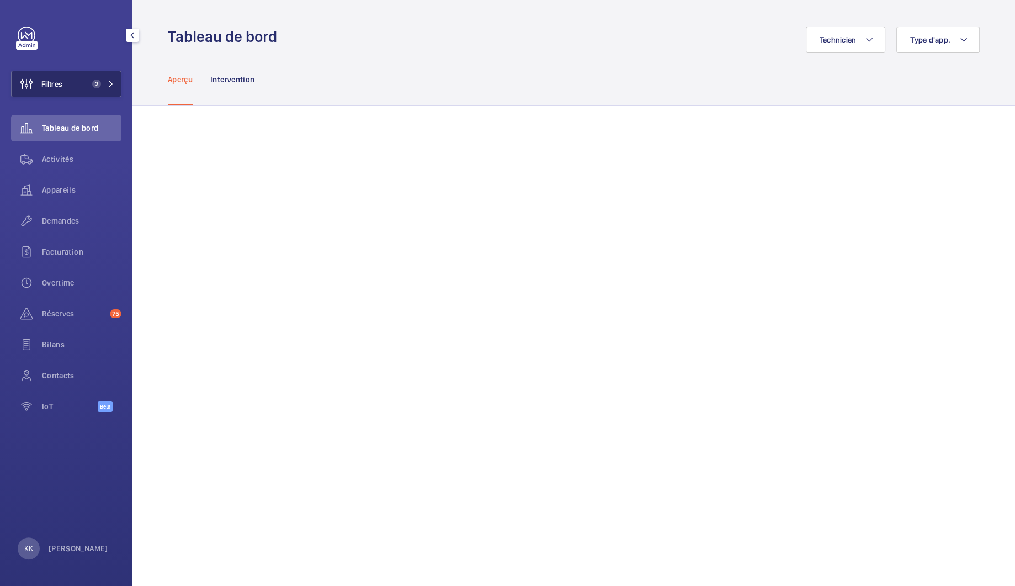
click at [73, 79] on button "Filtres 2" at bounding box center [66, 84] width 110 height 26
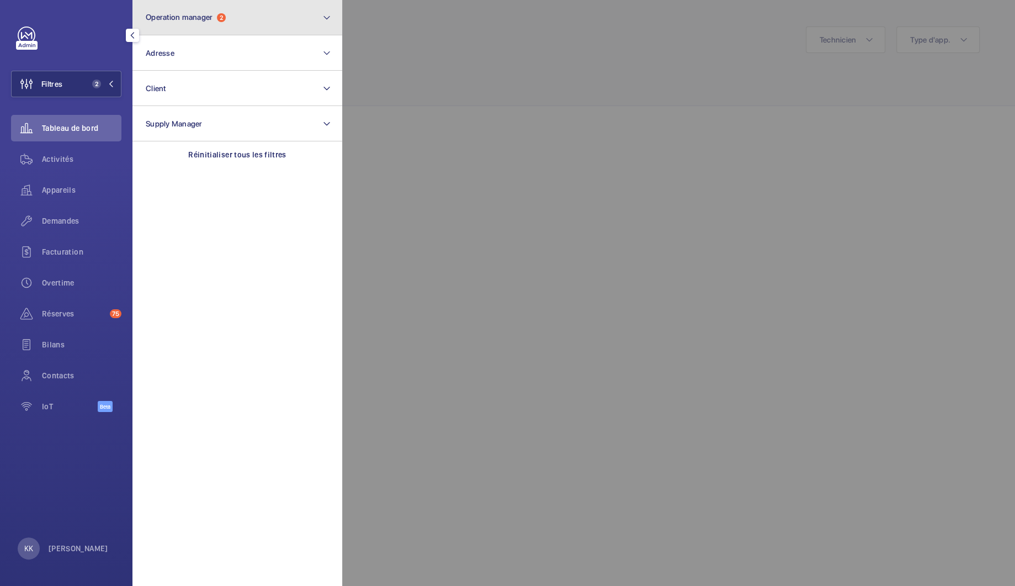
click at [244, 29] on button "Operation manager 2" at bounding box center [237, 17] width 210 height 35
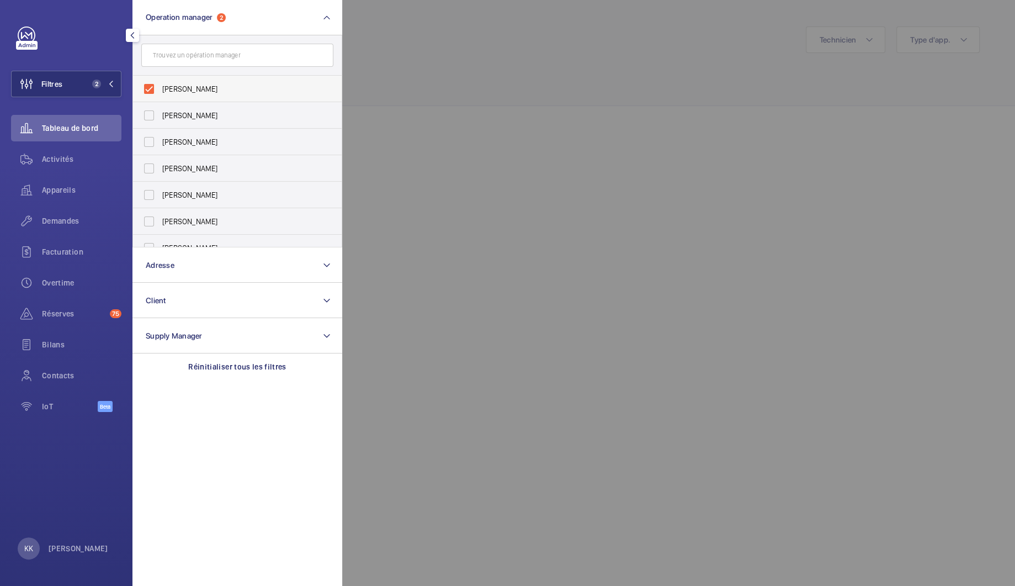
click at [205, 89] on span "[PERSON_NAME]" at bounding box center [238, 88] width 152 height 11
click at [160, 89] on input "[PERSON_NAME]" at bounding box center [149, 89] width 22 height 22
checkbox input "false"
click at [184, 151] on label "[PERSON_NAME]" at bounding box center [229, 142] width 192 height 26
click at [160, 151] on input "[PERSON_NAME]" at bounding box center [149, 142] width 22 height 22
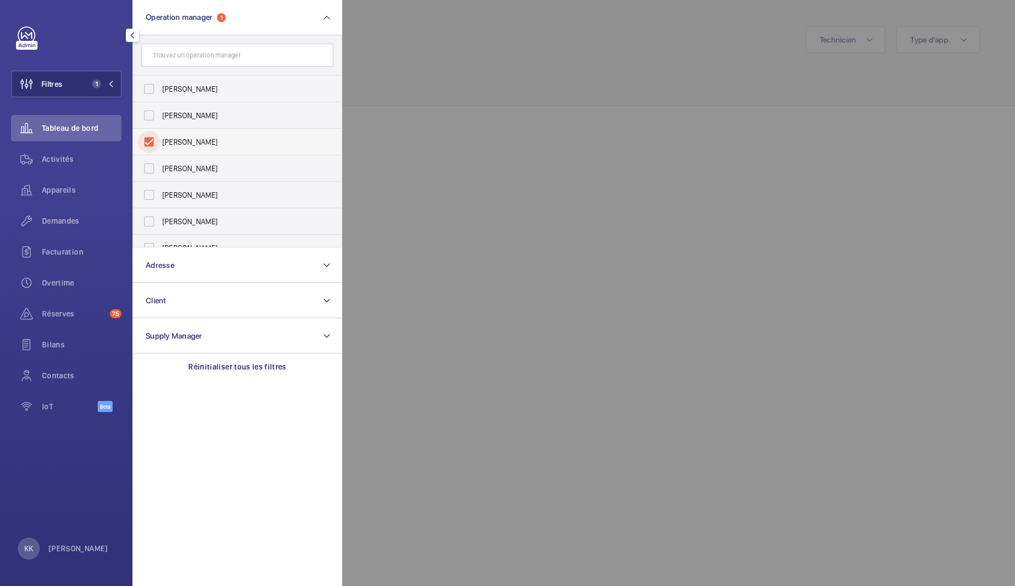
checkbox input "true"
click at [372, 125] on div at bounding box center [849, 293] width 1015 height 586
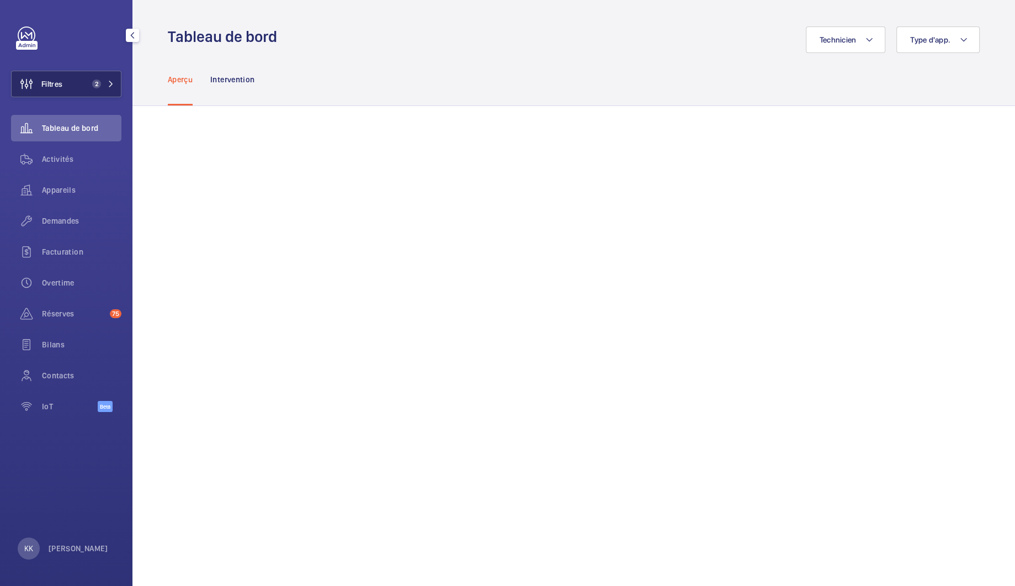
click at [57, 95] on span "Filtres" at bounding box center [37, 84] width 51 height 26
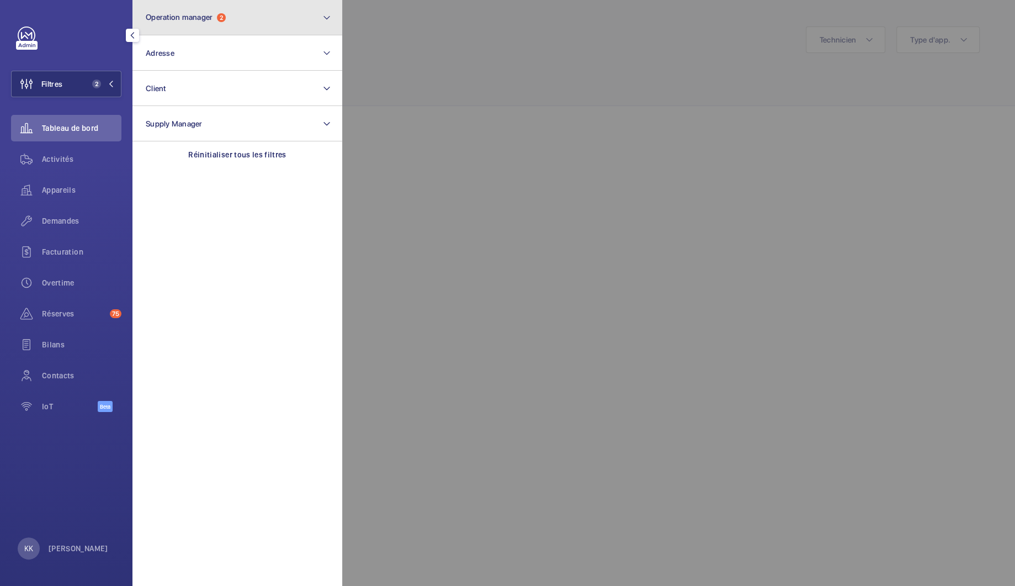
click at [209, 32] on button "Operation manager 2" at bounding box center [237, 17] width 210 height 35
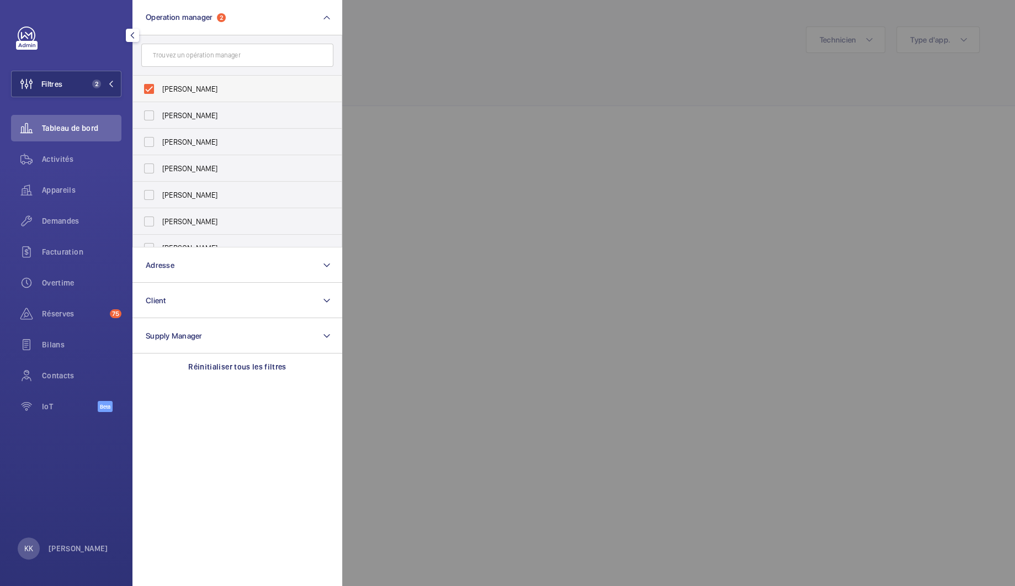
click at [181, 93] on span "[PERSON_NAME]" at bounding box center [238, 88] width 152 height 11
click at [160, 93] on input "[PERSON_NAME]" at bounding box center [149, 89] width 22 height 22
checkbox input "false"
click at [379, 68] on div at bounding box center [849, 293] width 1015 height 586
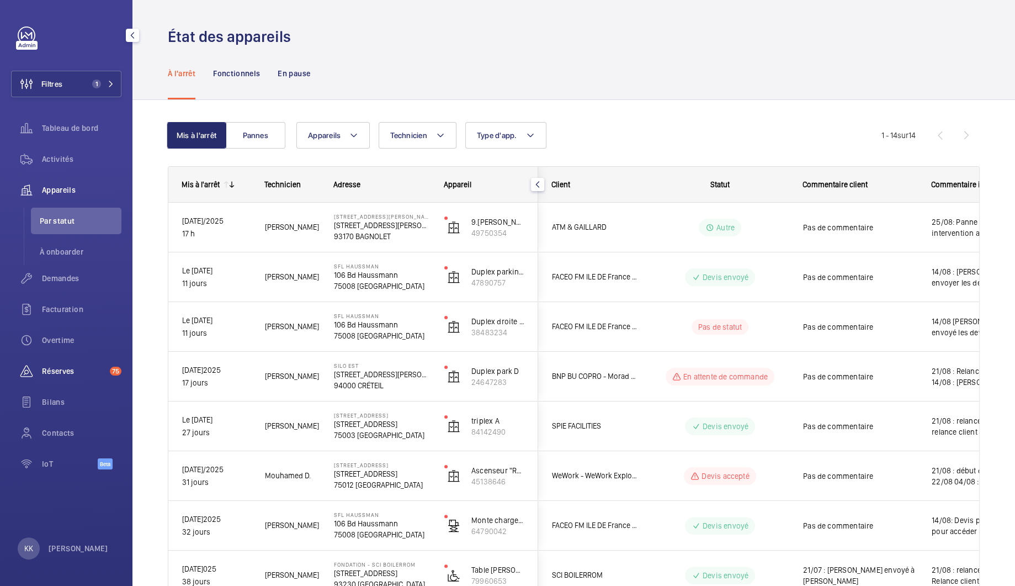
click at [61, 374] on span "Réserves" at bounding box center [73, 370] width 63 height 11
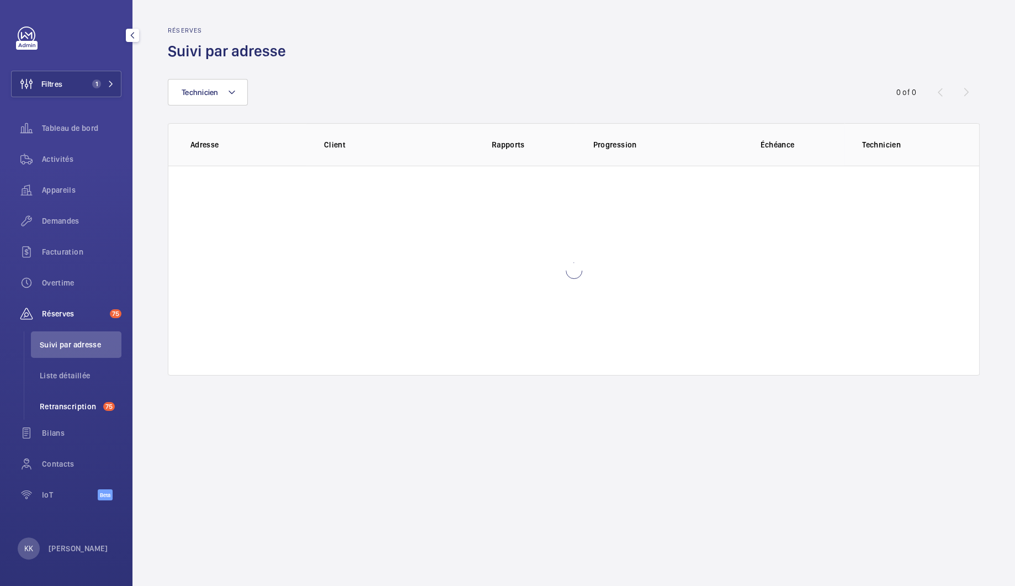
click at [49, 414] on li "Retranscription 75" at bounding box center [76, 406] width 91 height 26
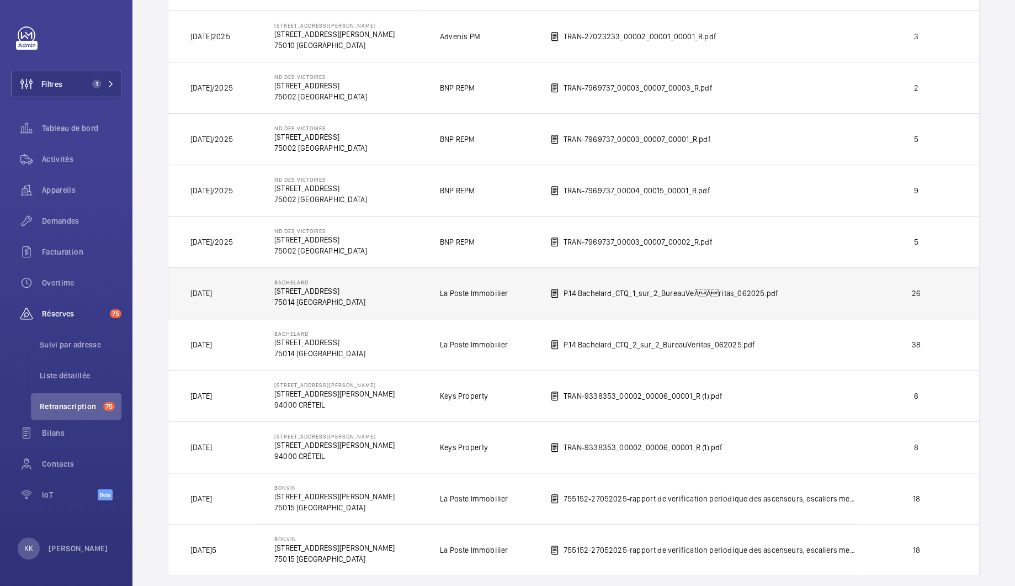
scroll to position [628, 0]
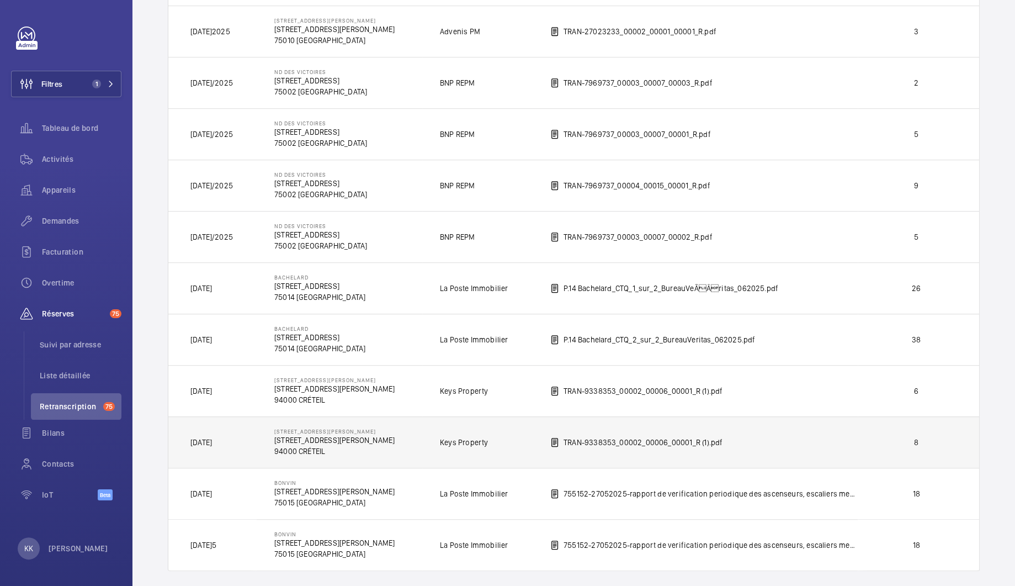
click at [298, 445] on p "94000 CRÉTEIL" at bounding box center [334, 450] width 120 height 11
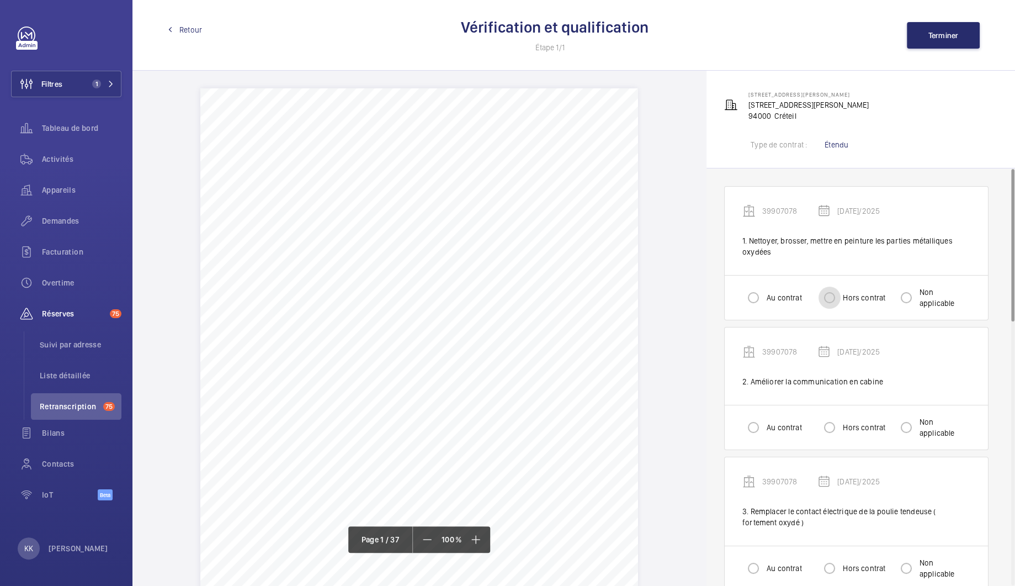
click at [829, 297] on input "Hors contrat" at bounding box center [830, 297] width 22 height 22
radio input "true"
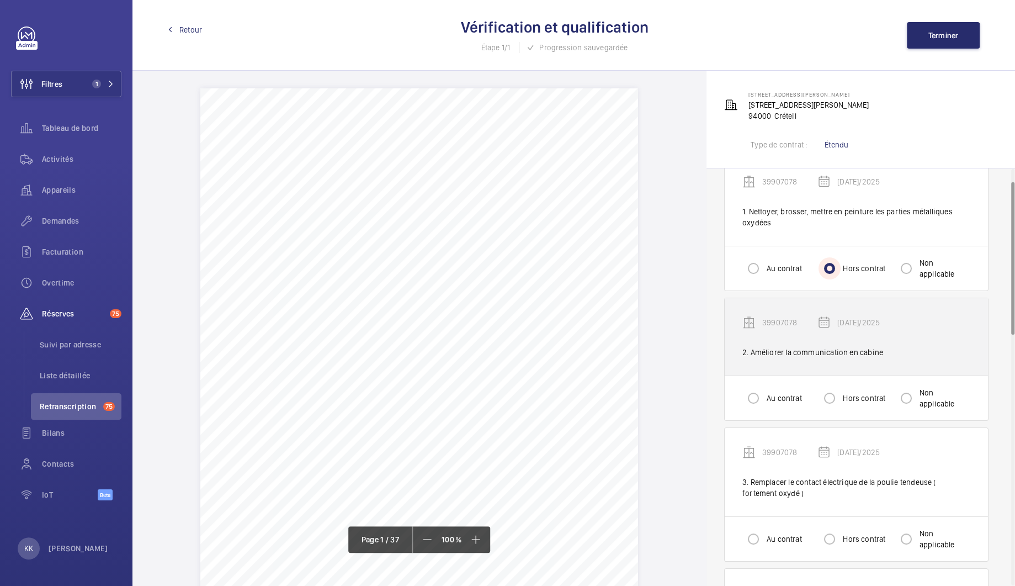
scroll to position [36, 0]
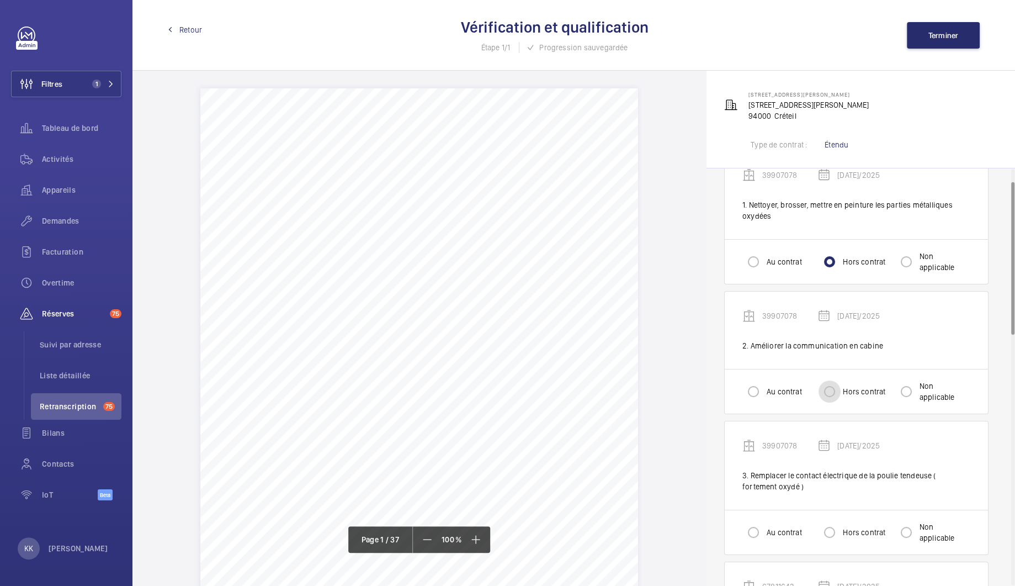
click at [827, 395] on input "Hors contrat" at bounding box center [830, 391] width 22 height 22
radio input "true"
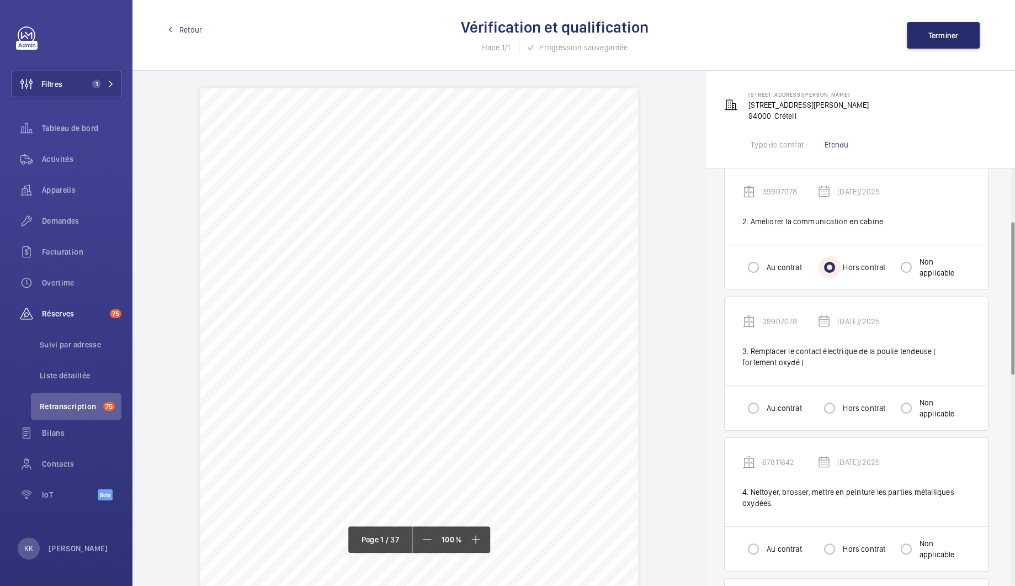
scroll to position [161, 0]
click at [841, 400] on div at bounding box center [829, 407] width 26 height 26
radio input "true"
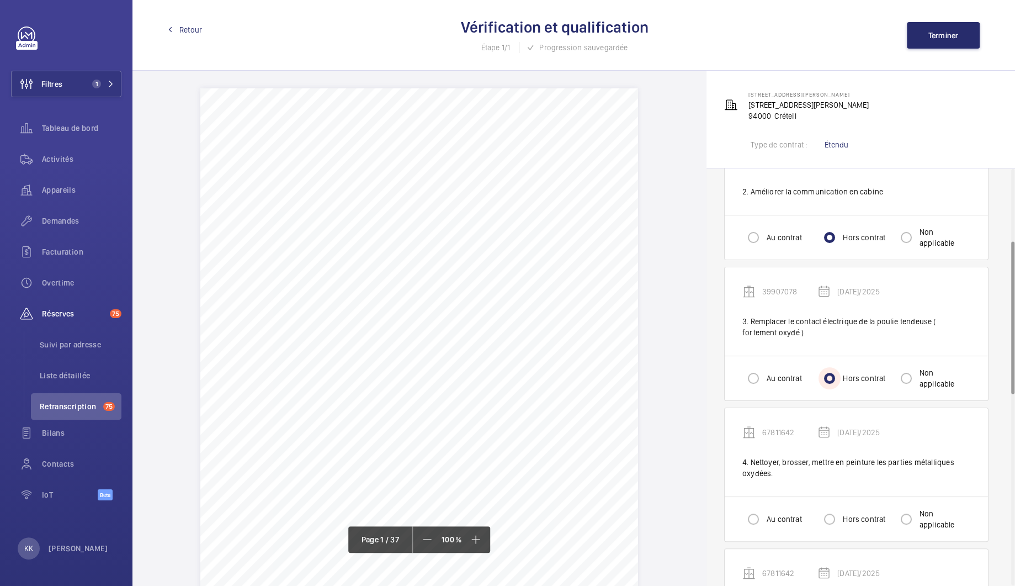
scroll to position [220, 0]
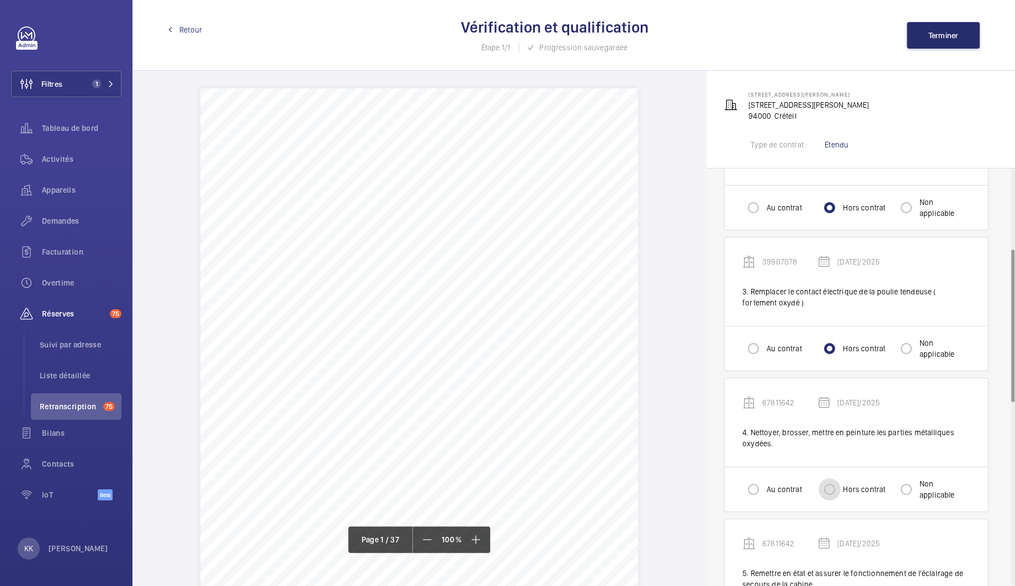
click at [827, 492] on input "Hors contrat" at bounding box center [830, 489] width 22 height 22
radio input "true"
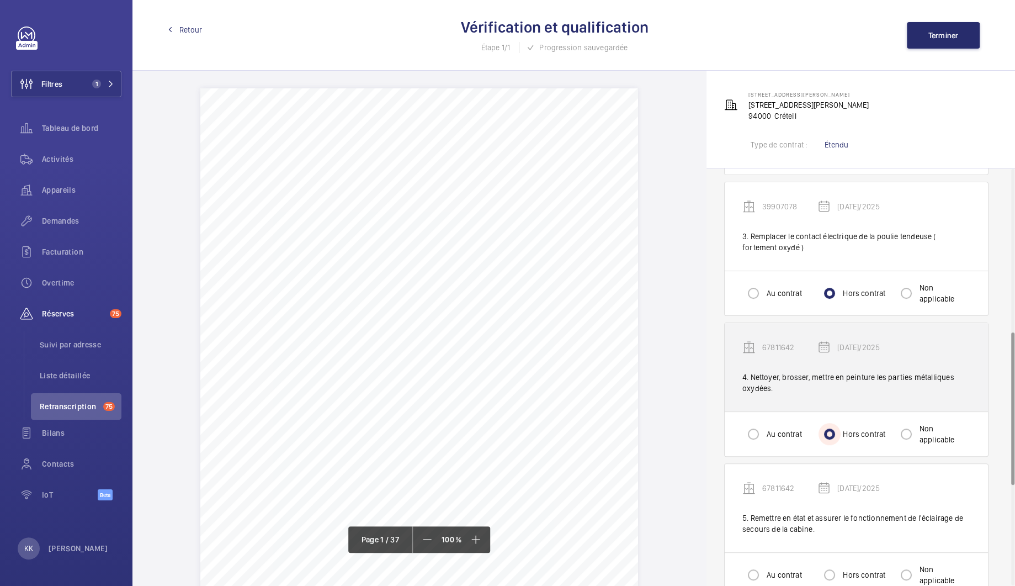
scroll to position [470, 0]
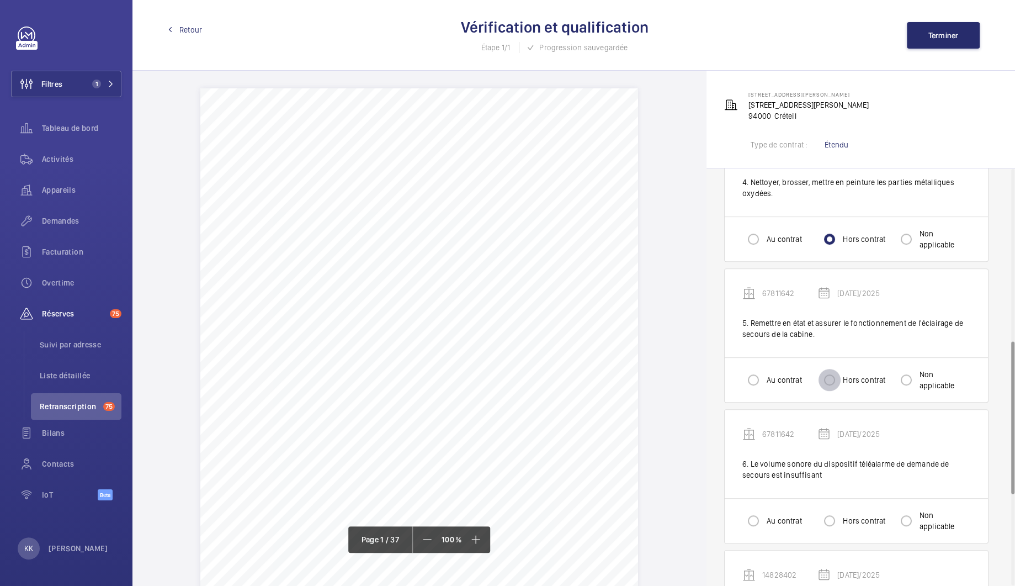
click at [832, 373] on input "Hors contrat" at bounding box center [830, 380] width 22 height 22
radio input "true"
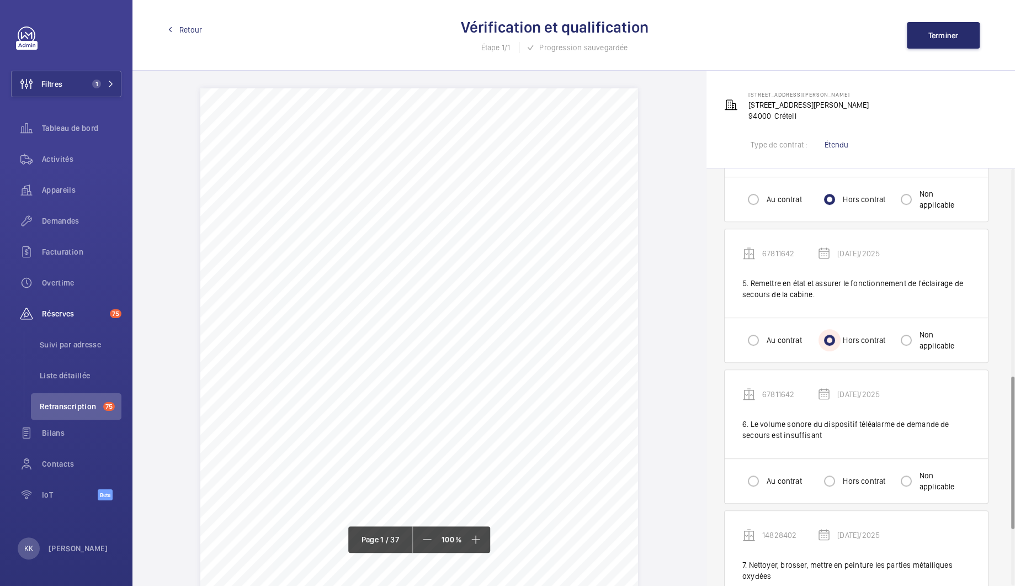
scroll to position [583, 0]
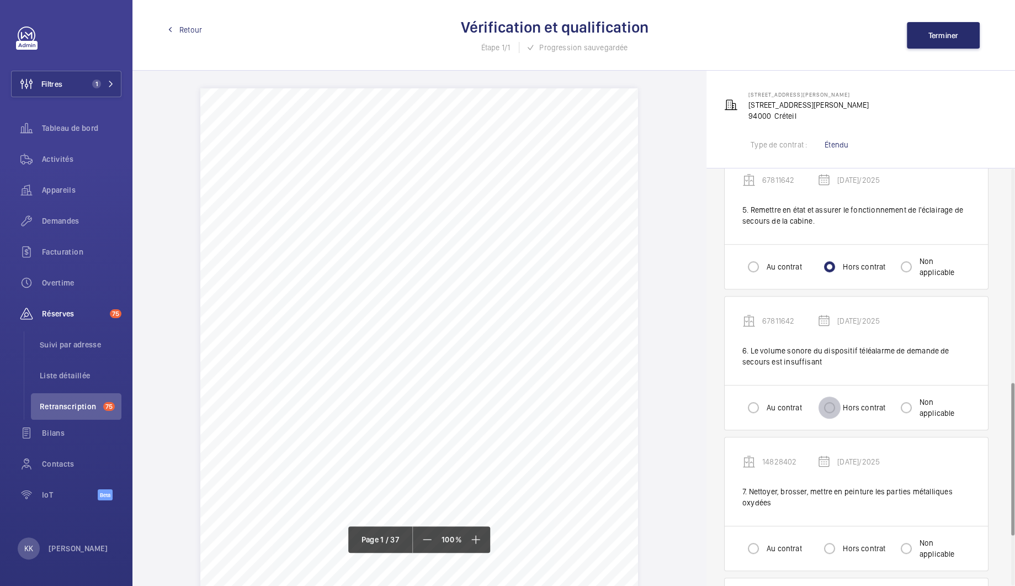
click at [831, 409] on input "Hors contrat" at bounding box center [830, 407] width 22 height 22
radio input "true"
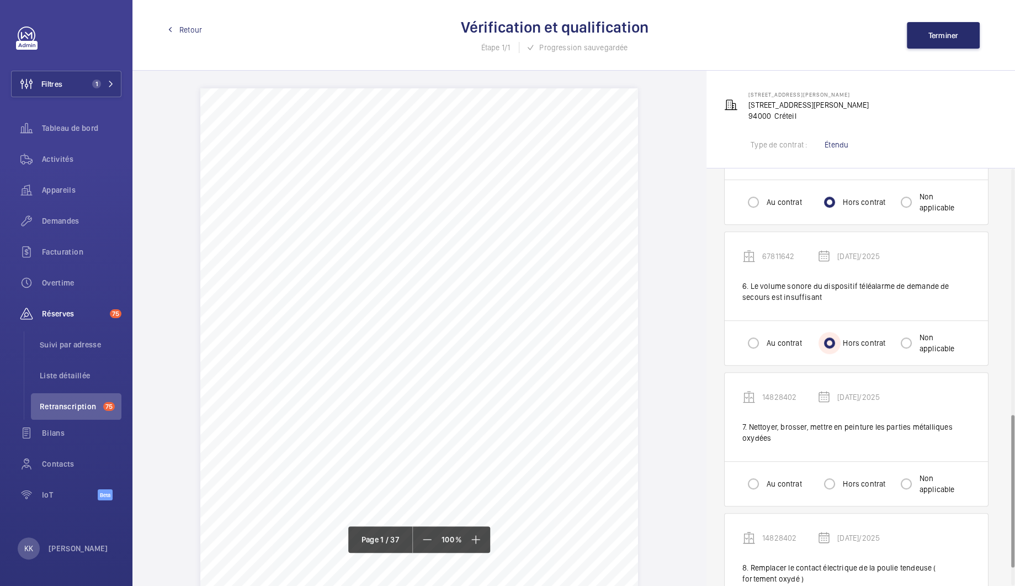
scroll to position [675, 0]
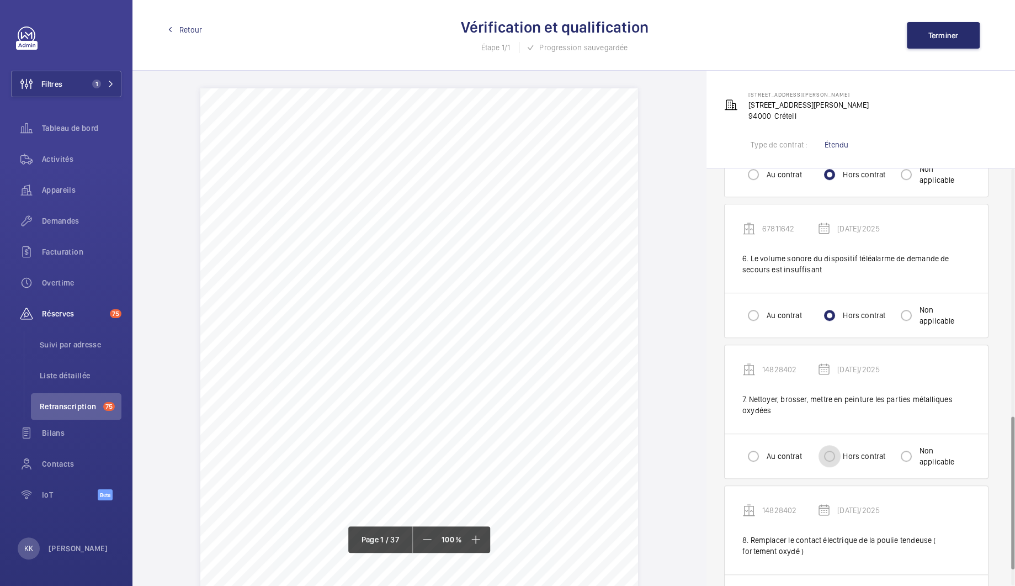
click at [838, 456] on input "Hors contrat" at bounding box center [830, 456] width 22 height 22
radio input "true"
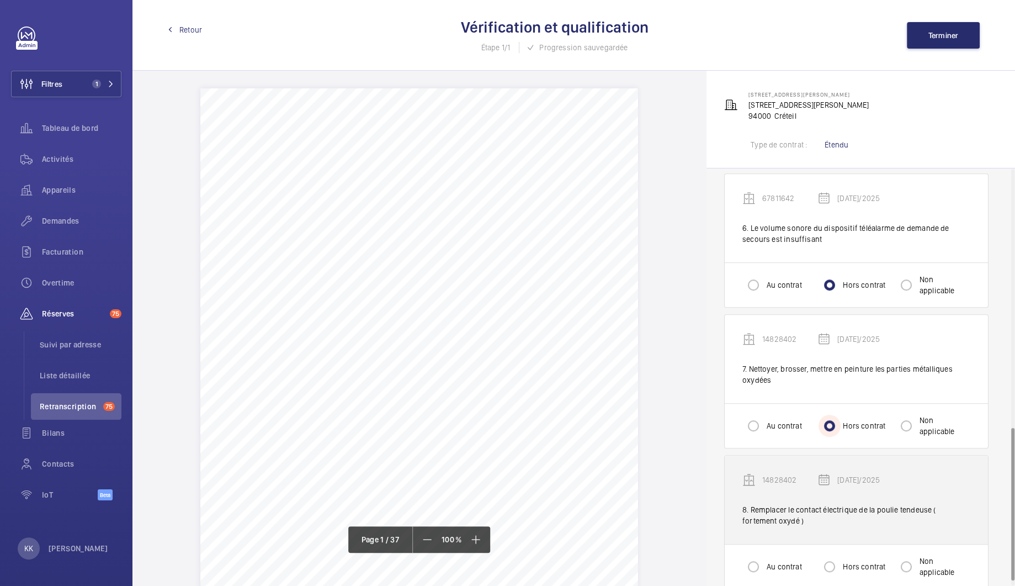
scroll to position [720, 0]
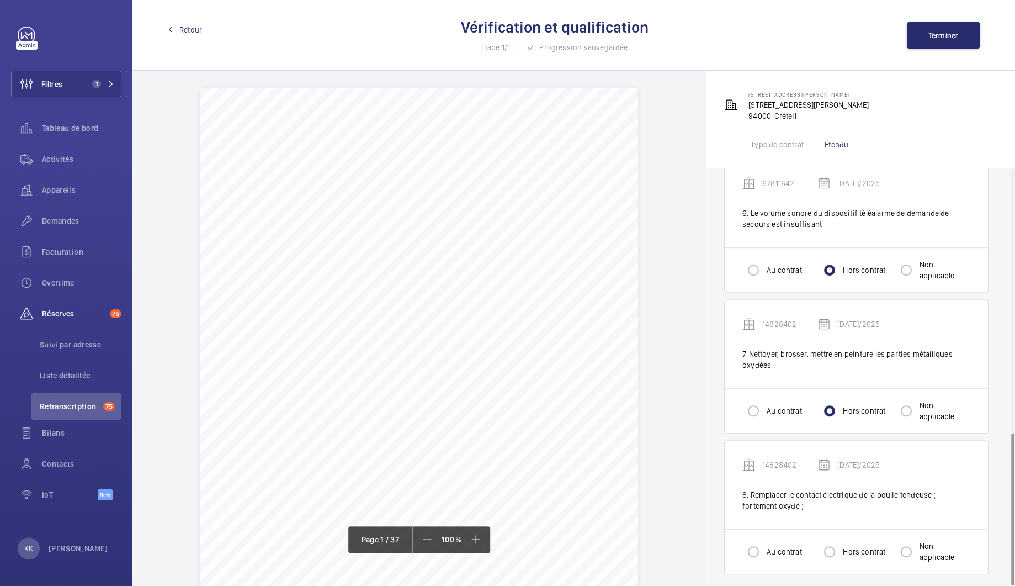
click at [836, 560] on div "Au contrat Hors contrat Non applicable" at bounding box center [856, 551] width 263 height 45
click at [838, 548] on input "Hors contrat" at bounding box center [830, 551] width 22 height 22
radio input "true"
click at [951, 37] on span "Terminer" at bounding box center [943, 35] width 30 height 9
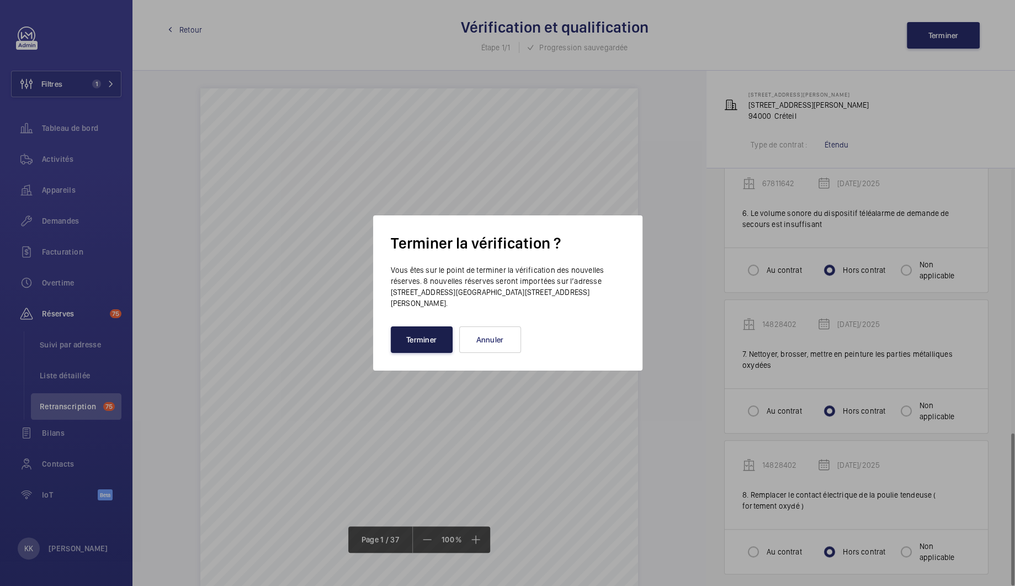
click at [442, 342] on button "Terminer" at bounding box center [422, 339] width 62 height 26
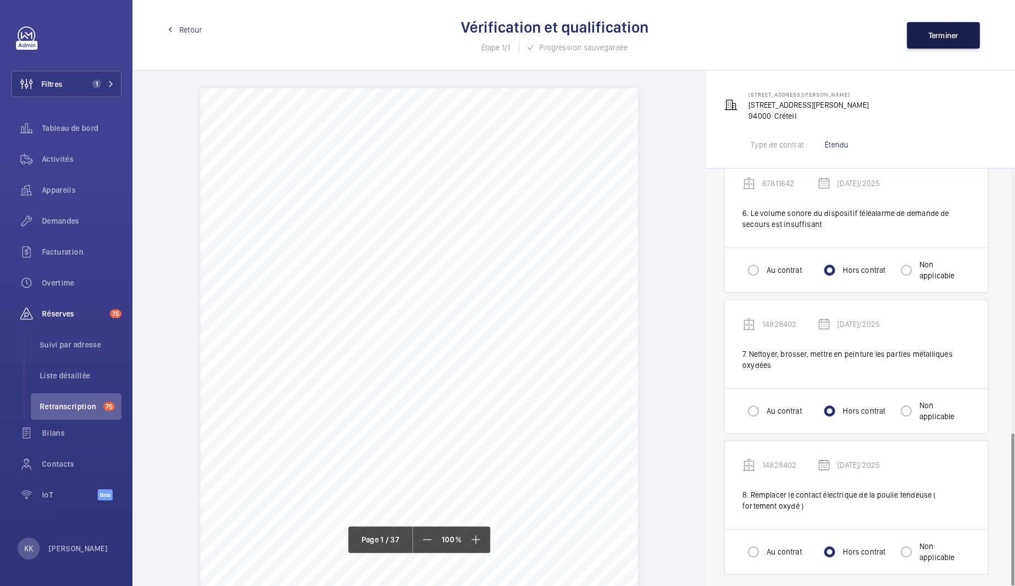
click at [940, 28] on button "Terminer" at bounding box center [943, 35] width 73 height 26
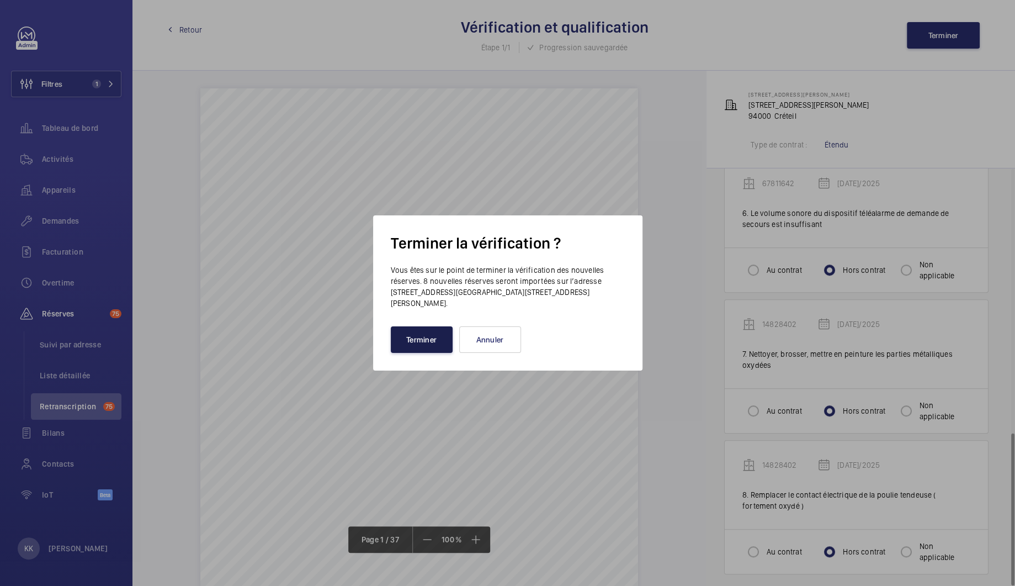
click at [402, 352] on button "Terminer" at bounding box center [422, 339] width 62 height 26
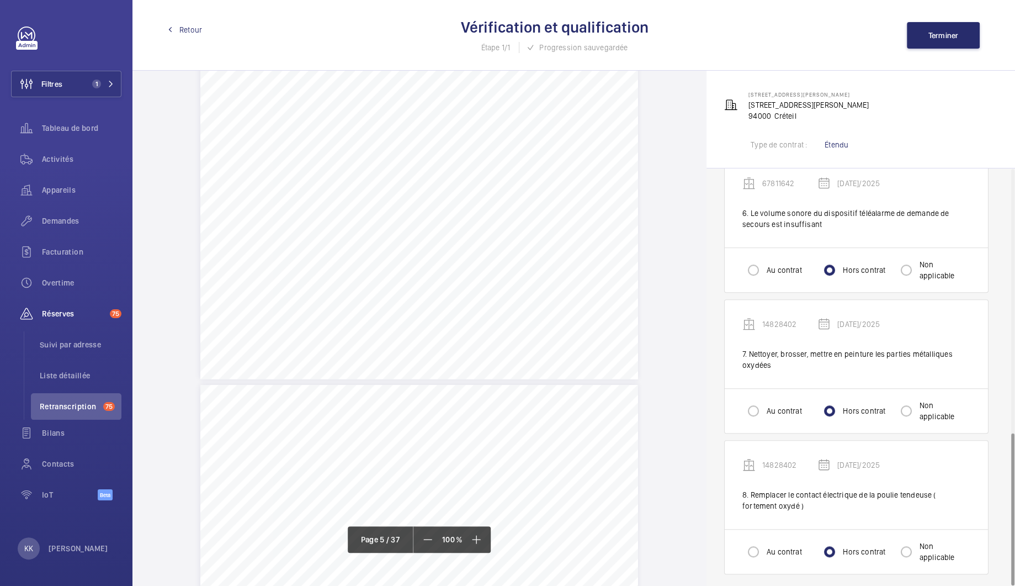
click at [191, 30] on span "Retour" at bounding box center [190, 29] width 23 height 11
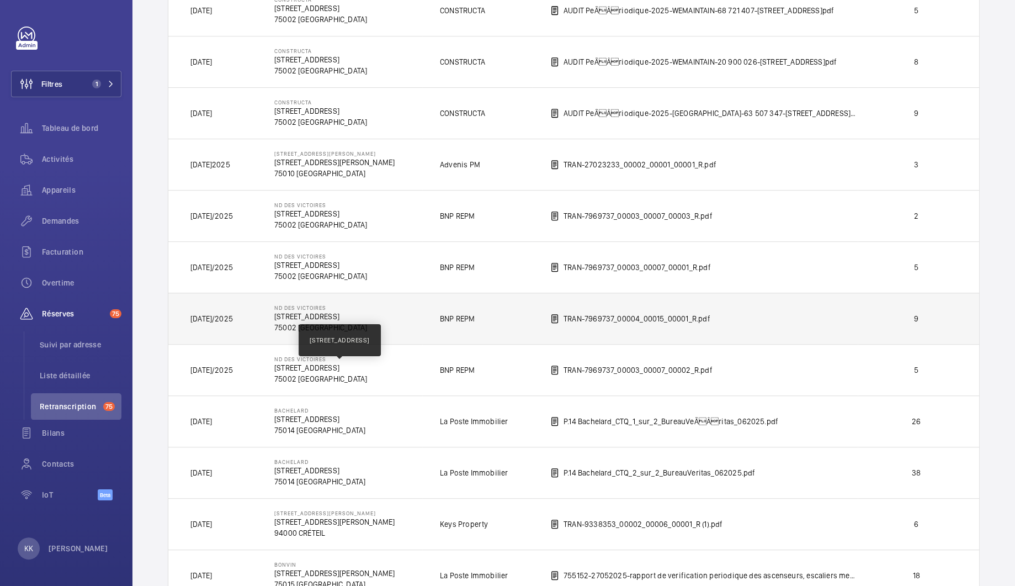
scroll to position [496, 0]
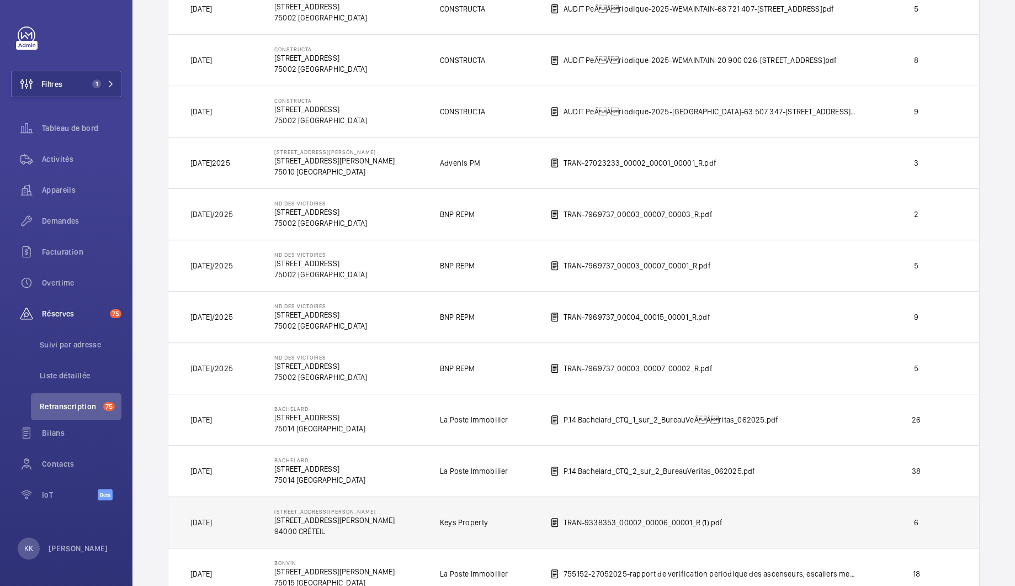
click at [345, 527] on p "94000 CRÉTEIL" at bounding box center [334, 531] width 120 height 11
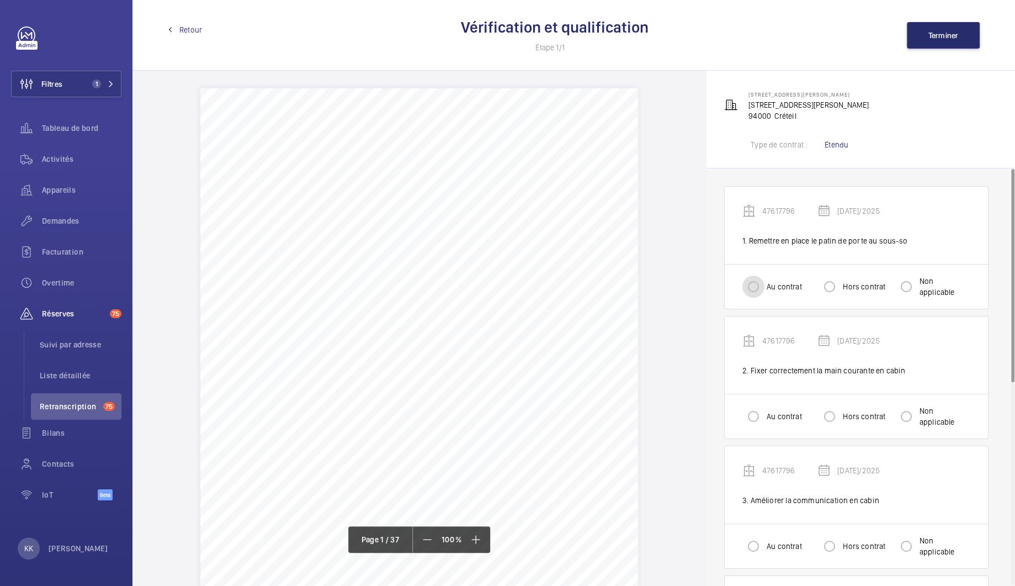
click at [751, 288] on input "Au contrat" at bounding box center [753, 286] width 22 height 22
radio input "true"
click at [836, 415] on input "Hors contrat" at bounding box center [830, 416] width 22 height 22
radio input "true"
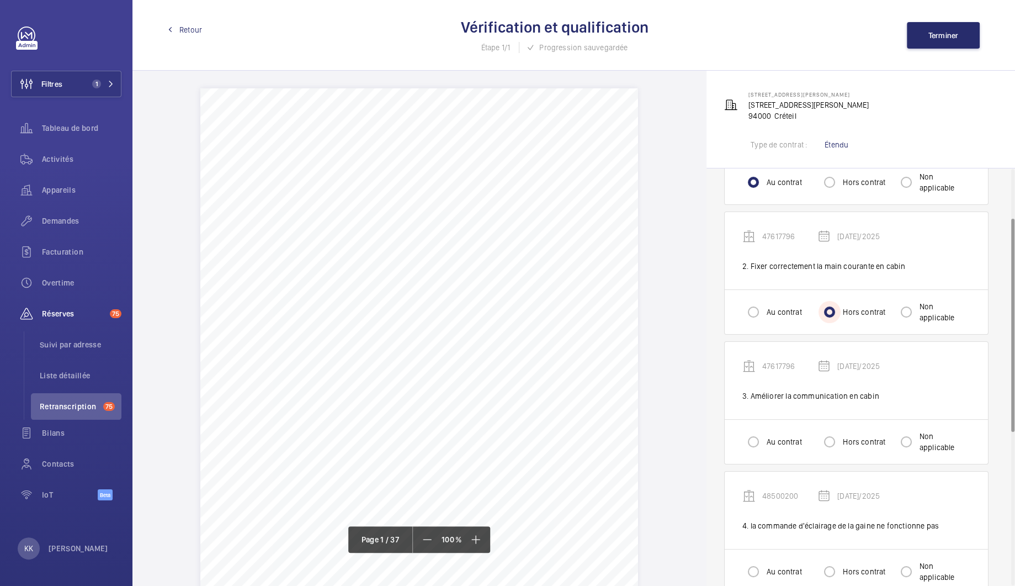
scroll to position [119, 0]
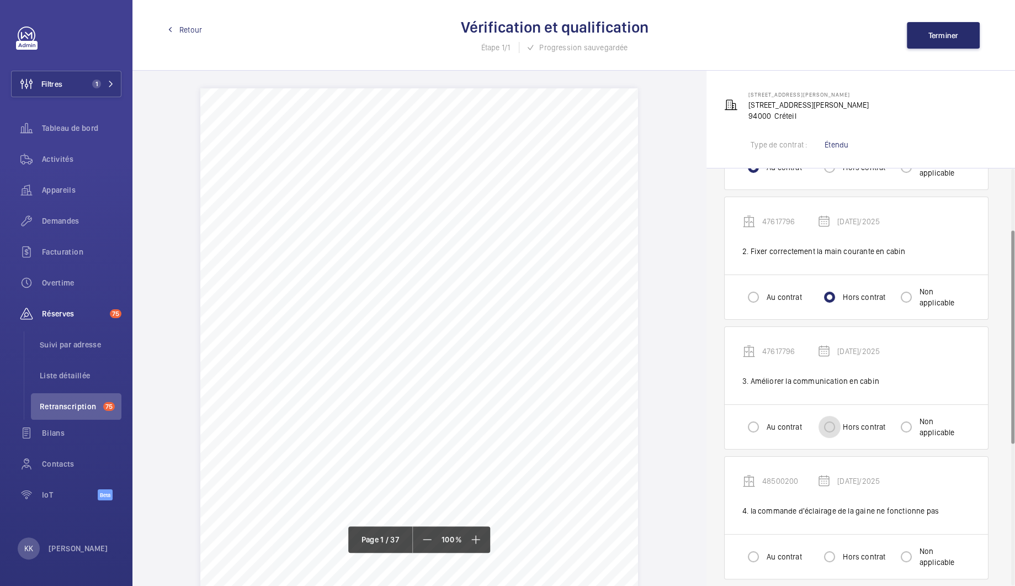
click at [829, 427] on input "Hors contrat" at bounding box center [830, 427] width 22 height 22
radio input "true"
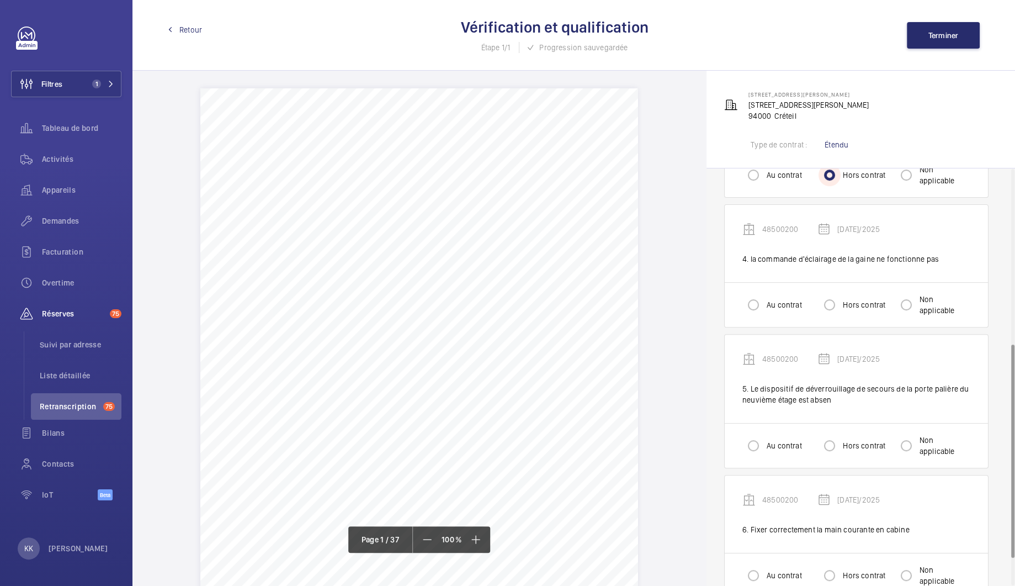
scroll to position [340, 0]
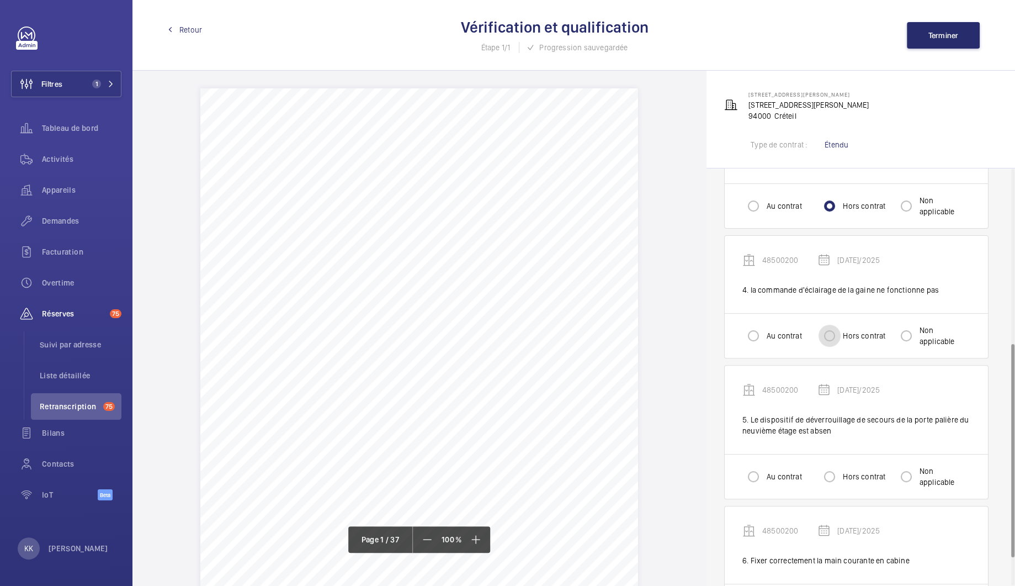
click at [835, 333] on input "Hors contrat" at bounding box center [830, 336] width 22 height 22
radio input "true"
click at [825, 470] on input "Hors contrat" at bounding box center [830, 476] width 22 height 22
radio input "true"
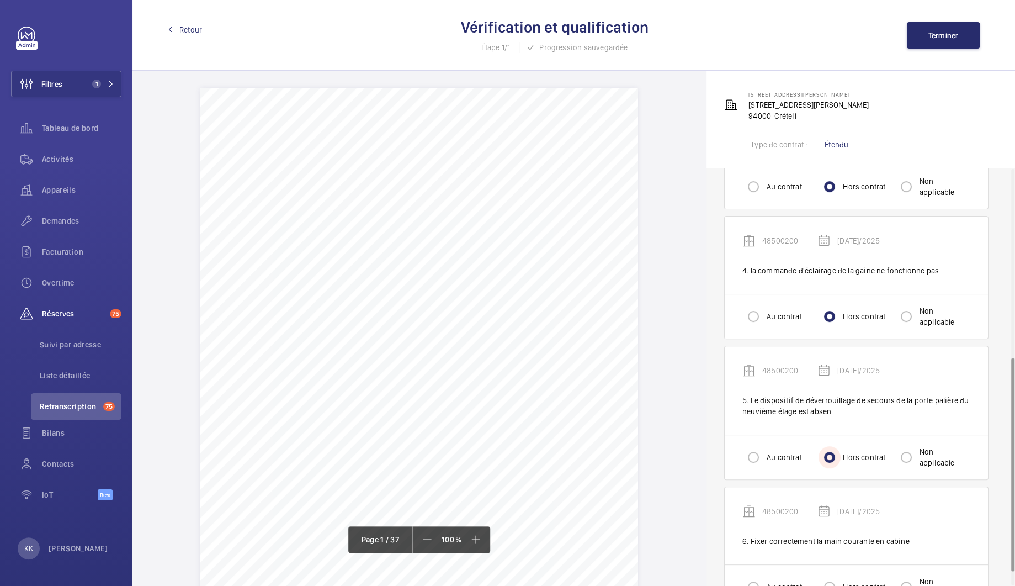
scroll to position [396, 0]
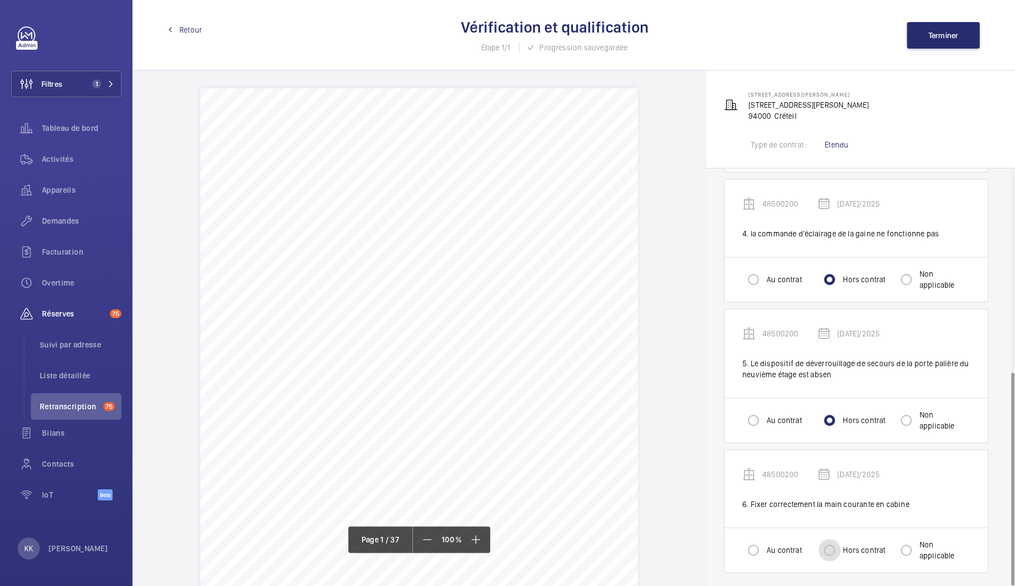
click at [837, 544] on input "Hors contrat" at bounding box center [830, 550] width 22 height 22
radio input "true"
click at [935, 38] on span "Terminer" at bounding box center [943, 35] width 30 height 9
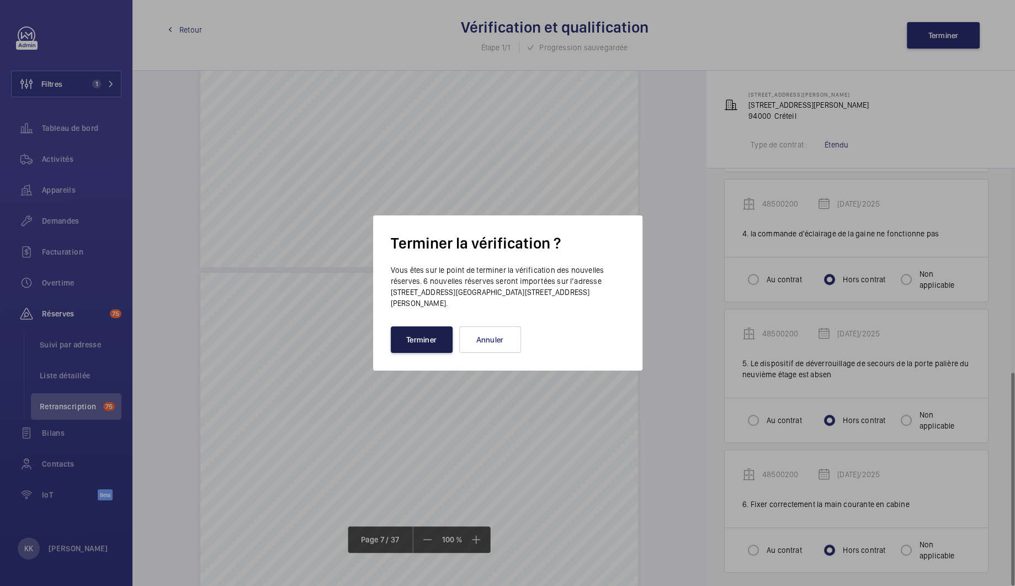
click at [445, 349] on button "Terminer" at bounding box center [422, 339] width 62 height 26
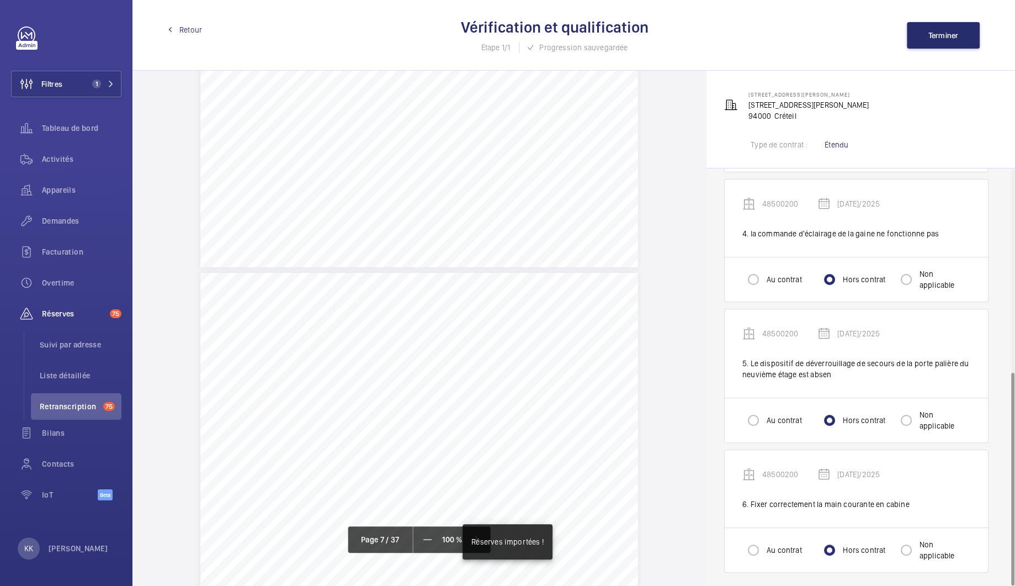
click at [196, 29] on span "Retour" at bounding box center [190, 29] width 23 height 11
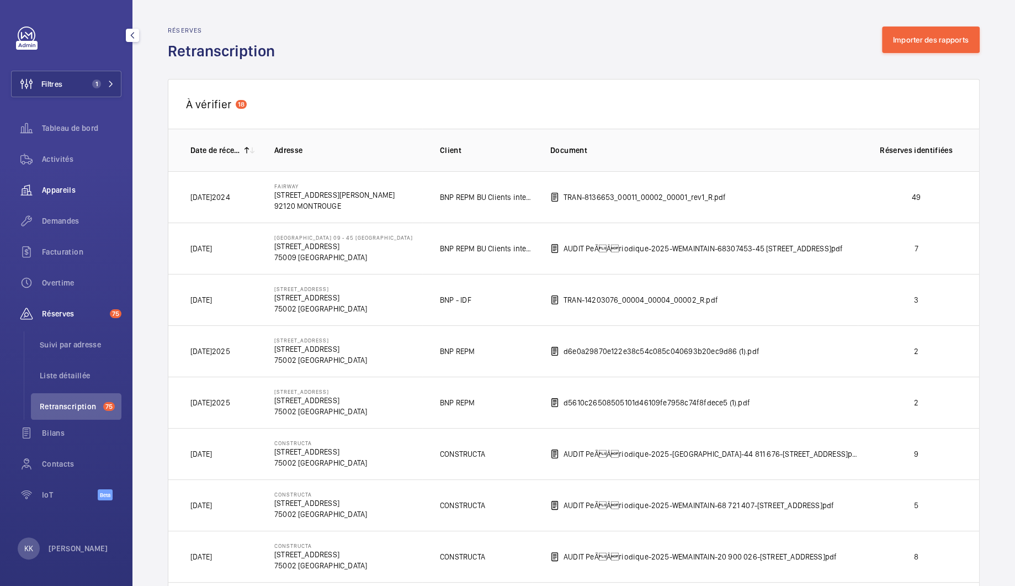
click at [59, 187] on span "Appareils" at bounding box center [81, 189] width 79 height 11
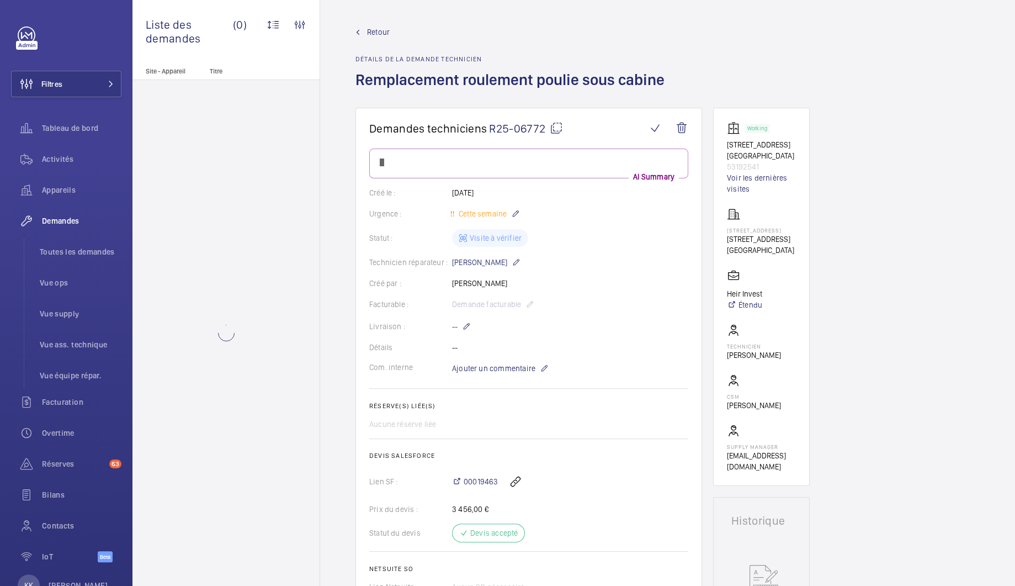
scroll to position [697, 0]
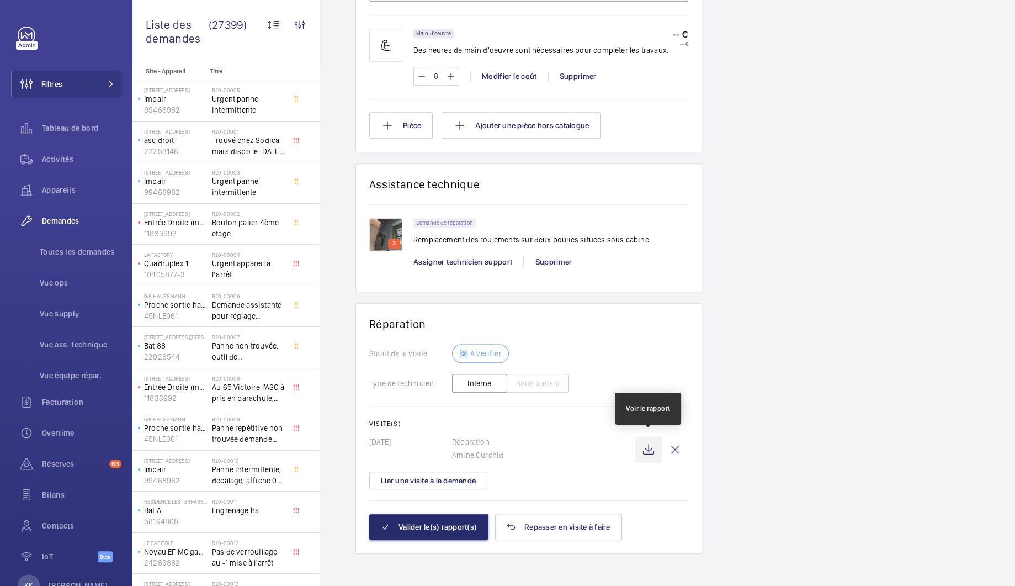
click at [652, 438] on wm-front-icon-button at bounding box center [648, 449] width 26 height 26
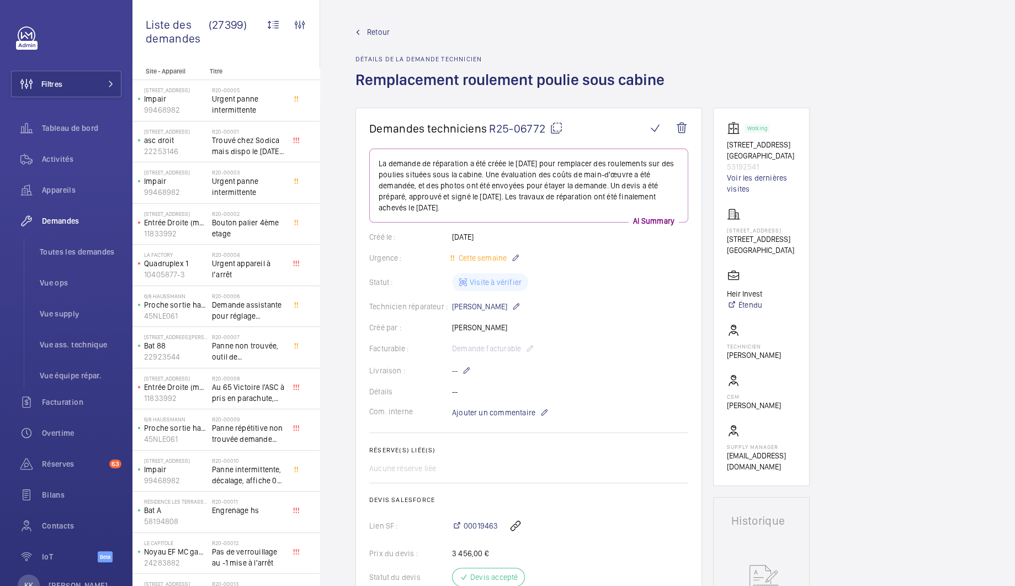
scroll to position [741, 0]
